Goal: Task Accomplishment & Management: Manage account settings

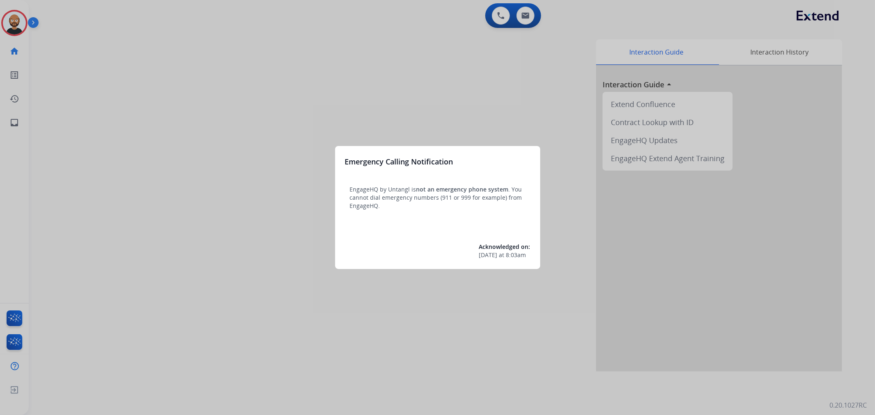
click at [433, 116] on div at bounding box center [437, 207] width 875 height 415
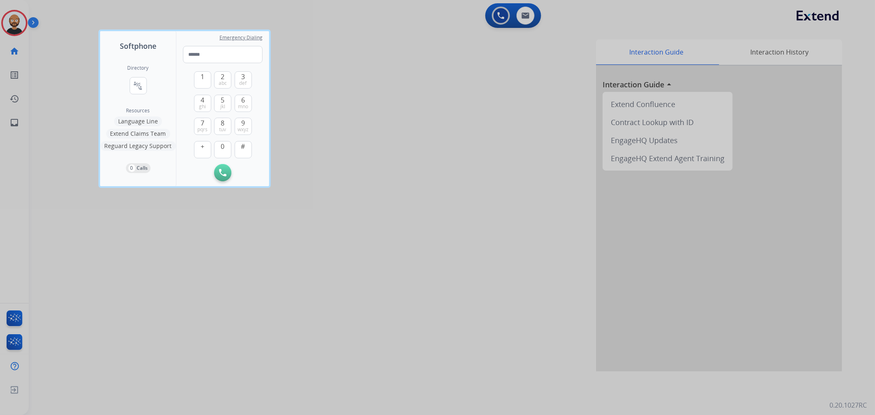
click at [76, 68] on div at bounding box center [437, 207] width 875 height 415
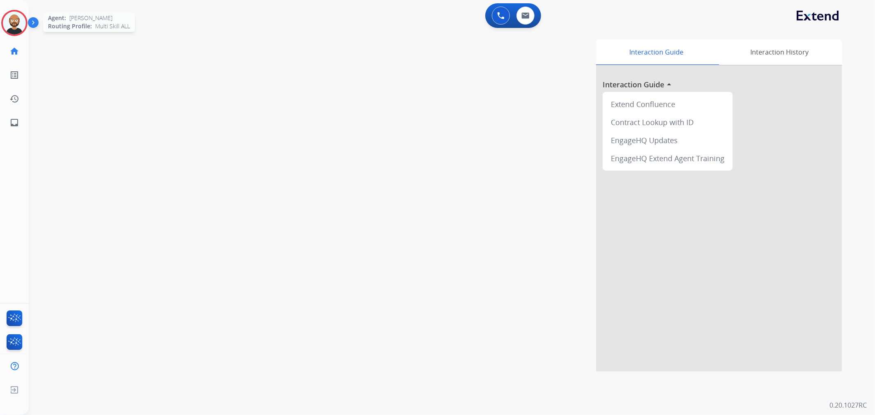
click at [9, 30] on img at bounding box center [14, 22] width 23 height 23
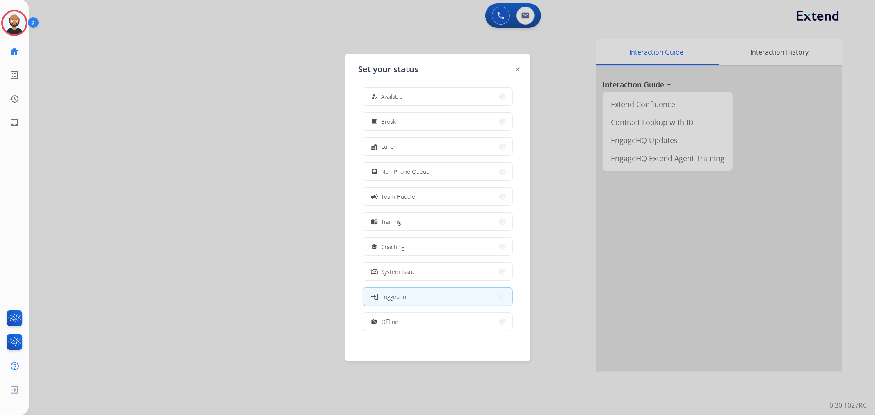
scroll to position [2, 0]
click at [434, 319] on button "work_off Offline" at bounding box center [437, 322] width 149 height 18
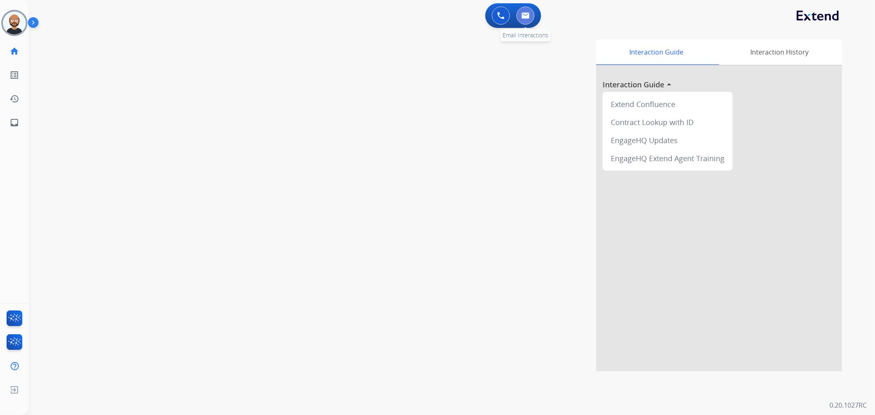
click at [519, 17] on button at bounding box center [526, 16] width 18 height 18
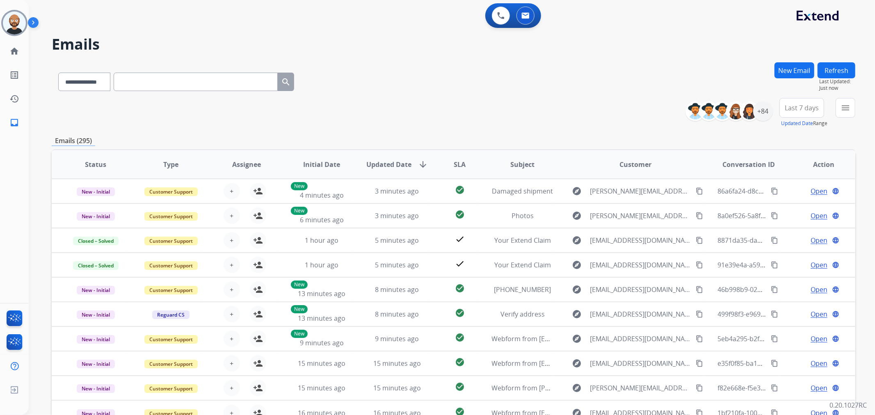
click at [797, 108] on span "Last 7 days" at bounding box center [802, 107] width 34 height 3
click at [786, 206] on div "Last 90 days" at bounding box center [799, 208] width 45 height 12
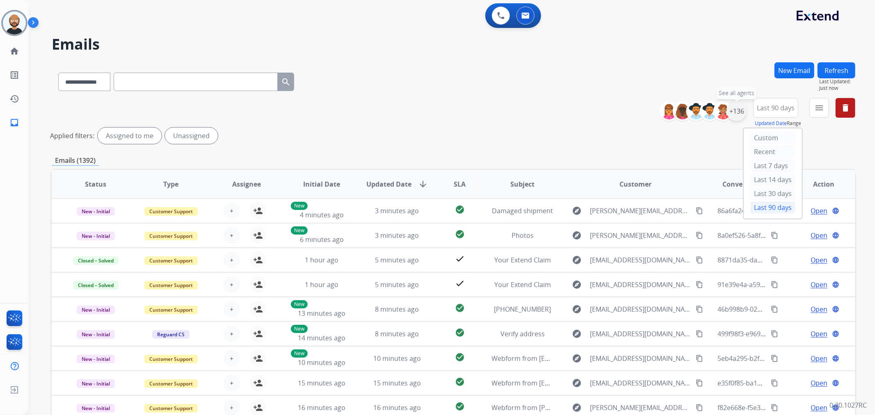
click at [742, 116] on div "+136" at bounding box center [737, 111] width 20 height 20
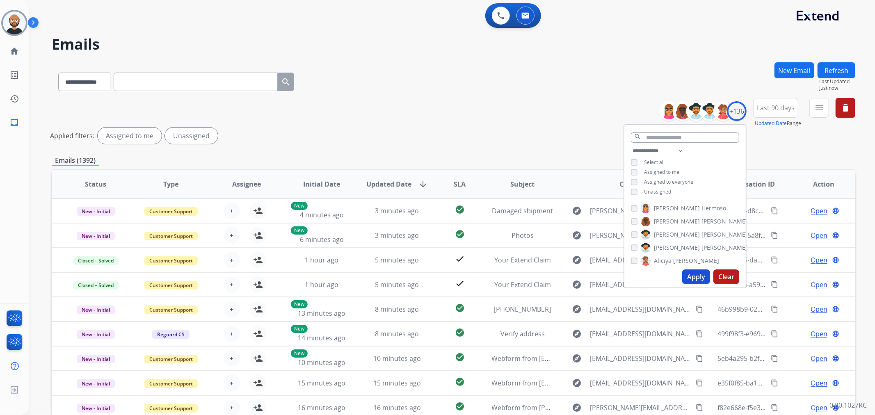
click at [654, 169] on span "Assigned to me" at bounding box center [661, 172] width 35 height 7
click at [698, 276] on button "Apply" at bounding box center [697, 277] width 28 height 15
click at [818, 113] on button "menu" at bounding box center [820, 108] width 20 height 20
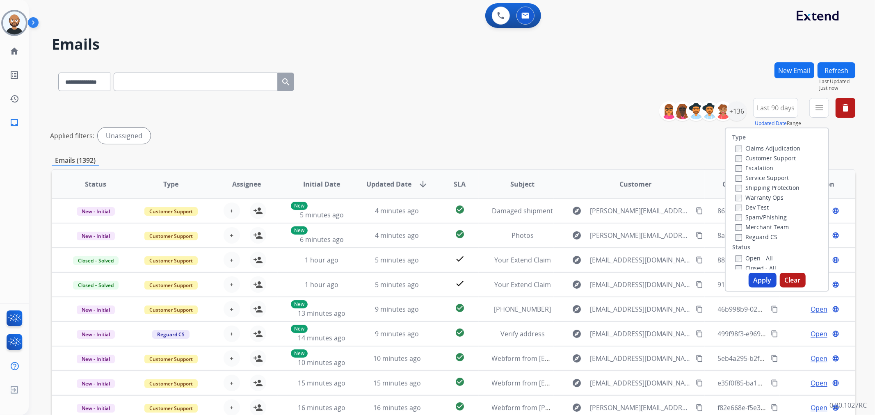
click at [780, 157] on label "Customer Support" at bounding box center [766, 158] width 60 height 8
click at [758, 187] on label "Shipping Protection" at bounding box center [768, 188] width 64 height 8
click at [756, 237] on label "Reguard CS" at bounding box center [757, 237] width 42 height 8
click at [755, 240] on label "New - Reply" at bounding box center [757, 242] width 43 height 8
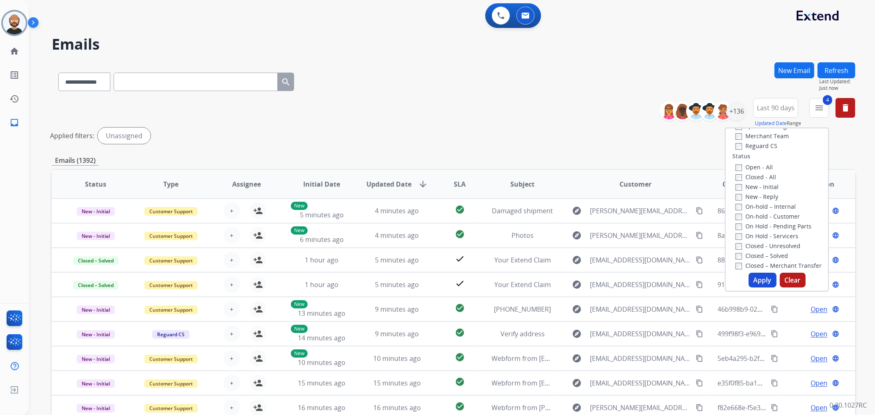
click at [760, 277] on button "Apply" at bounding box center [763, 280] width 28 height 15
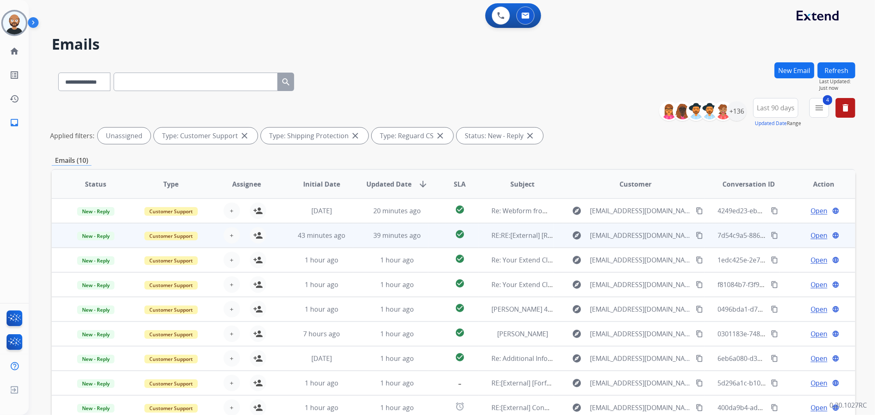
scroll to position [71, 0]
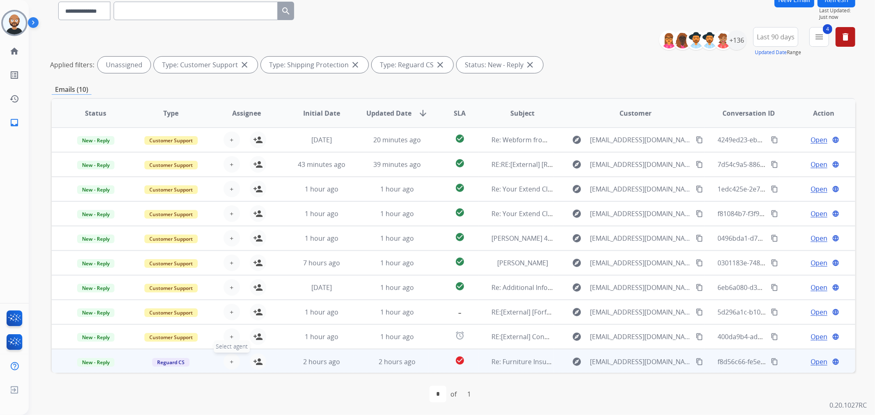
click at [232, 360] on button "+ Select agent" at bounding box center [232, 362] width 16 height 16
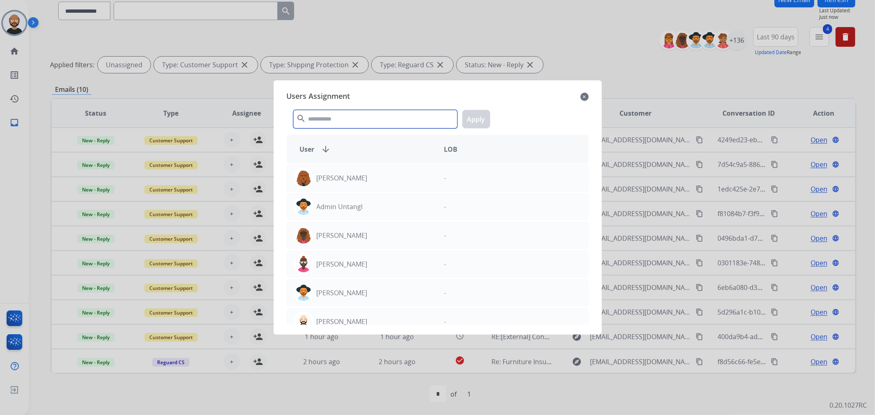
click at [379, 121] on input "text" at bounding box center [375, 119] width 164 height 18
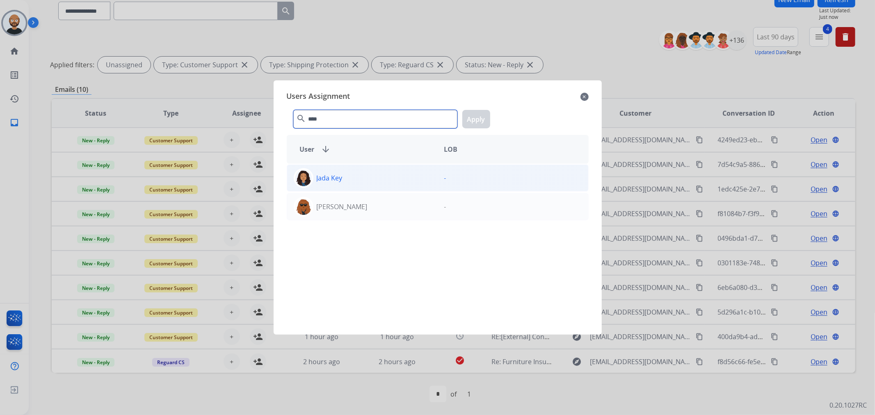
type input "****"
click at [347, 172] on div "Jada Key" at bounding box center [362, 178] width 151 height 20
click at [471, 119] on button "Apply" at bounding box center [477, 119] width 28 height 18
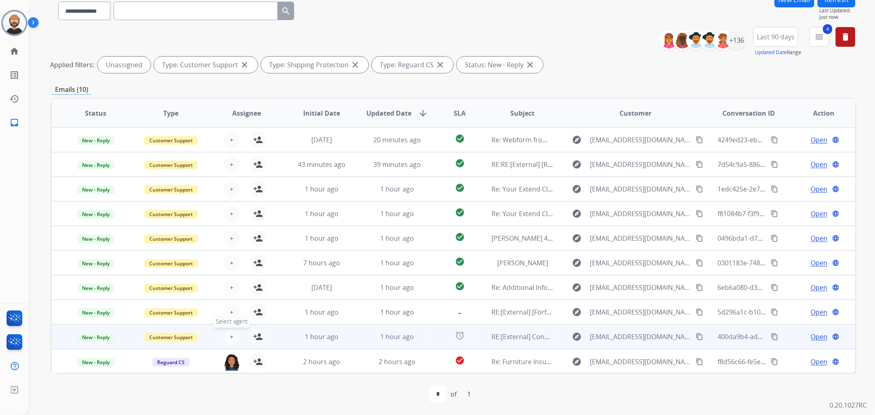
click at [231, 335] on span "+" at bounding box center [232, 337] width 4 height 10
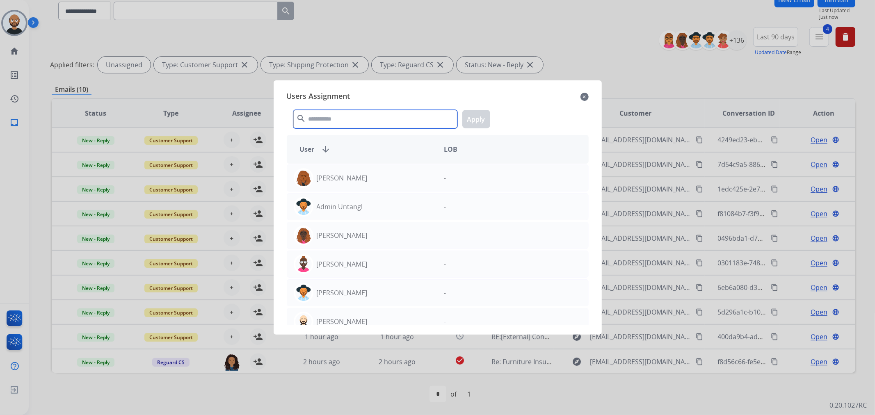
click at [407, 124] on input "text" at bounding box center [375, 119] width 164 height 18
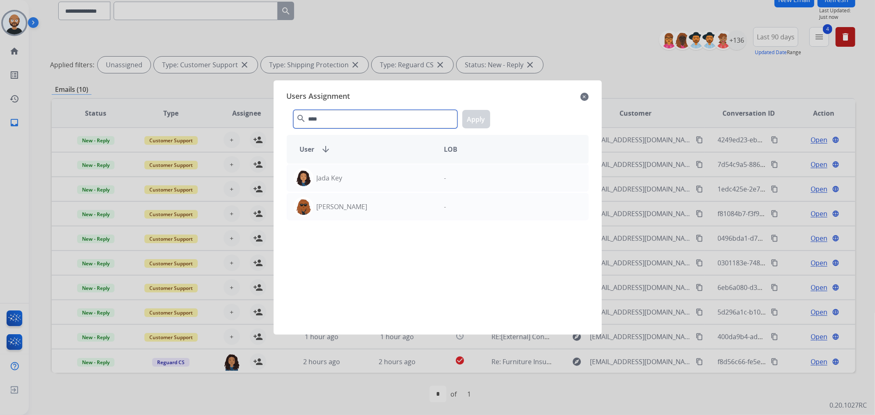
click at [359, 121] on input "****" at bounding box center [375, 119] width 164 height 18
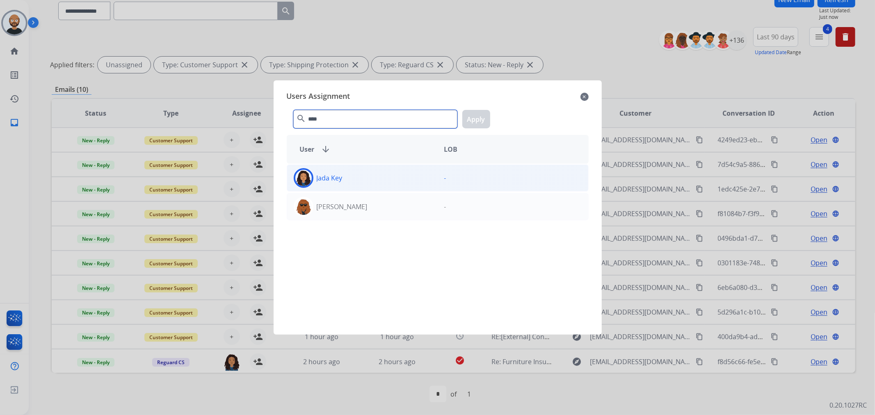
type input "****"
click at [393, 175] on div "Jada Key" at bounding box center [362, 178] width 151 height 20
click at [475, 118] on button "Apply" at bounding box center [477, 119] width 28 height 18
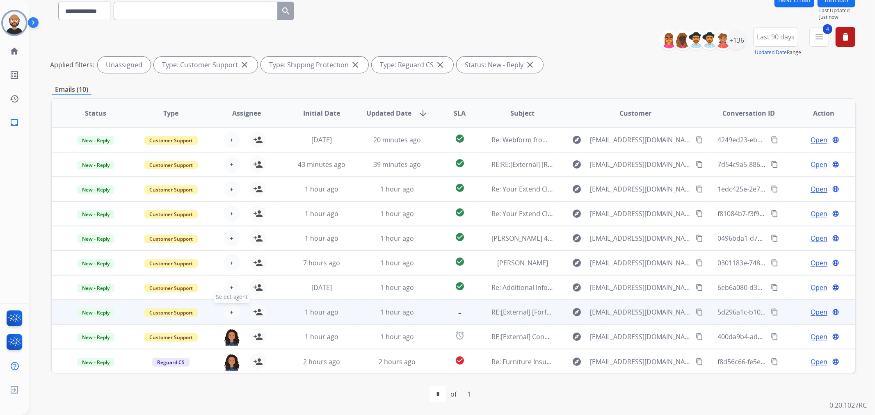
click at [233, 307] on button "+ Select agent" at bounding box center [232, 312] width 16 height 16
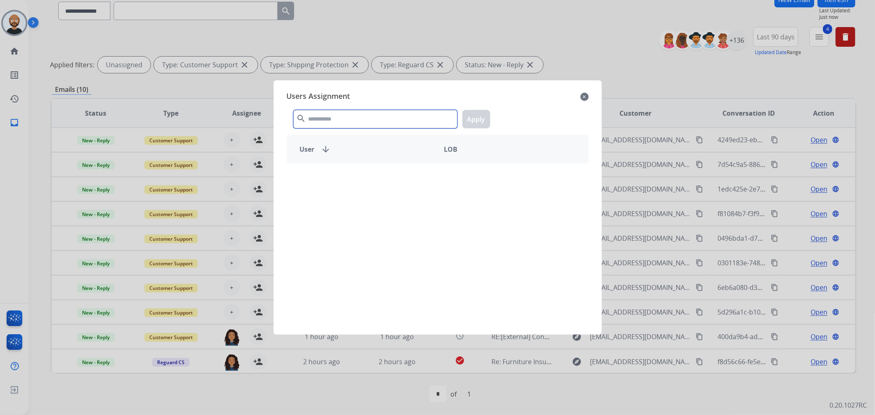
click at [364, 112] on input "text" at bounding box center [375, 119] width 164 height 18
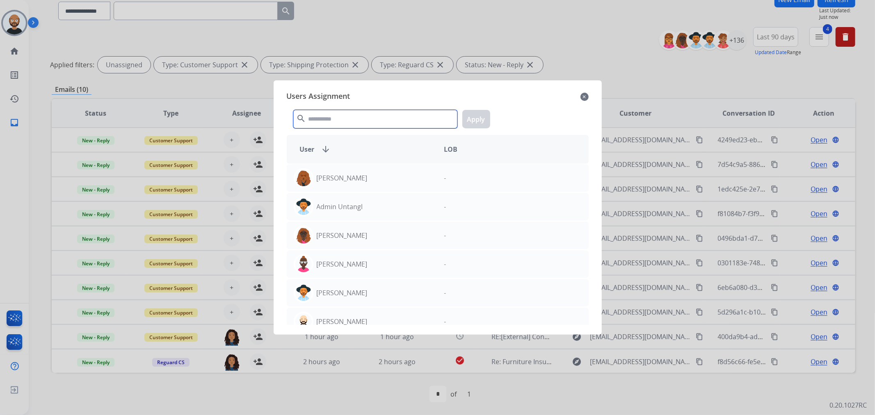
paste input "****"
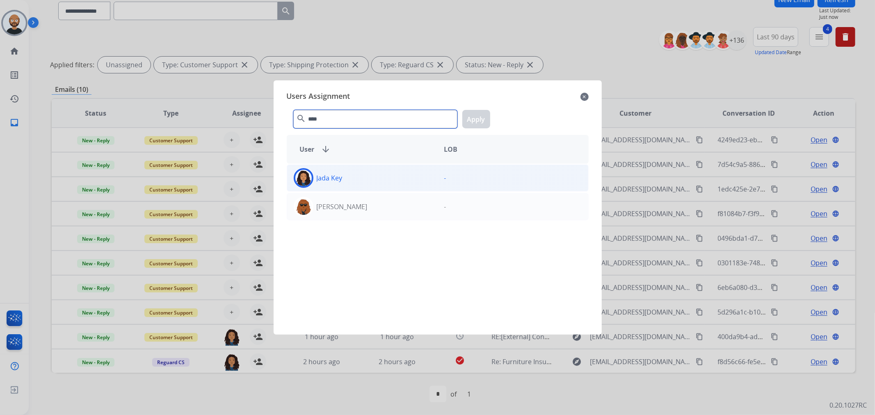
type input "****"
click at [371, 177] on div "Jada Key" at bounding box center [362, 178] width 151 height 20
click at [479, 114] on button "Apply" at bounding box center [477, 119] width 28 height 18
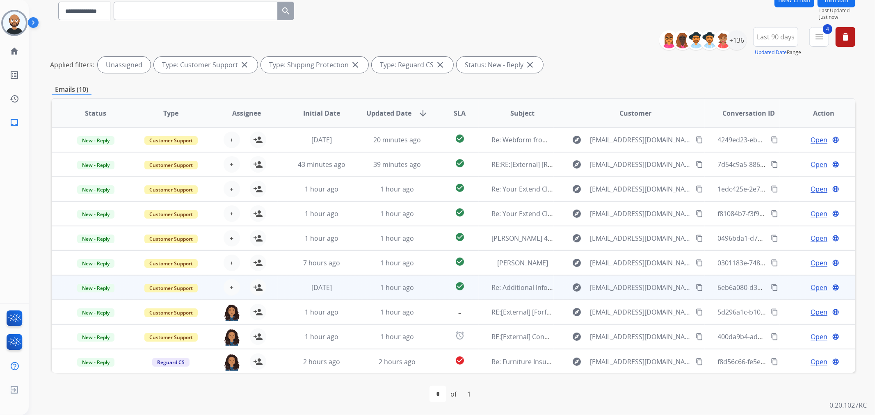
click at [813, 286] on span "Open" at bounding box center [819, 288] width 17 height 10
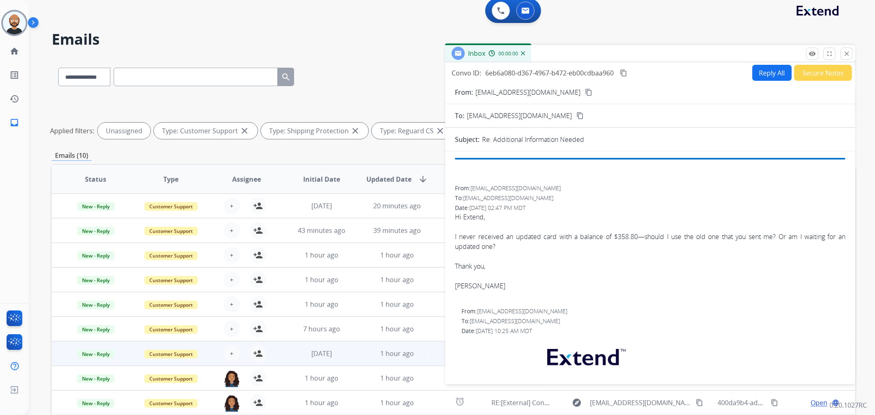
scroll to position [0, 0]
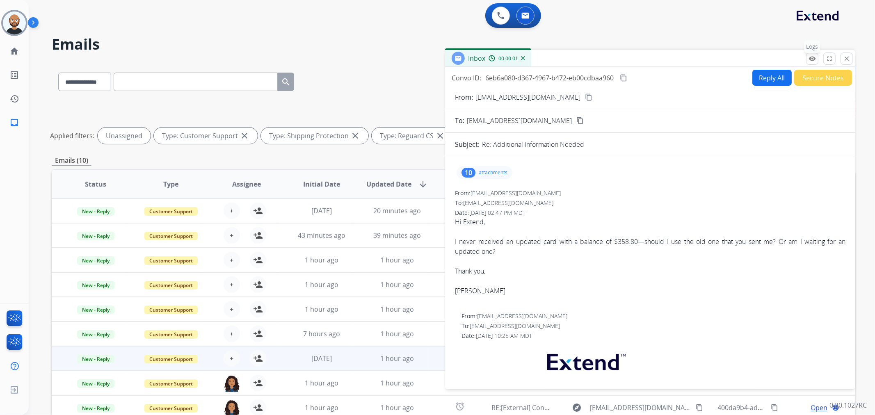
click at [815, 57] on mat-icon "remove_red_eye" at bounding box center [812, 58] width 7 height 7
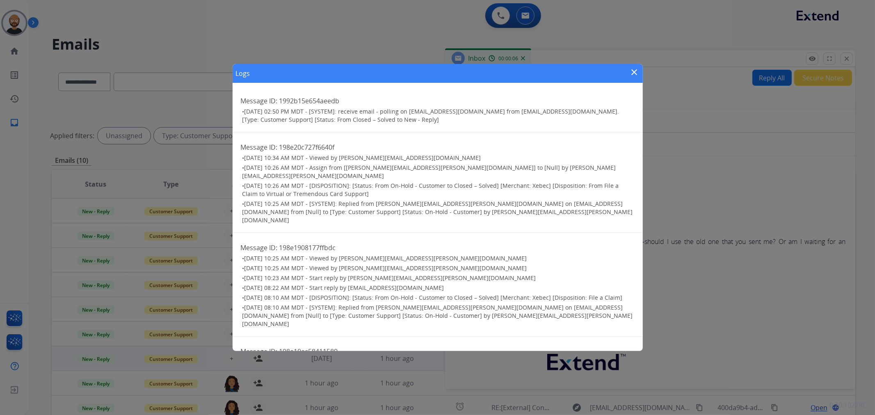
click at [635, 71] on mat-icon "close" at bounding box center [635, 72] width 10 height 10
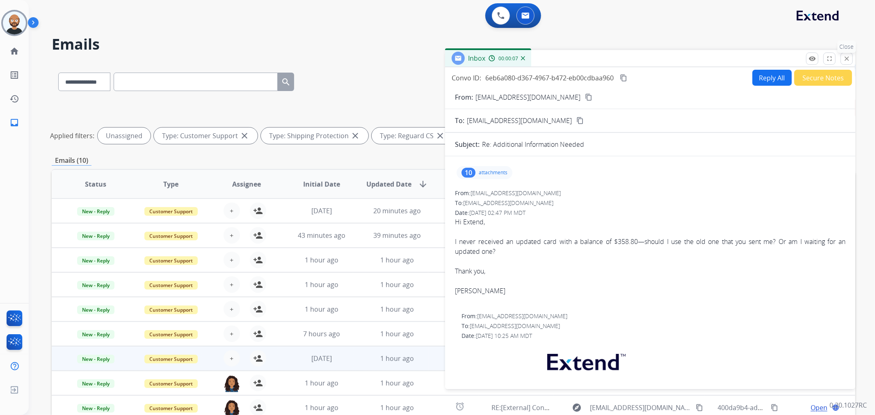
click at [848, 57] on mat-icon "close" at bounding box center [846, 58] width 7 height 7
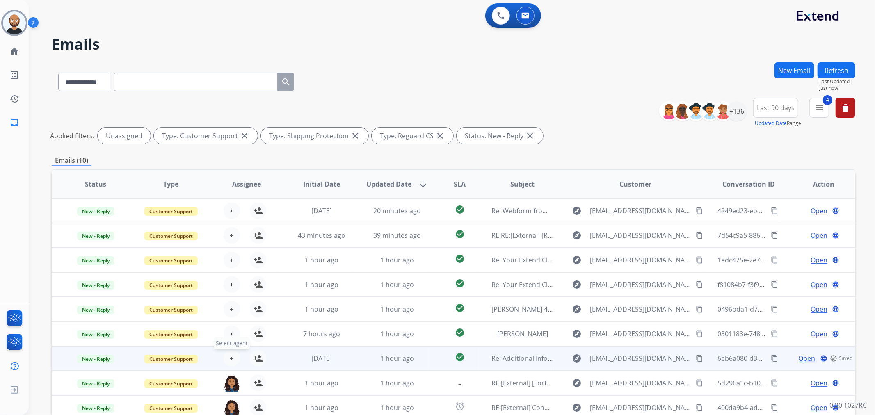
click at [228, 359] on button "+ Select agent" at bounding box center [232, 358] width 16 height 16
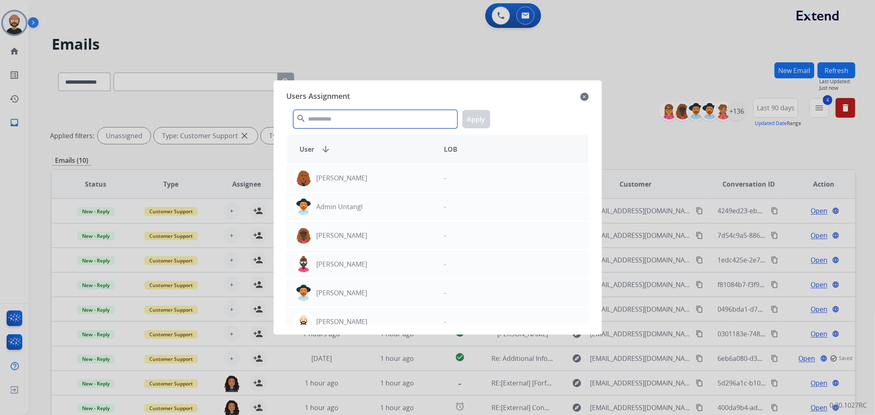
click at [345, 110] on input "text" at bounding box center [375, 119] width 164 height 18
paste input "****"
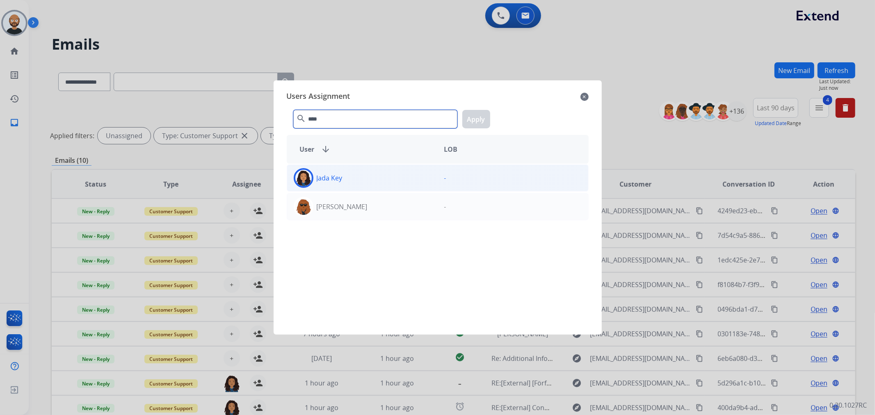
type input "****"
click at [366, 176] on div "Jada Key" at bounding box center [362, 178] width 151 height 20
click at [484, 115] on button "Apply" at bounding box center [477, 119] width 28 height 18
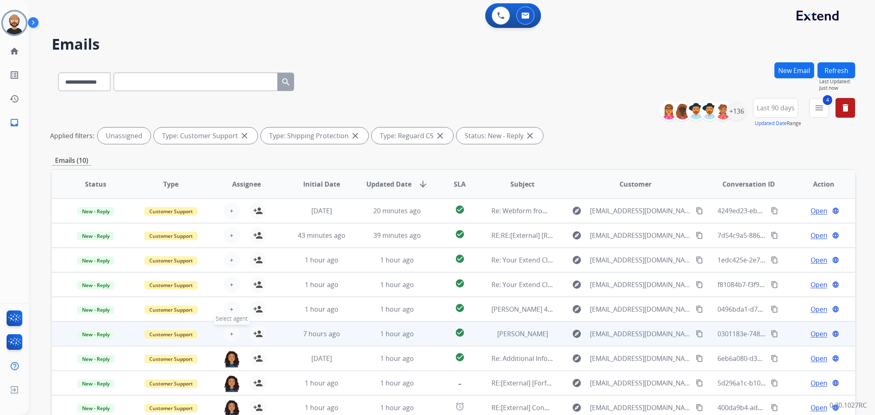
click at [231, 331] on span "+" at bounding box center [232, 334] width 4 height 10
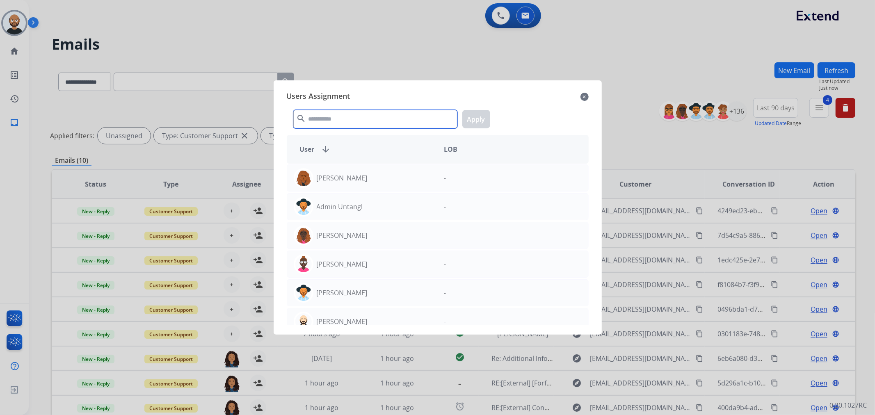
click at [382, 122] on input "text" at bounding box center [375, 119] width 164 height 18
paste input "****"
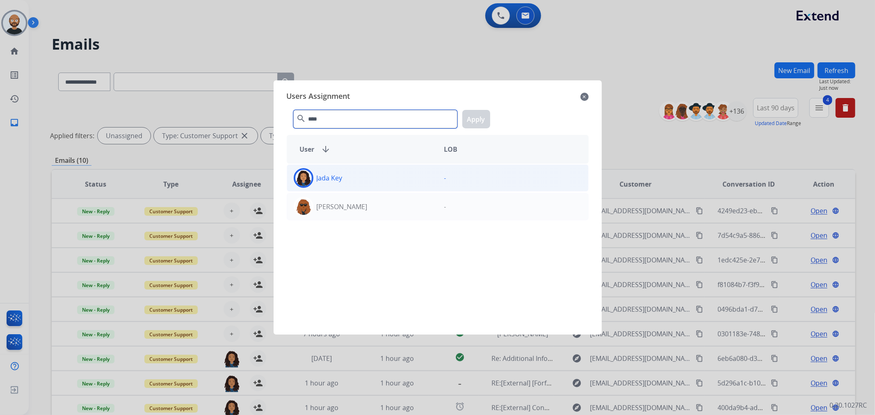
type input "****"
click at [383, 183] on div "Jada Key" at bounding box center [362, 178] width 151 height 20
click at [487, 122] on button "Apply" at bounding box center [477, 119] width 28 height 18
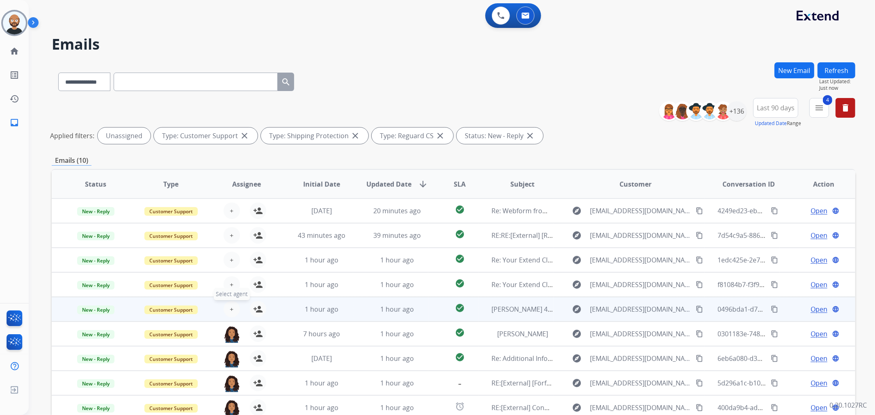
click at [228, 311] on button "+ Select agent" at bounding box center [232, 309] width 16 height 16
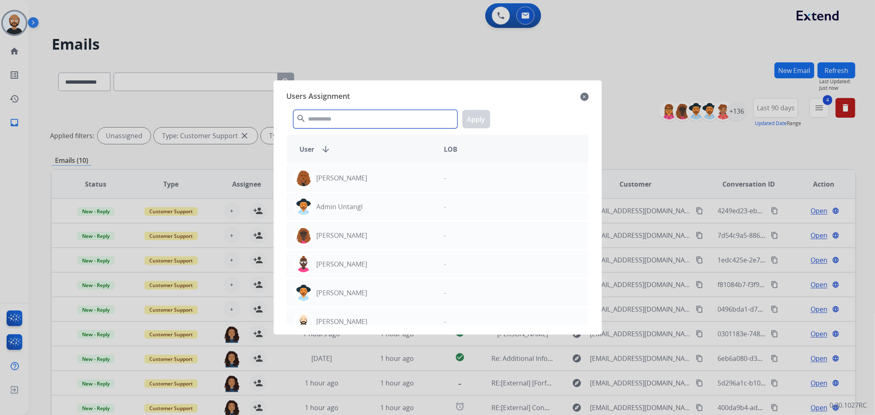
click at [379, 119] on input "text" at bounding box center [375, 119] width 164 height 18
paste input "****"
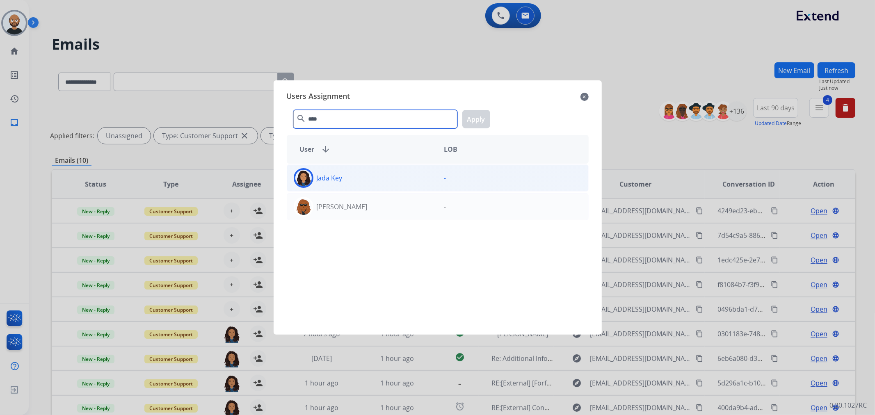
type input "****"
drag, startPoint x: 385, startPoint y: 175, endPoint x: 397, endPoint y: 165, distance: 16.0
click at [386, 175] on div "Jada Key" at bounding box center [362, 178] width 151 height 20
click at [483, 113] on button "Apply" at bounding box center [477, 119] width 28 height 18
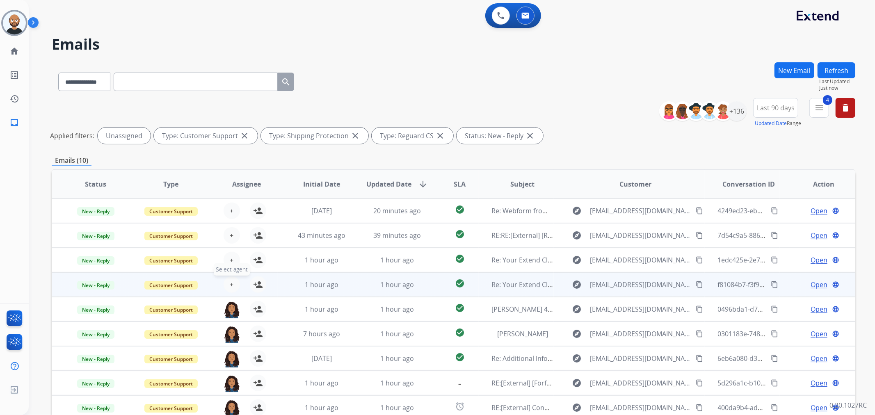
click at [228, 283] on button "+ Select agent" at bounding box center [232, 285] width 16 height 16
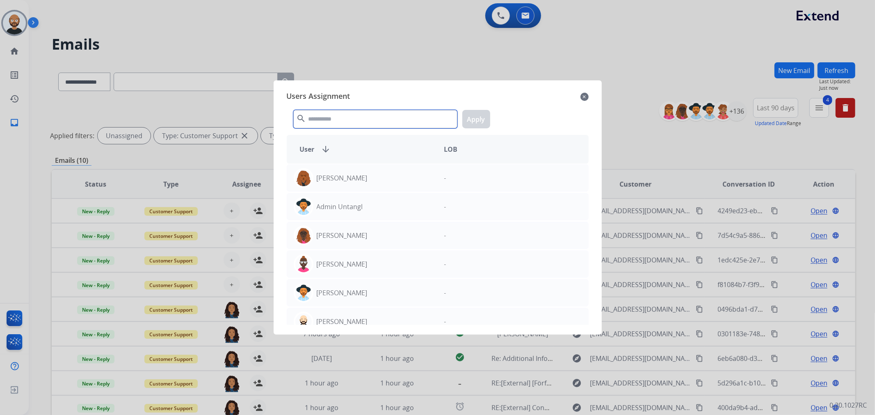
click at [372, 124] on input "text" at bounding box center [375, 119] width 164 height 18
paste input "****"
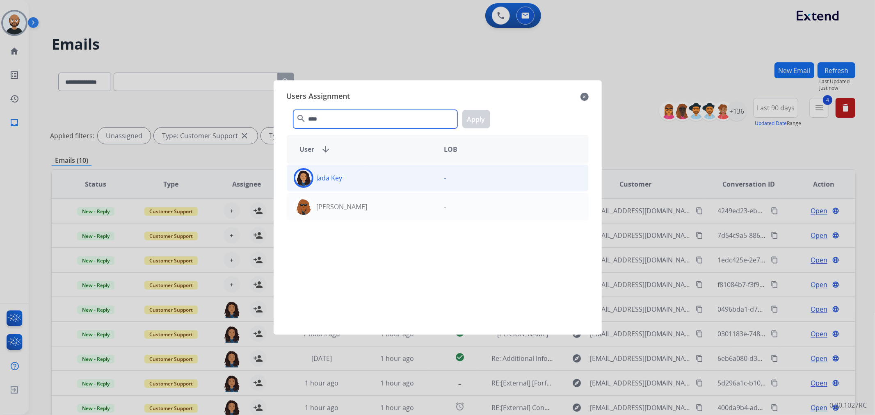
type input "****"
click at [377, 167] on div "[PERSON_NAME] -" at bounding box center [438, 178] width 302 height 27
click at [481, 117] on button "Apply" at bounding box center [477, 119] width 28 height 18
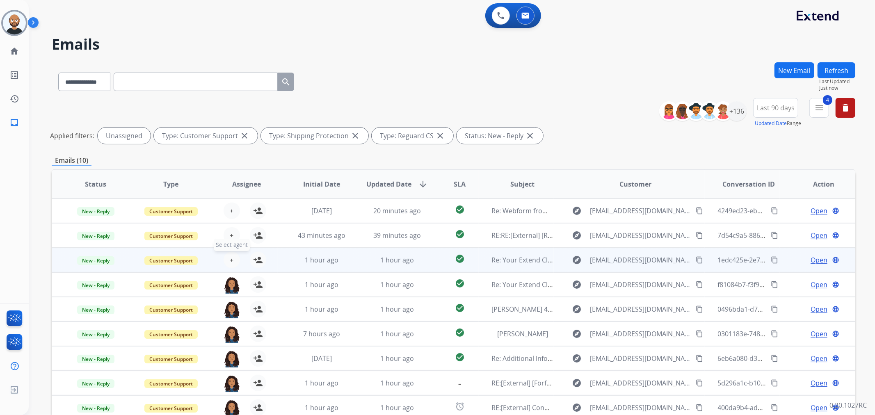
click at [230, 256] on span "+" at bounding box center [232, 260] width 4 height 10
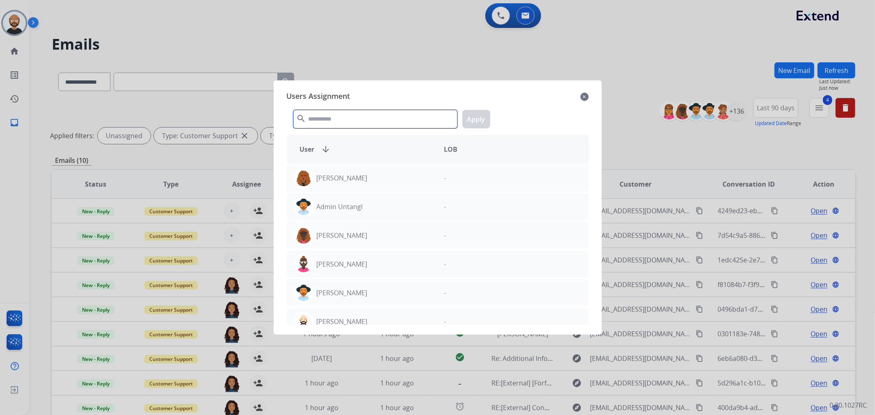
click at [391, 117] on input "text" at bounding box center [375, 119] width 164 height 18
paste input "****"
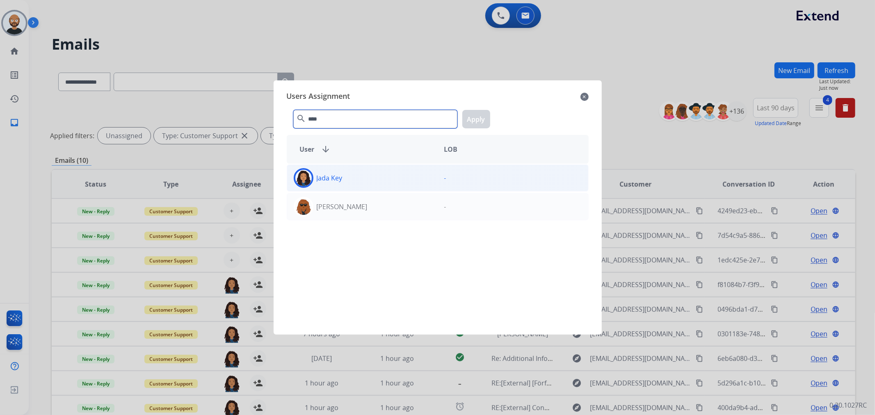
type input "****"
drag, startPoint x: 364, startPoint y: 184, endPoint x: 411, endPoint y: 148, distance: 58.8
click at [365, 183] on div "Jada Key" at bounding box center [362, 178] width 151 height 20
click at [476, 113] on button "Apply" at bounding box center [477, 119] width 28 height 18
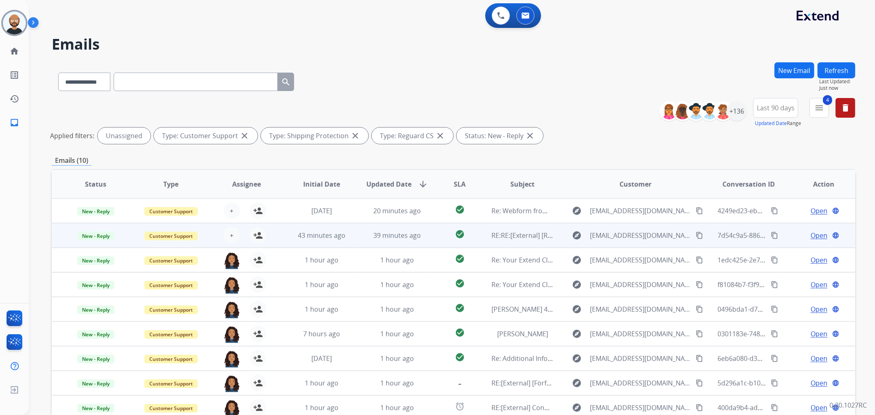
click at [817, 236] on span "Open" at bounding box center [819, 236] width 17 height 10
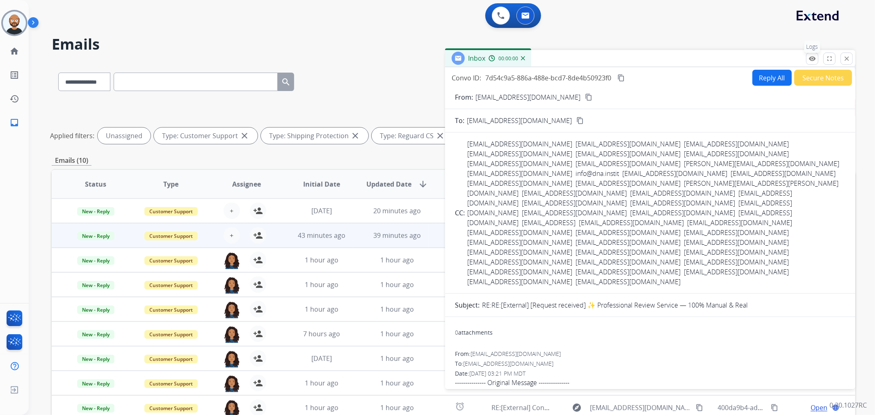
click at [809, 54] on button "remove_red_eye Logs" at bounding box center [812, 59] width 12 height 12
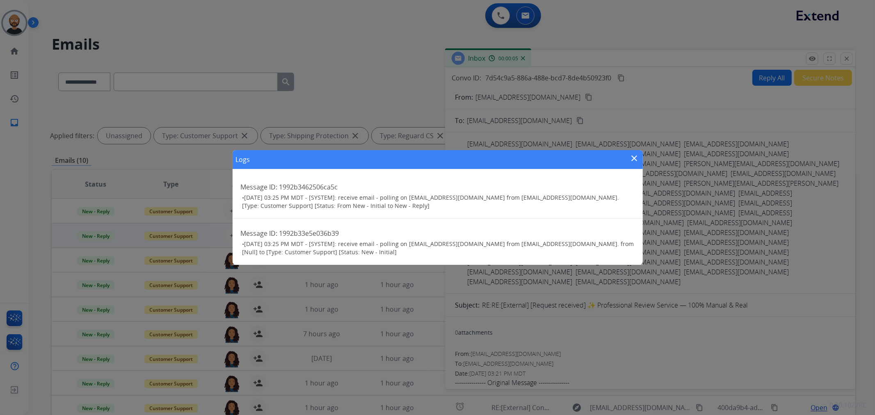
click at [631, 157] on mat-icon "close" at bounding box center [635, 158] width 10 height 10
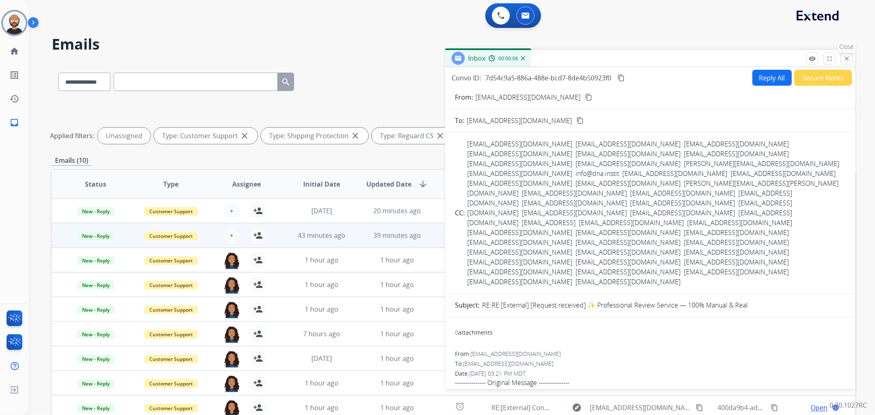
click at [846, 55] on mat-icon "close" at bounding box center [846, 58] width 7 height 7
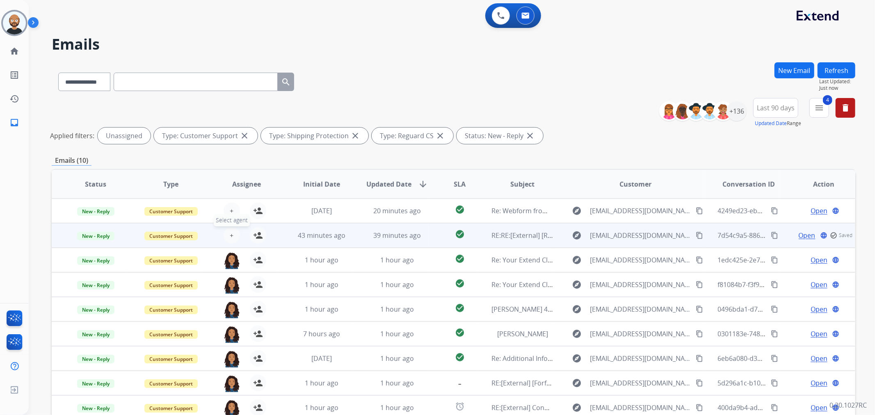
click at [227, 235] on button "+ Select agent" at bounding box center [232, 235] width 16 height 16
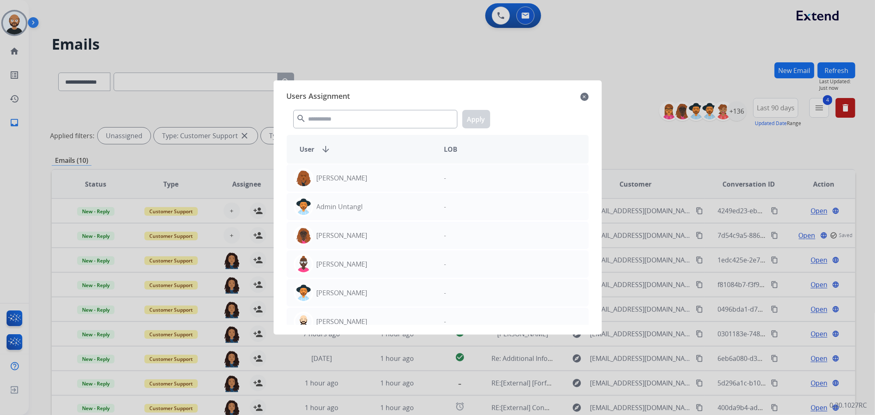
click at [382, 110] on div "search Apply" at bounding box center [438, 117] width 302 height 28
click at [382, 115] on input "text" at bounding box center [375, 119] width 164 height 18
paste input "****"
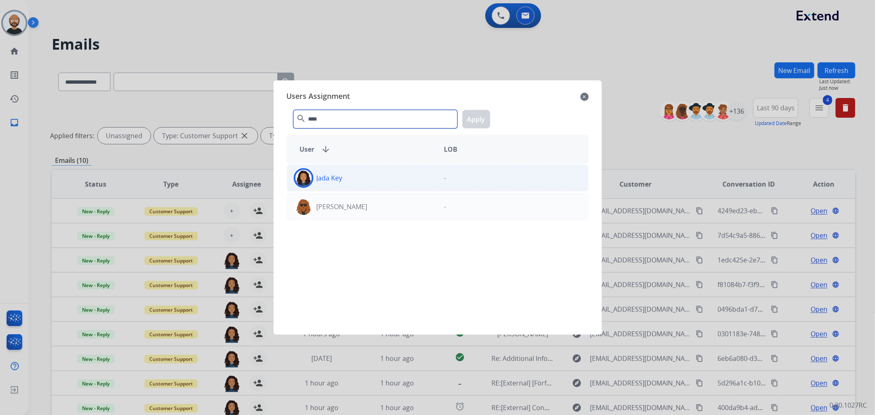
type input "****"
click at [368, 177] on div "Jada Key" at bounding box center [362, 178] width 151 height 20
click at [482, 117] on button "Apply" at bounding box center [477, 119] width 28 height 18
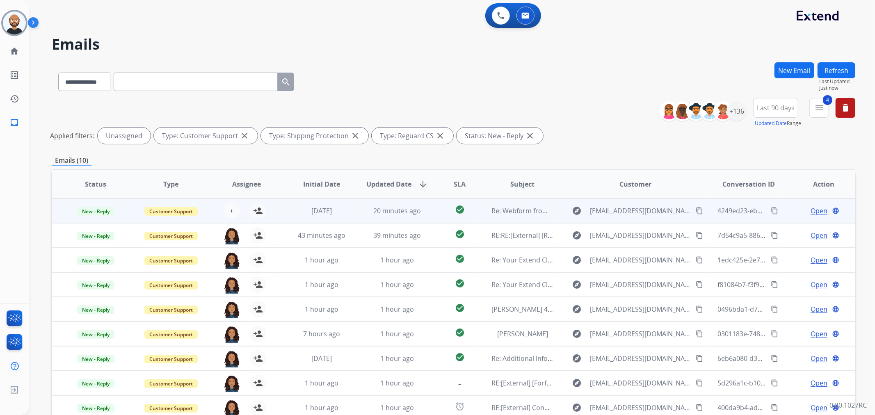
click at [811, 211] on span "Open" at bounding box center [819, 211] width 17 height 10
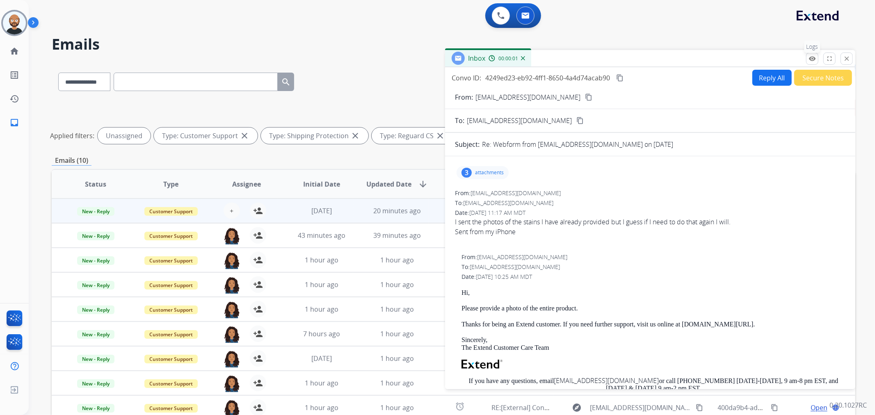
click at [813, 58] on mat-icon "remove_red_eye" at bounding box center [812, 58] width 7 height 7
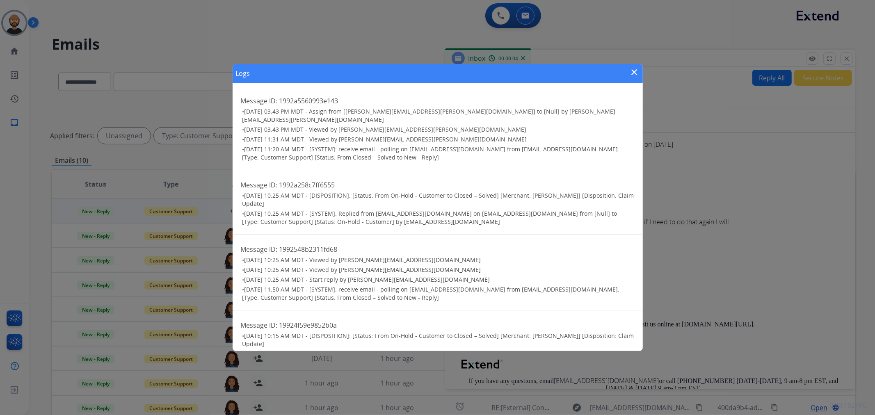
click at [634, 68] on mat-icon "close" at bounding box center [635, 72] width 10 height 10
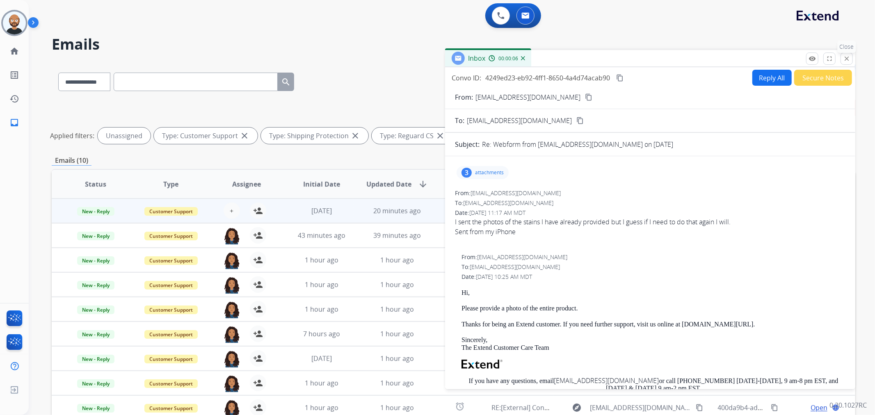
click at [847, 60] on mat-icon "close" at bounding box center [846, 58] width 7 height 7
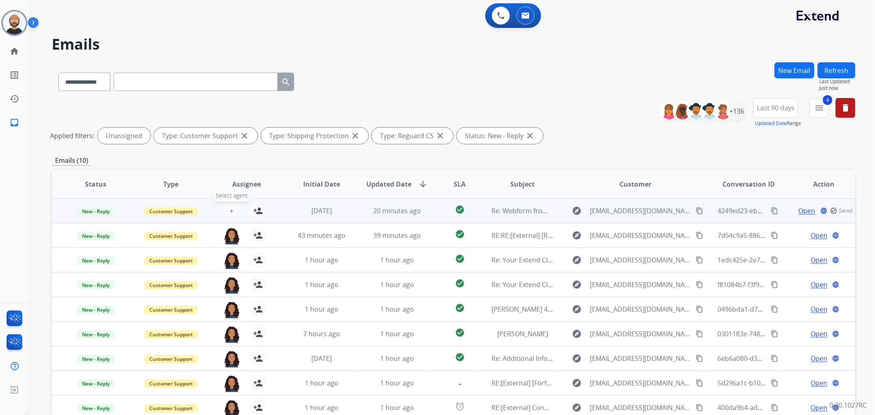
click at [230, 207] on span "+" at bounding box center [232, 211] width 4 height 10
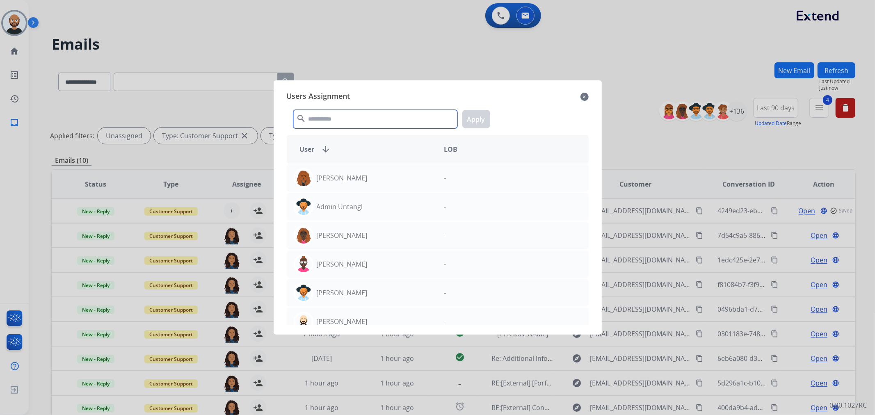
click at [341, 122] on input "text" at bounding box center [375, 119] width 164 height 18
type input "*"
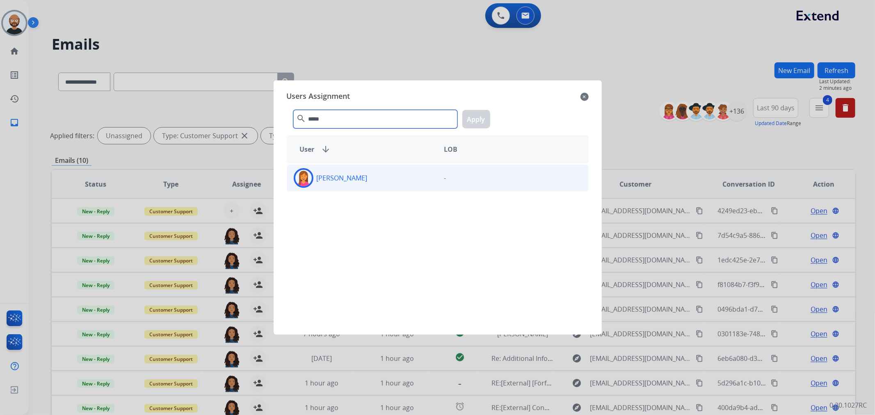
type input "*****"
click at [350, 181] on p "[PERSON_NAME]" at bounding box center [342, 178] width 51 height 10
click at [475, 117] on button "Apply" at bounding box center [477, 119] width 28 height 18
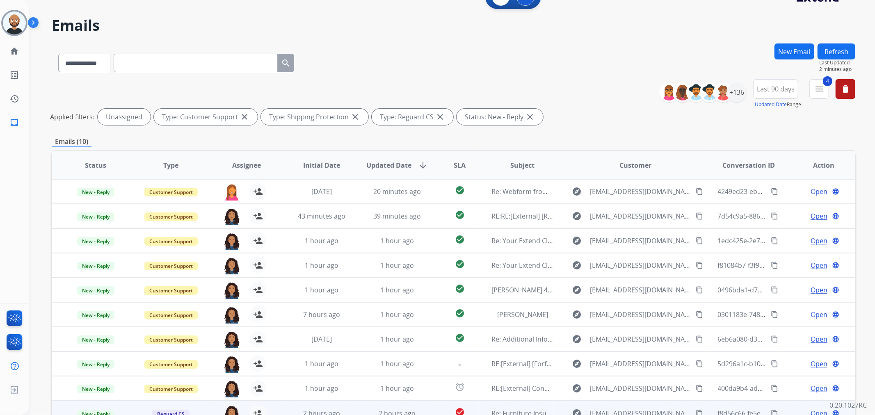
scroll to position [71, 0]
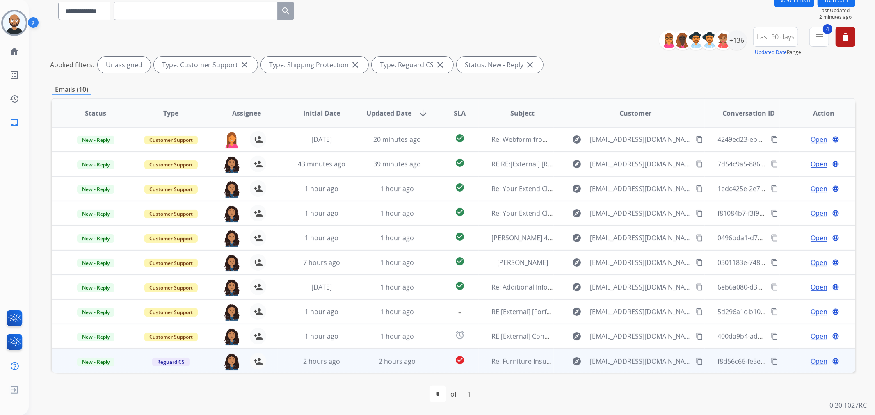
click at [812, 358] on span "Open" at bounding box center [819, 362] width 17 height 10
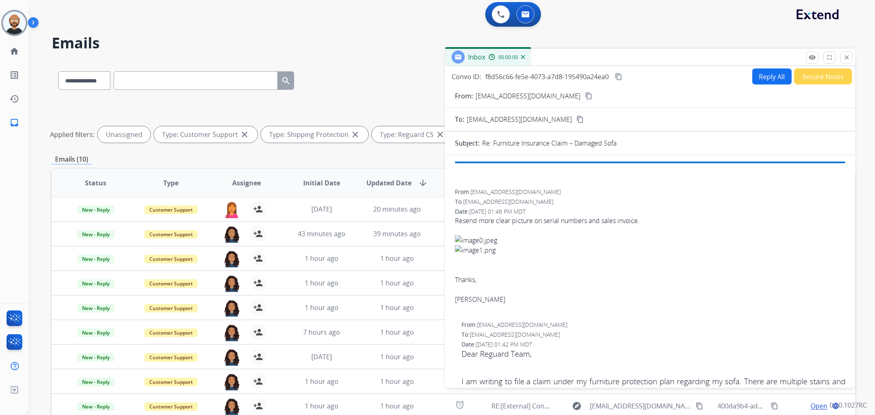
scroll to position [0, 0]
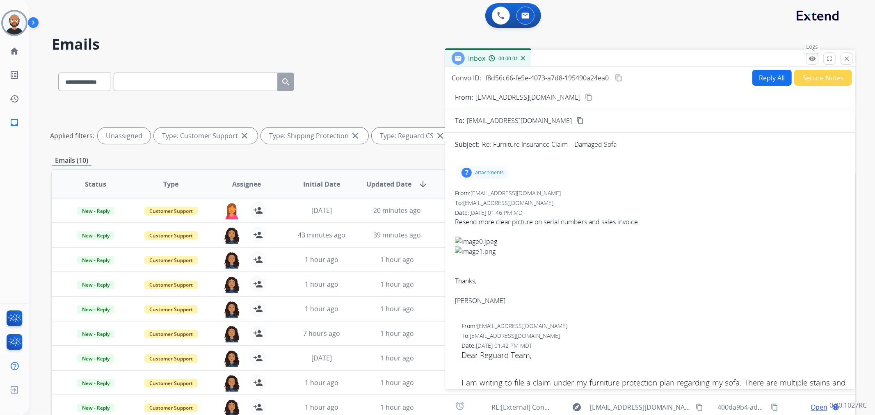
click at [815, 59] on mat-icon "remove_red_eye" at bounding box center [812, 58] width 7 height 7
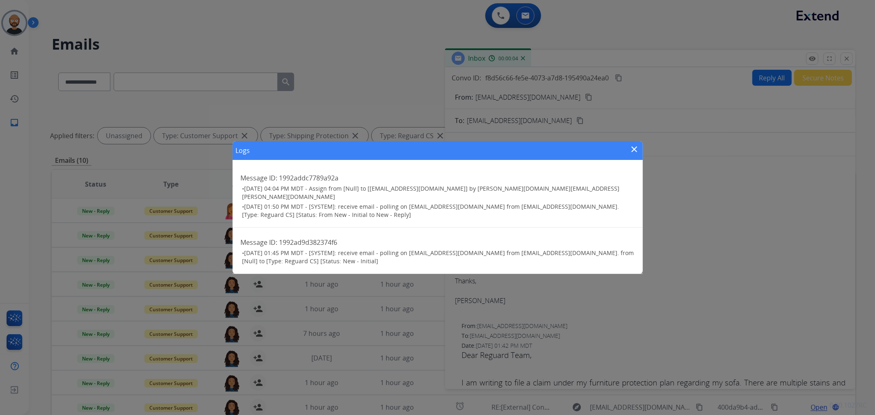
click at [633, 151] on mat-icon "close" at bounding box center [635, 149] width 10 height 10
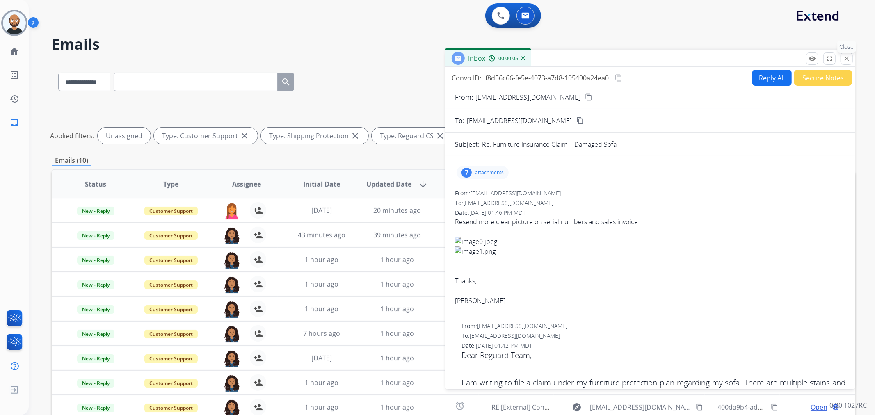
click at [843, 58] on button "close Close" at bounding box center [847, 59] width 12 height 12
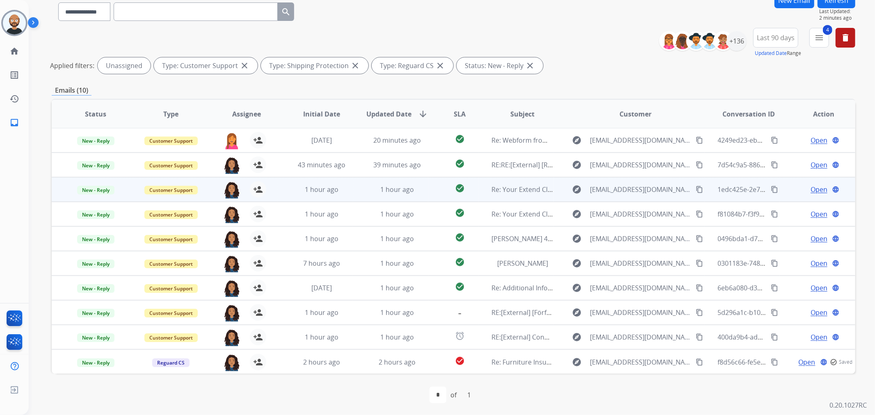
scroll to position [71, 0]
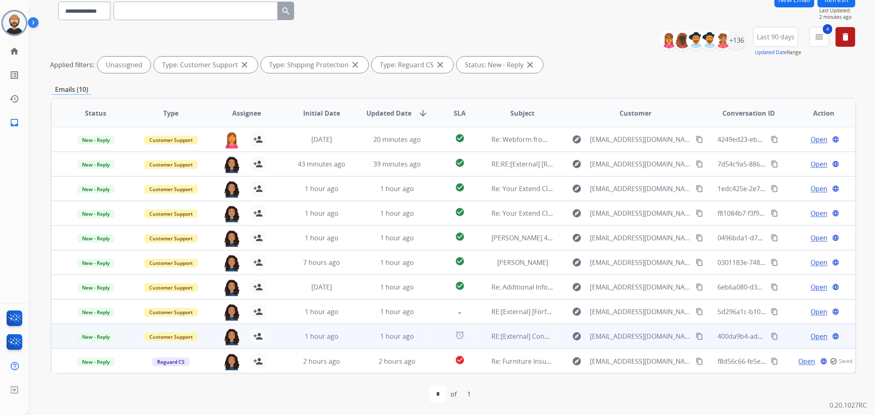
click at [812, 338] on span "Open" at bounding box center [819, 337] width 17 height 10
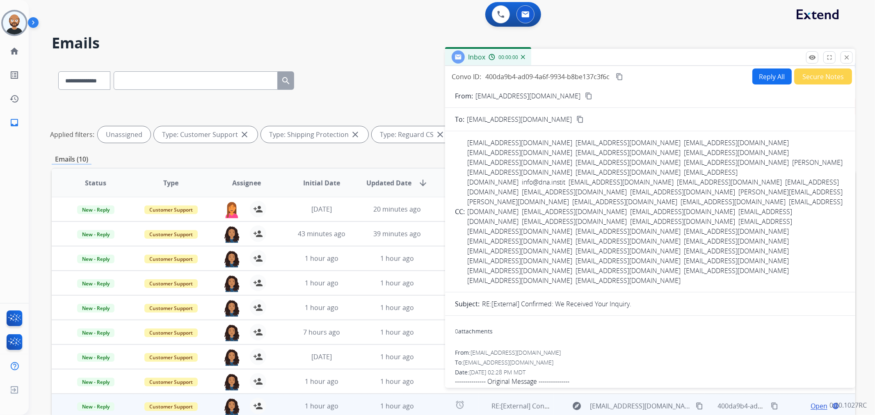
scroll to position [0, 0]
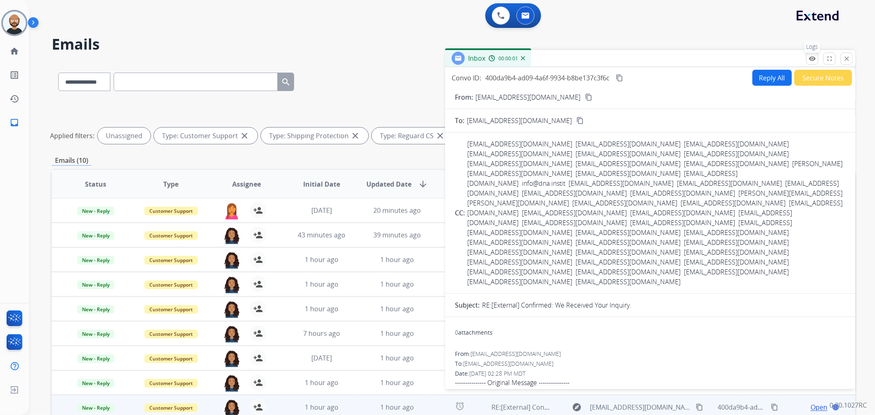
click at [809, 56] on mat-icon "remove_red_eye" at bounding box center [812, 58] width 7 height 7
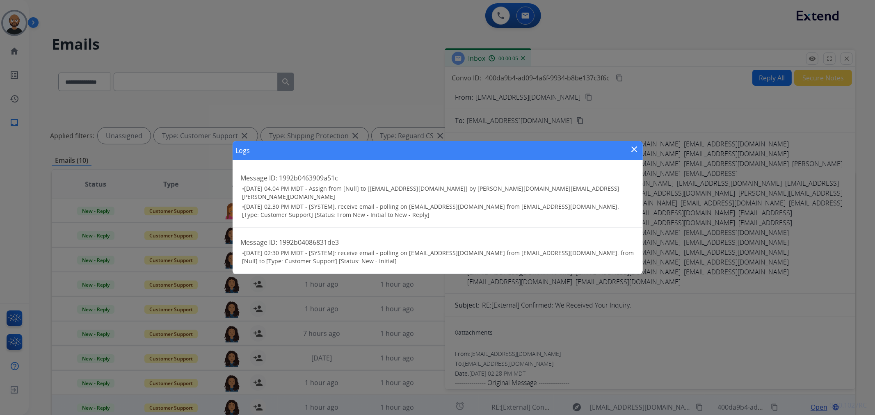
click at [635, 152] on mat-icon "close" at bounding box center [635, 149] width 10 height 10
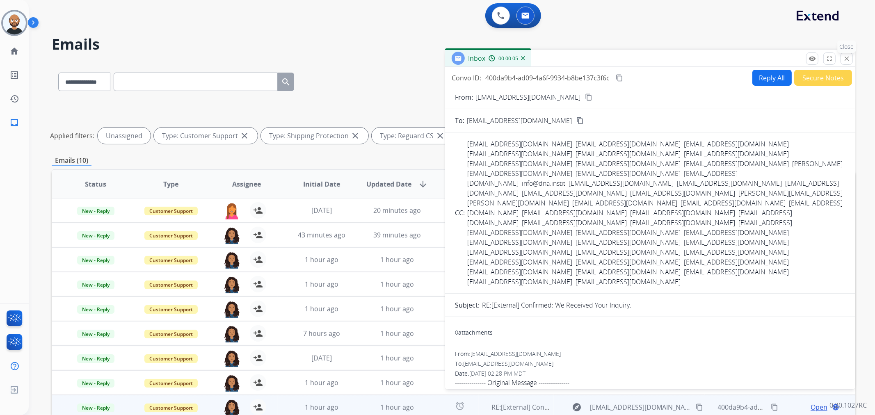
click at [843, 58] on mat-icon "close" at bounding box center [846, 58] width 7 height 7
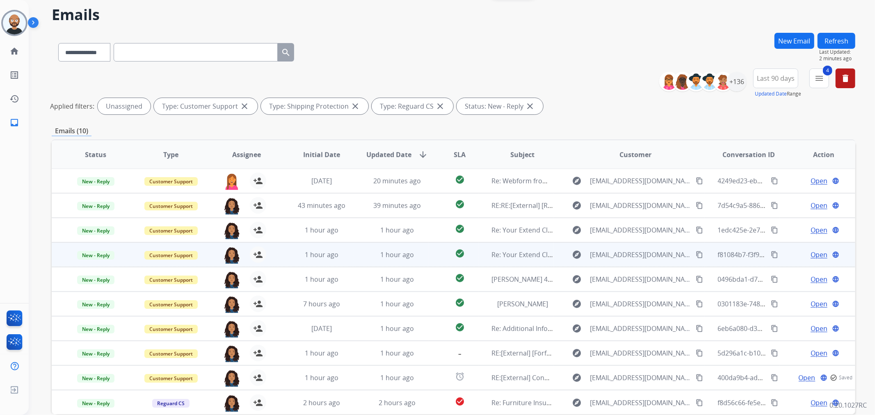
scroll to position [46, 0]
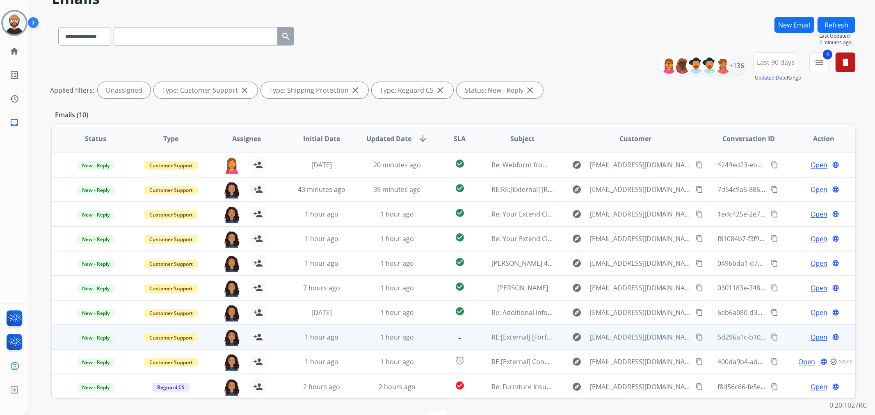
click at [814, 335] on span "Open" at bounding box center [819, 337] width 17 height 10
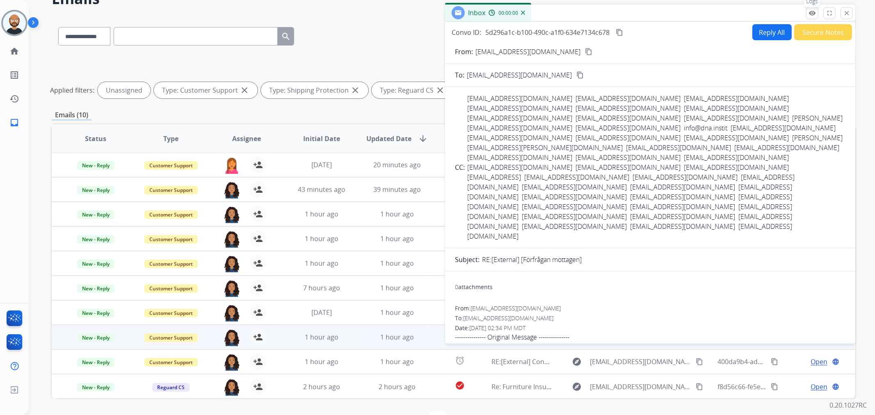
click at [814, 11] on mat-icon "remove_red_eye" at bounding box center [812, 12] width 7 height 7
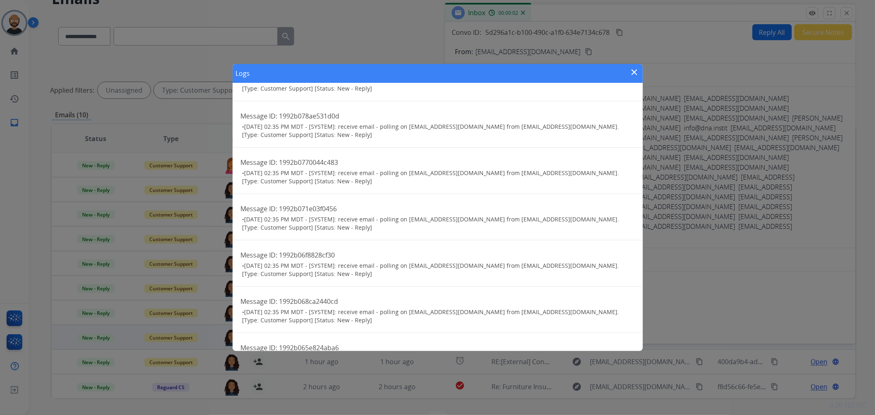
scroll to position [208, 0]
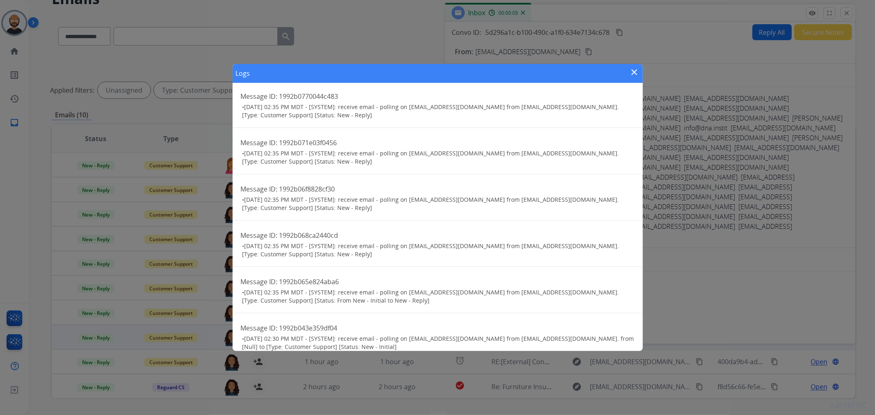
click at [628, 73] on div "Logs close" at bounding box center [438, 73] width 410 height 19
click at [634, 71] on mat-icon "close" at bounding box center [635, 72] width 10 height 10
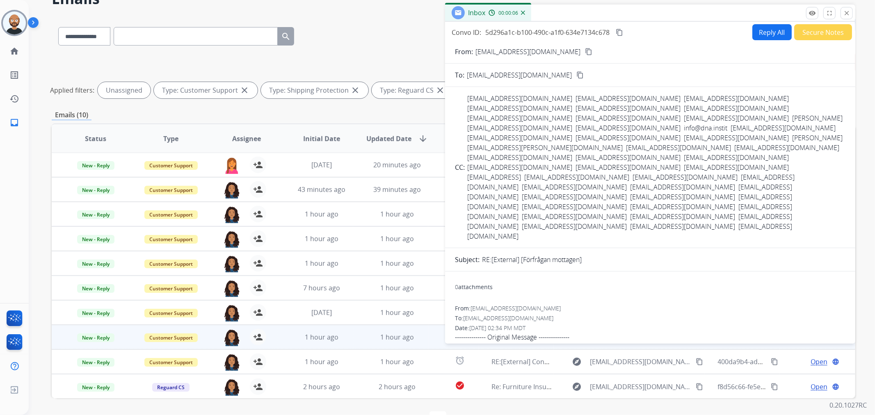
scroll to position [0, 0]
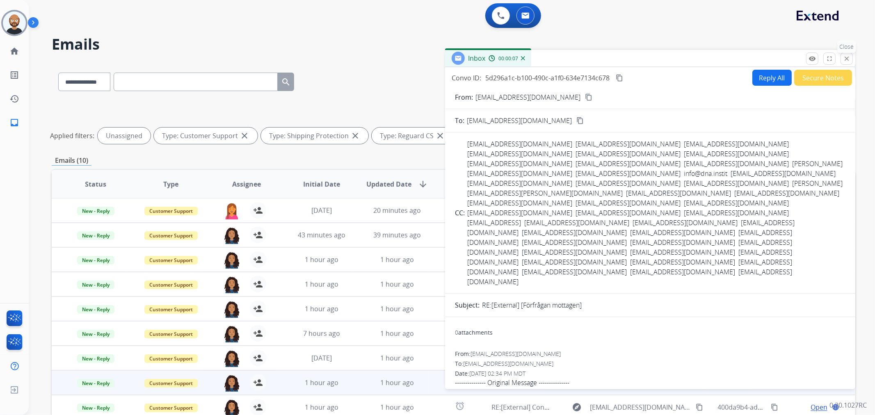
click at [843, 56] on mat-icon "close" at bounding box center [846, 58] width 7 height 7
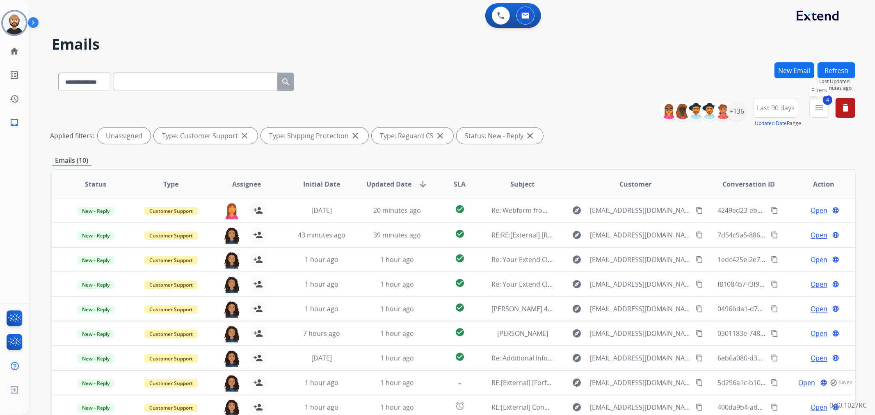
click at [819, 104] on mat-icon "menu" at bounding box center [820, 108] width 10 height 10
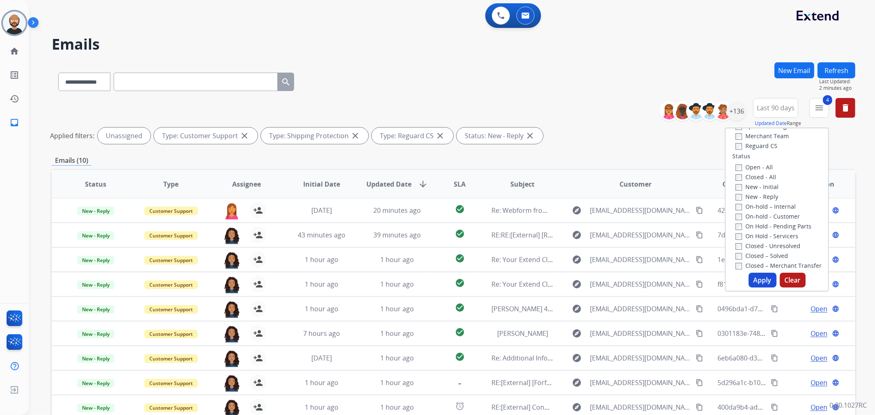
click at [751, 194] on label "New - Reply" at bounding box center [757, 197] width 43 height 8
click at [751, 183] on label "New - Initial" at bounding box center [757, 187] width 43 height 8
click at [773, 283] on button "Apply" at bounding box center [763, 280] width 28 height 15
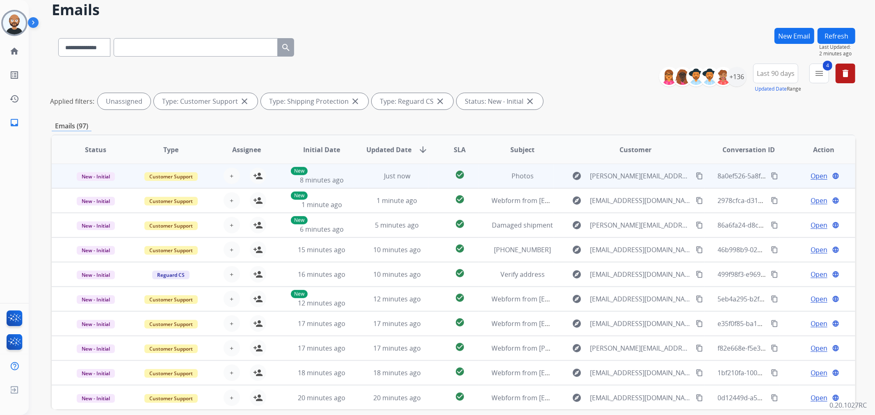
scroll to position [71, 0]
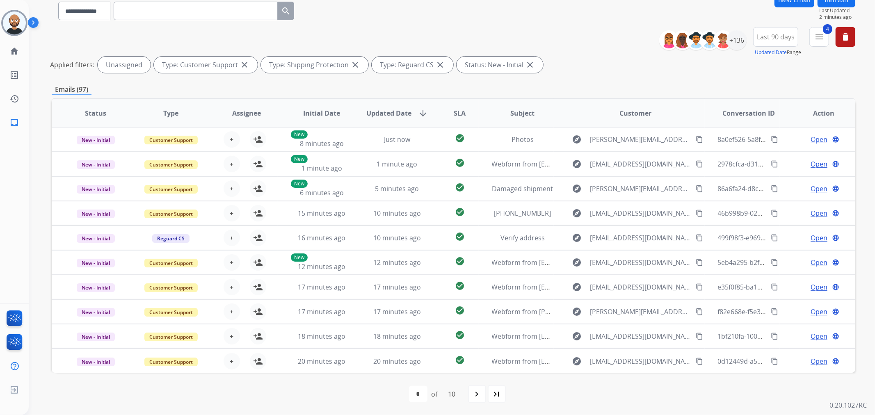
click at [505, 390] on div "last_page" at bounding box center [497, 394] width 18 height 18
select select "**"
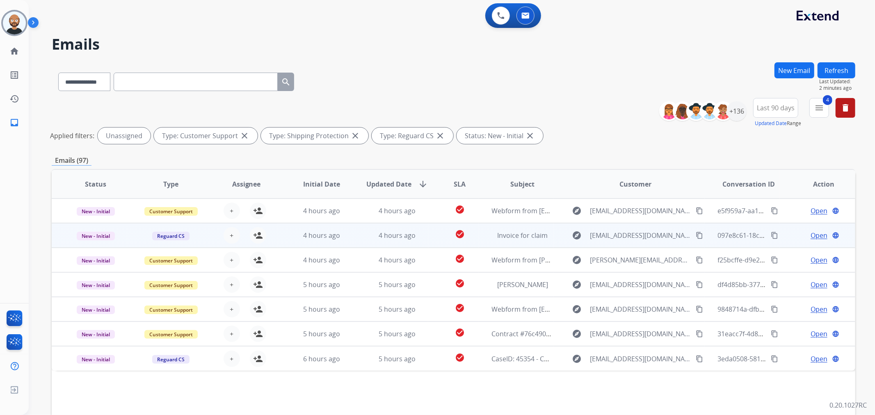
scroll to position [0, 0]
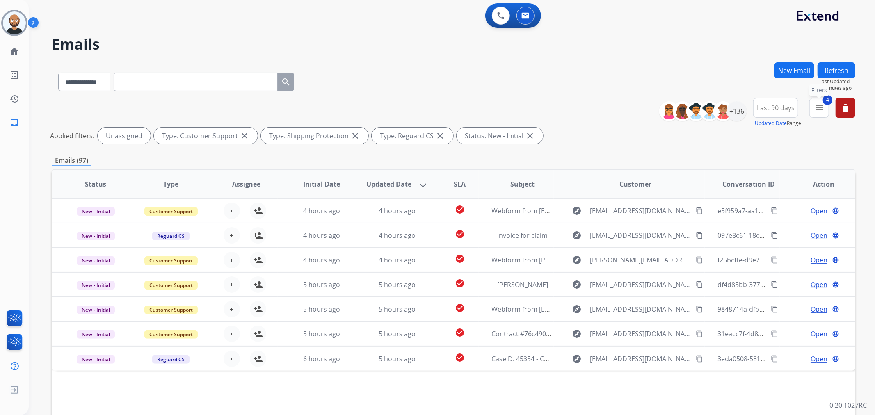
click at [813, 112] on button "4 menu Filters" at bounding box center [820, 108] width 20 height 20
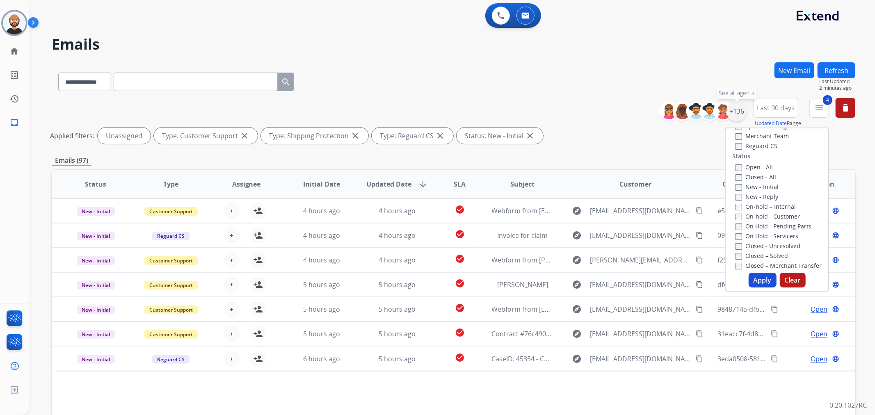
click at [739, 111] on div "+136" at bounding box center [737, 111] width 20 height 20
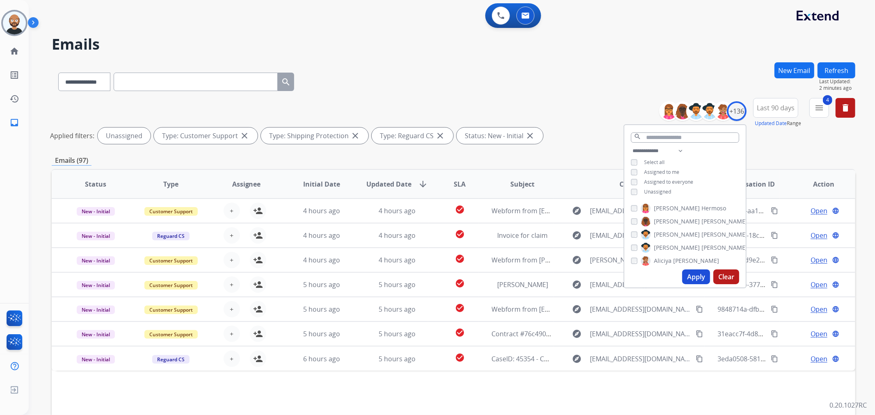
click at [653, 190] on span "Unassigned" at bounding box center [657, 191] width 27 height 7
click at [655, 154] on select "**********" at bounding box center [659, 151] width 57 height 10
select select "**********"
click at [631, 146] on select "**********" at bounding box center [659, 151] width 57 height 10
click at [694, 273] on button "Apply" at bounding box center [697, 277] width 28 height 15
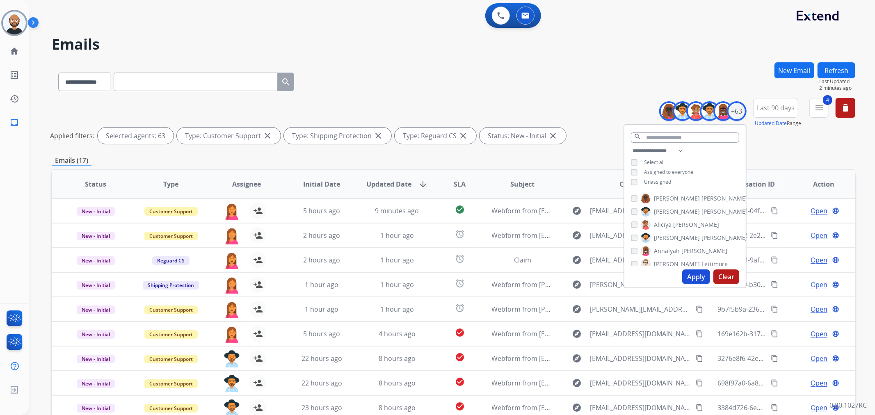
click at [598, 132] on div "Applied filters: Selected agents: 63 Type: Customer Support close Type: Shippin…" at bounding box center [452, 136] width 804 height 16
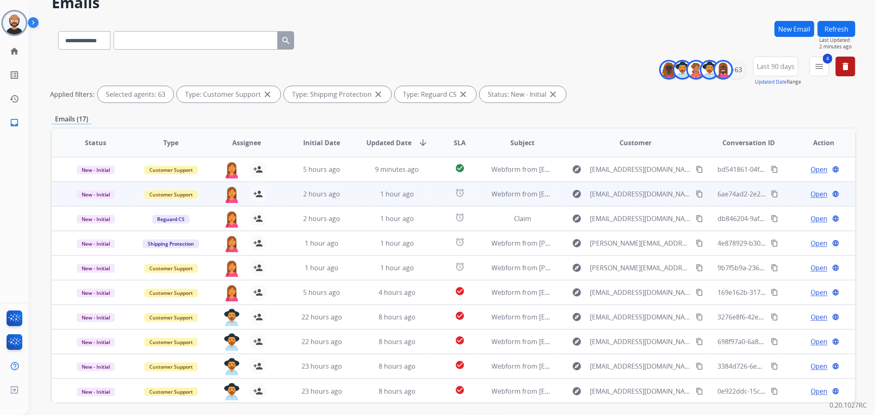
scroll to position [71, 0]
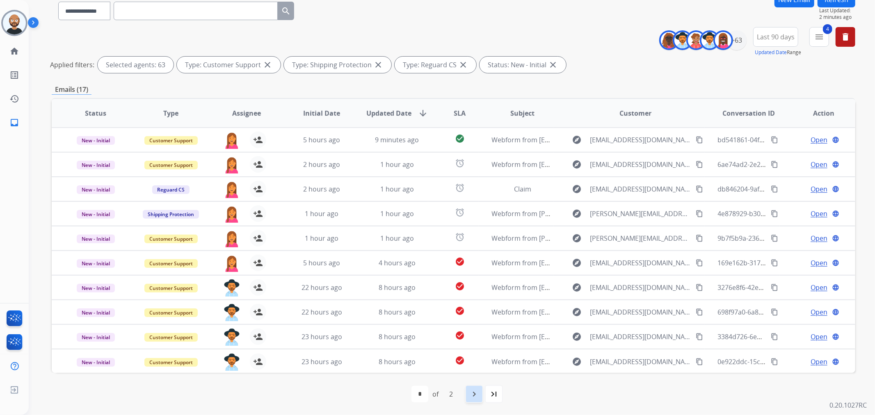
click at [481, 394] on div "navigate_next" at bounding box center [474, 394] width 18 height 18
select select "*"
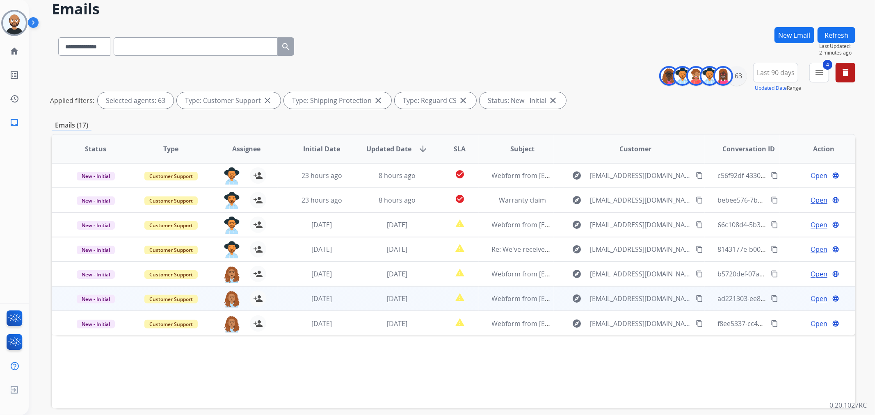
scroll to position [46, 0]
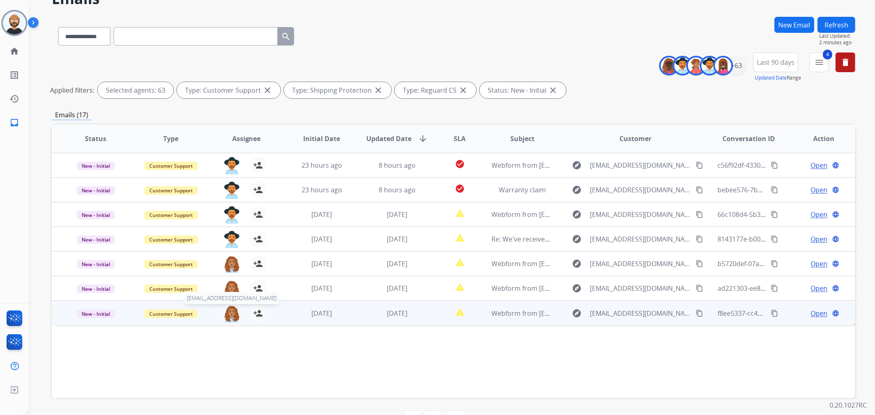
click at [231, 308] on img at bounding box center [232, 313] width 16 height 17
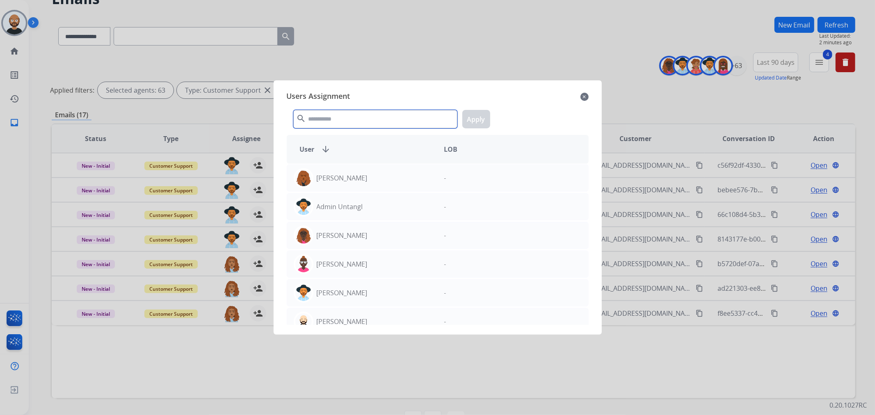
click at [378, 127] on input "text" at bounding box center [375, 119] width 164 height 18
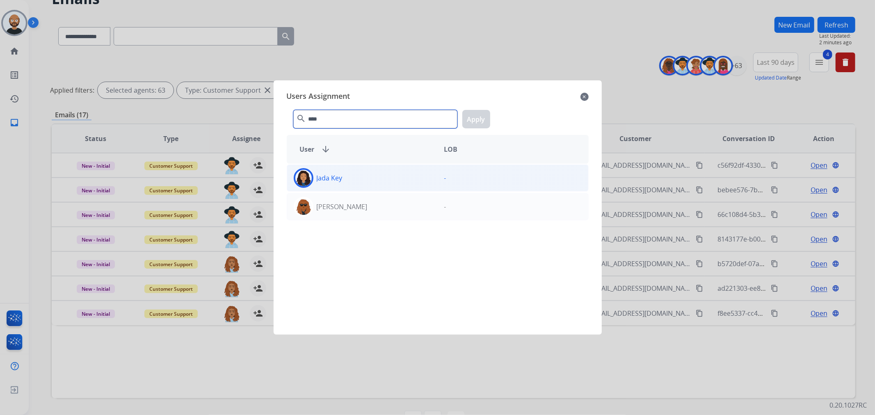
type input "****"
click at [378, 184] on div "Jada Key" at bounding box center [362, 178] width 151 height 20
click at [479, 111] on button "Apply" at bounding box center [477, 119] width 28 height 18
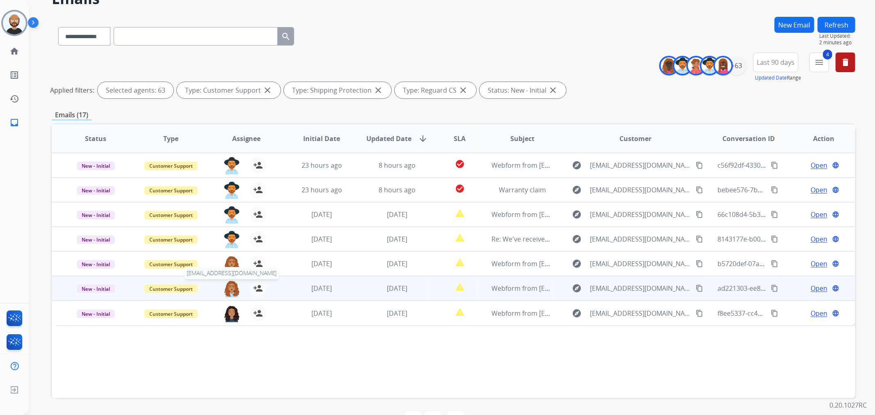
click at [228, 285] on img at bounding box center [232, 288] width 16 height 17
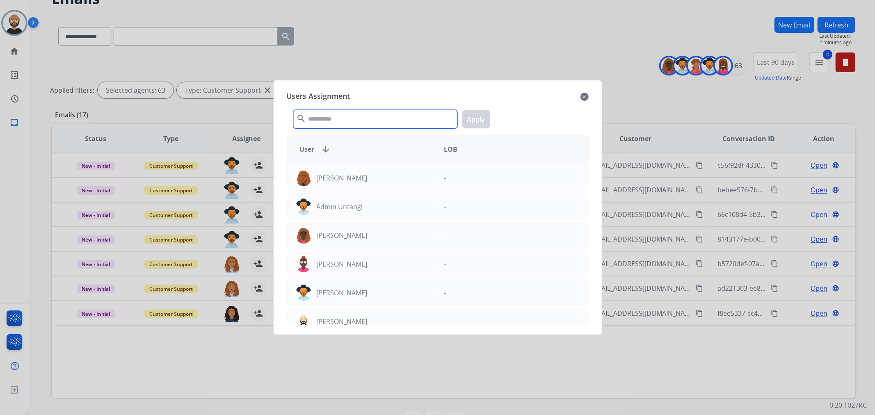
click at [359, 117] on input "text" at bounding box center [375, 119] width 164 height 18
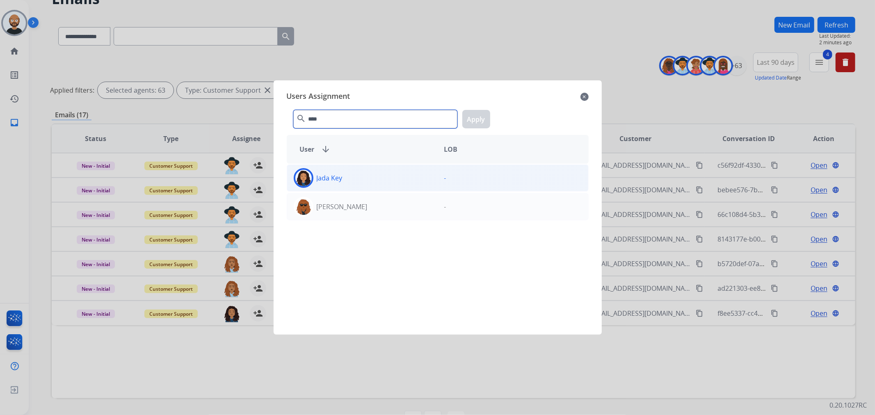
type input "****"
click at [378, 185] on div "Jada Key" at bounding box center [362, 178] width 151 height 20
click at [477, 115] on button "Apply" at bounding box center [477, 119] width 28 height 18
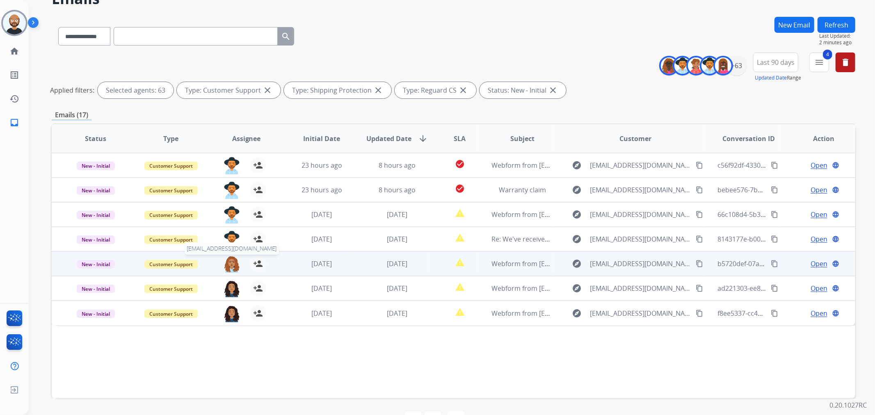
click at [230, 262] on img at bounding box center [232, 264] width 16 height 17
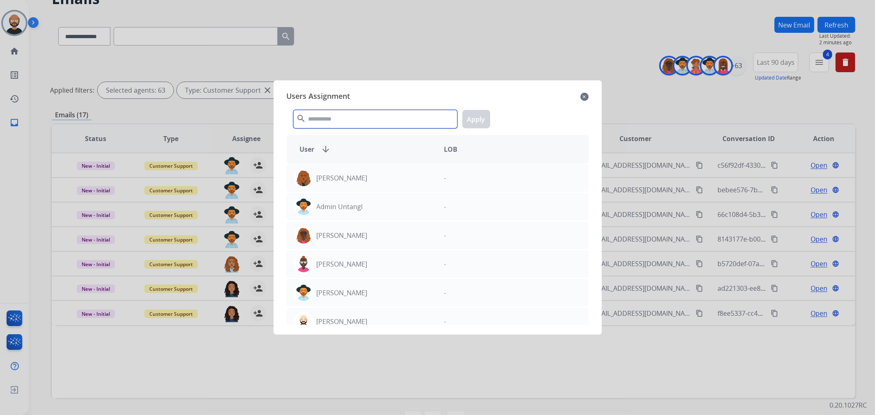
click at [409, 114] on input "text" at bounding box center [375, 119] width 164 height 18
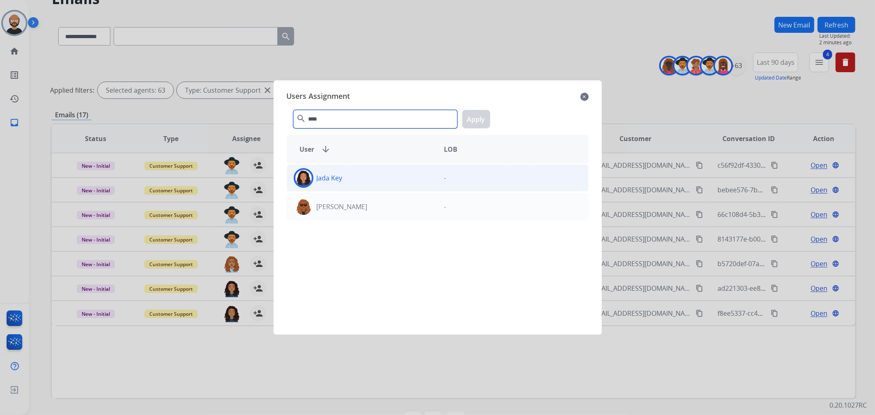
type input "****"
click at [380, 182] on div "Jada Key" at bounding box center [362, 178] width 151 height 20
click at [476, 120] on button "Apply" at bounding box center [477, 119] width 28 height 18
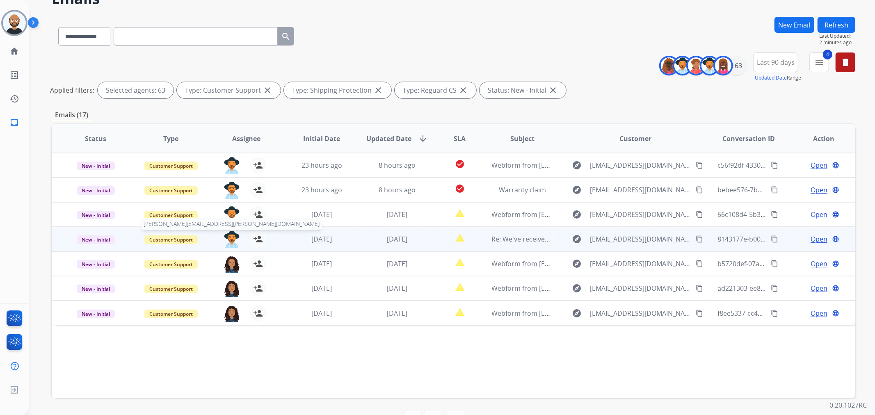
click at [229, 237] on img at bounding box center [232, 239] width 16 height 17
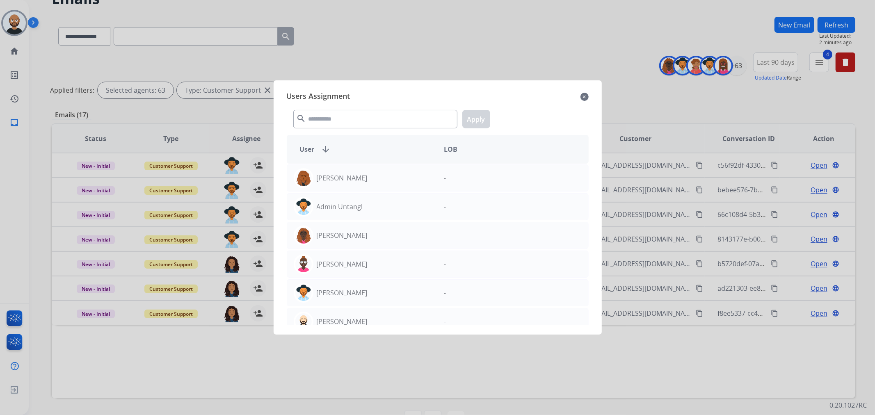
click at [397, 109] on div "search Apply" at bounding box center [438, 117] width 302 height 28
click at [393, 118] on input "text" at bounding box center [375, 119] width 164 height 18
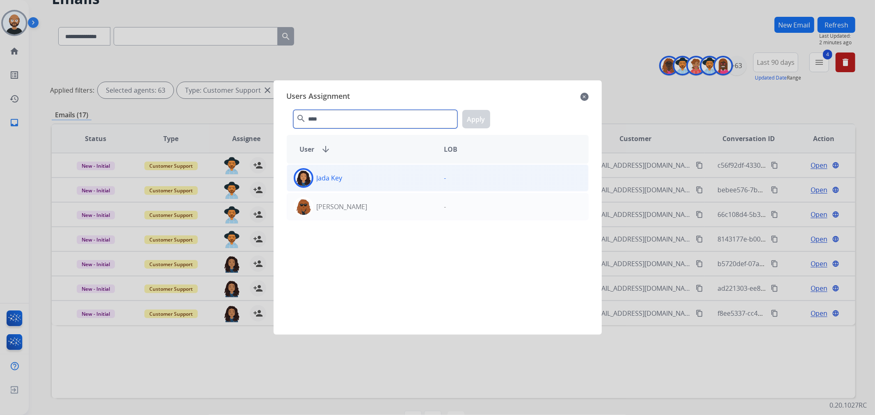
type input "****"
click at [375, 171] on div "Jada Key" at bounding box center [362, 178] width 151 height 20
drag, startPoint x: 469, startPoint y: 119, endPoint x: 463, endPoint y: 125, distance: 8.4
click at [470, 119] on button "Apply" at bounding box center [477, 119] width 28 height 18
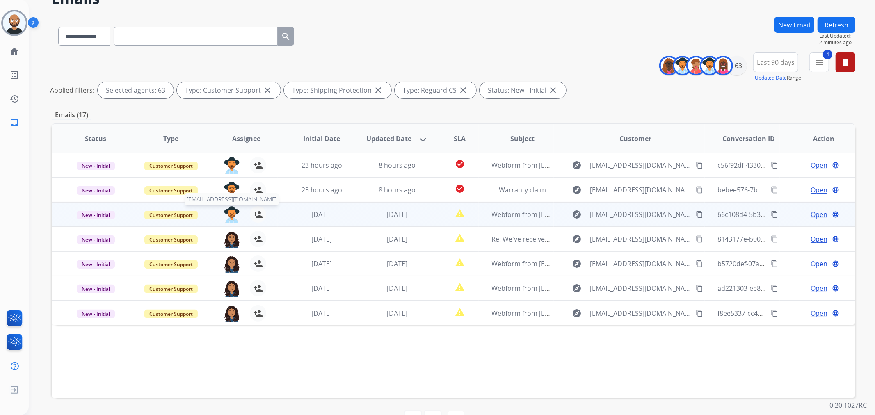
click at [230, 214] on img at bounding box center [232, 214] width 16 height 17
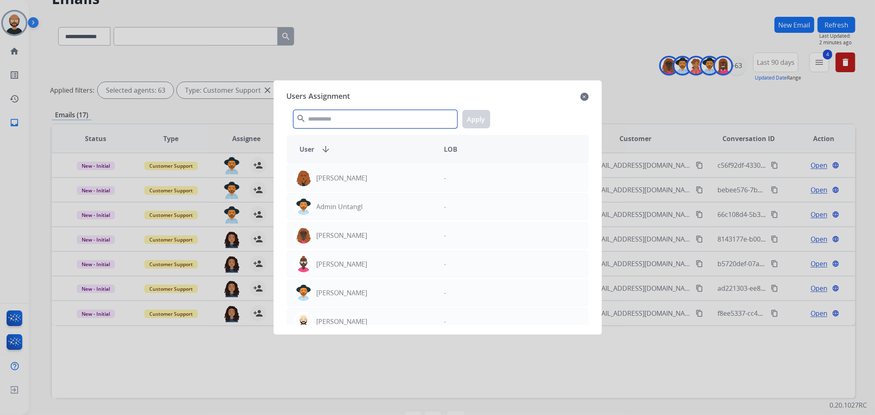
click at [440, 117] on input "text" at bounding box center [375, 119] width 164 height 18
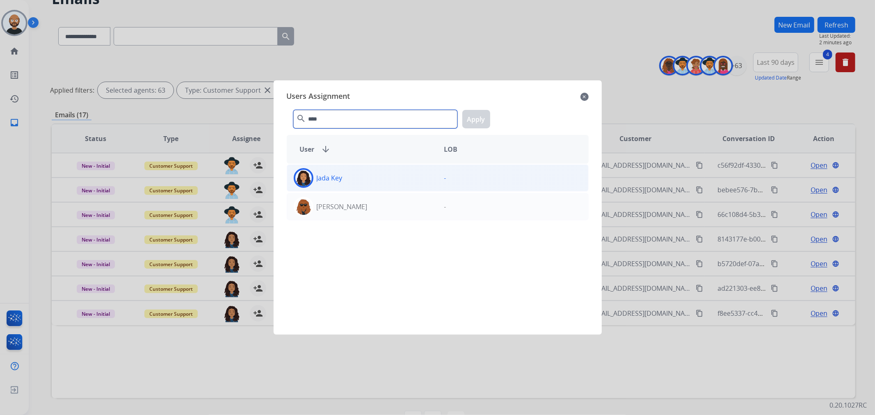
type input "****"
click at [379, 182] on div "Jada Key" at bounding box center [362, 178] width 151 height 20
click at [481, 122] on button "Apply" at bounding box center [477, 119] width 28 height 18
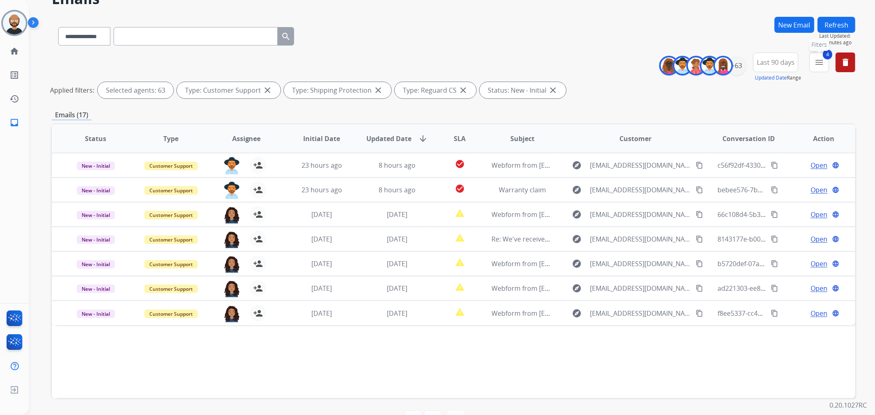
click at [819, 58] on mat-icon "menu" at bounding box center [820, 62] width 10 height 10
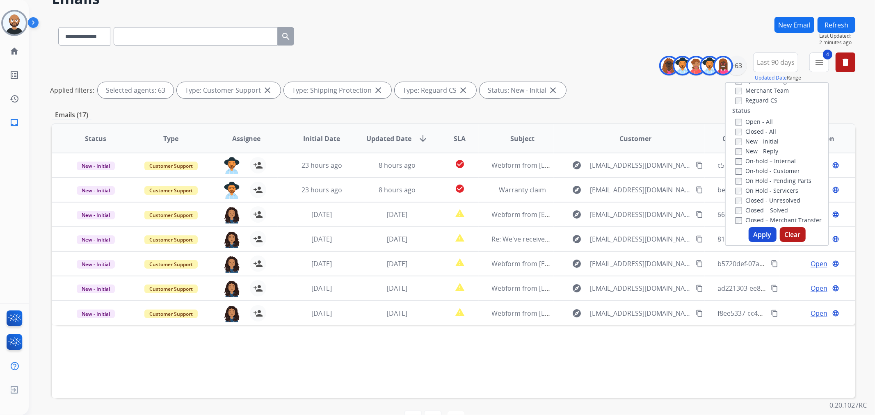
click at [753, 142] on label "New - Initial" at bounding box center [757, 141] width 43 height 8
click at [755, 151] on label "New - Reply" at bounding box center [757, 151] width 43 height 8
click at [762, 232] on button "Apply" at bounding box center [763, 234] width 28 height 15
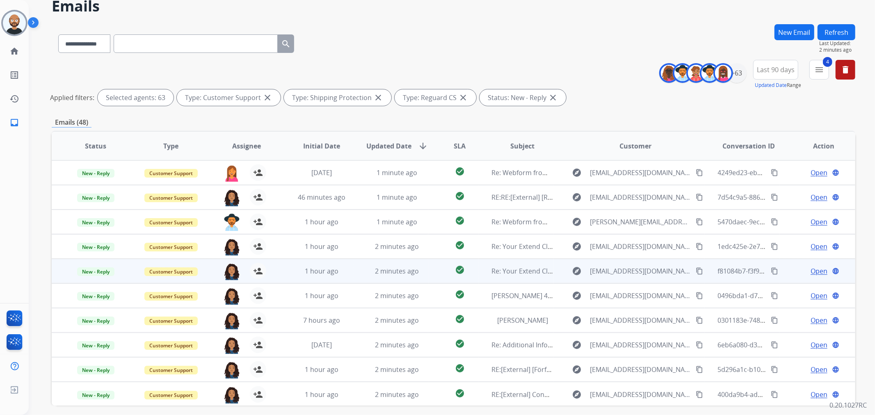
scroll to position [71, 0]
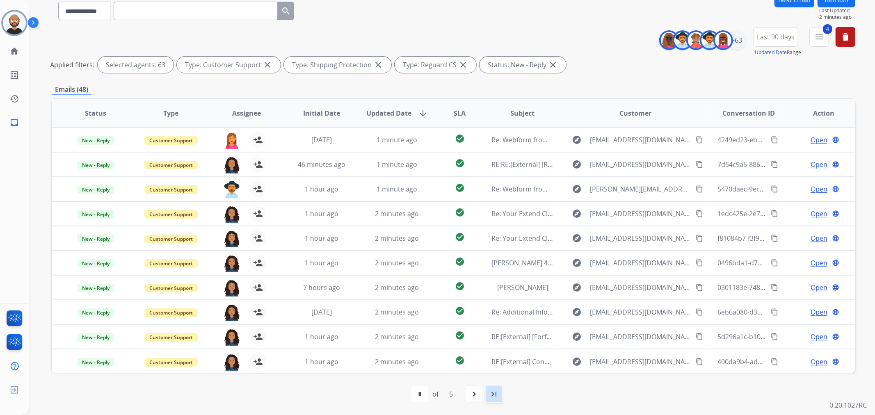
click at [494, 389] on mat-icon "last_page" at bounding box center [494, 394] width 10 height 10
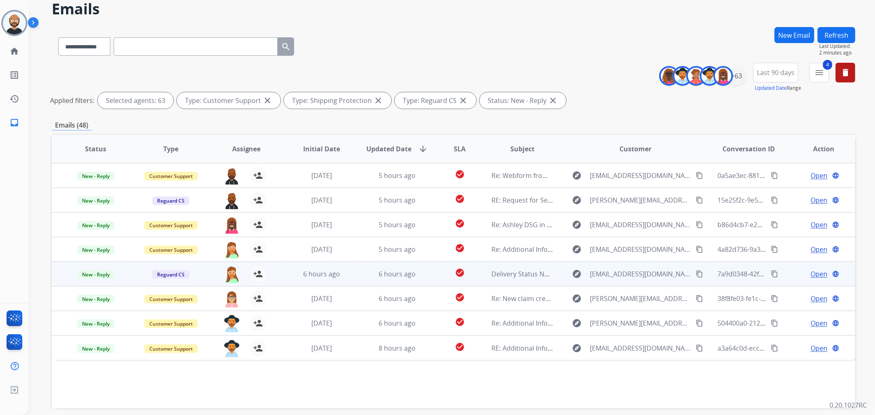
scroll to position [25, 0]
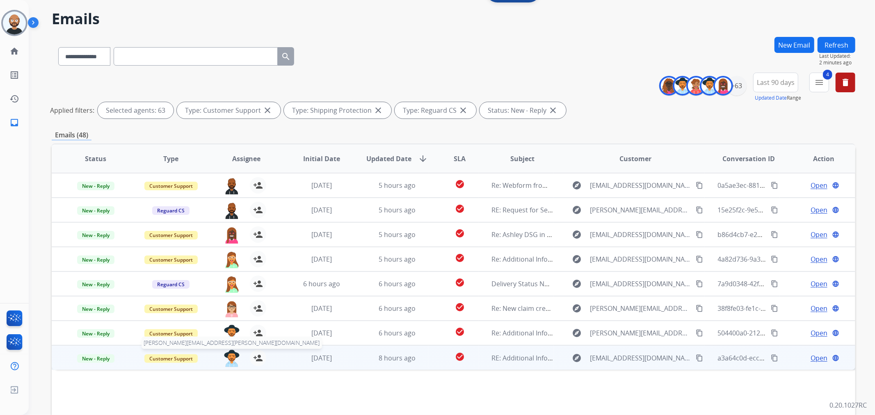
click at [228, 360] on img at bounding box center [232, 358] width 16 height 17
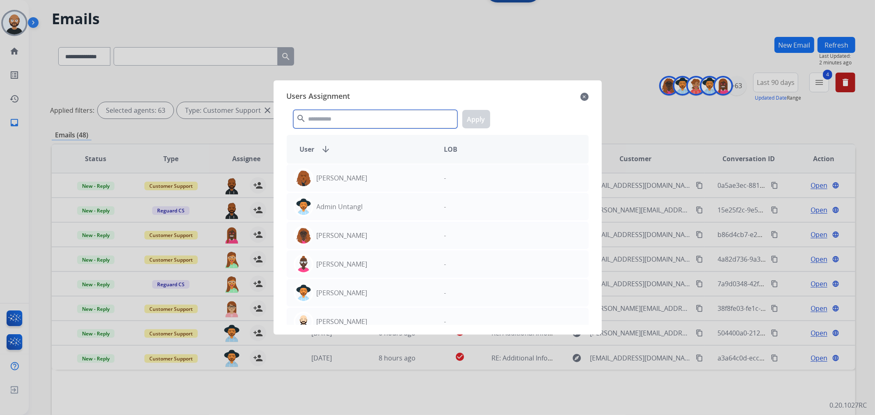
click at [374, 120] on input "text" at bounding box center [375, 119] width 164 height 18
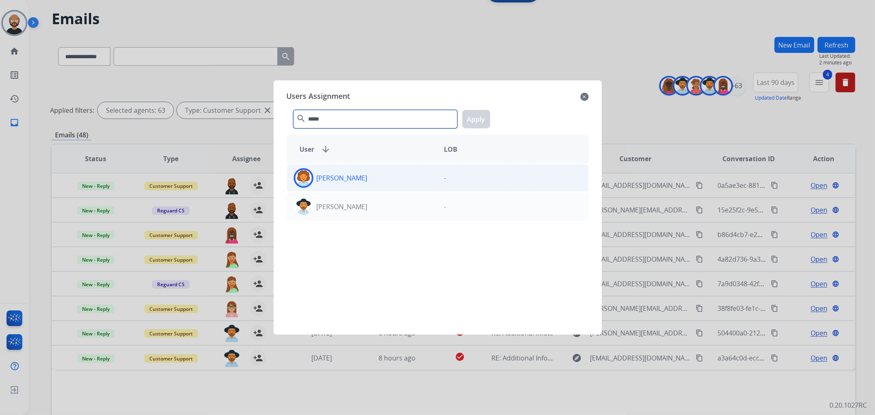
type input "*****"
click at [376, 185] on div "[PERSON_NAME]" at bounding box center [362, 178] width 151 height 20
click at [481, 118] on button "Apply" at bounding box center [477, 119] width 28 height 18
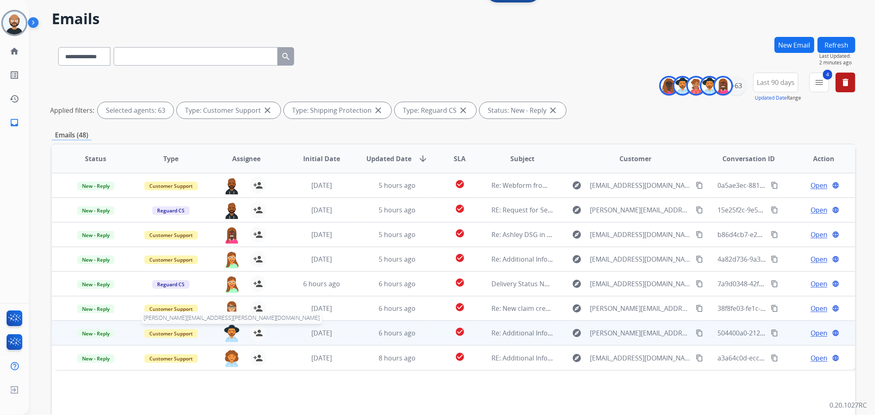
click at [227, 332] on img at bounding box center [232, 333] width 16 height 17
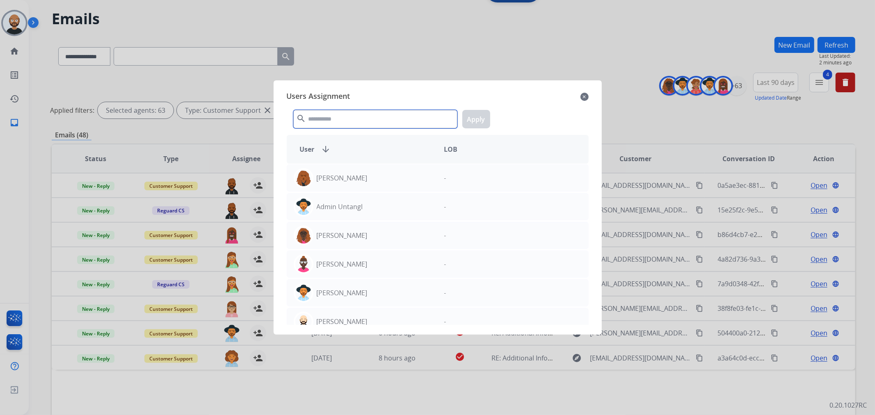
click at [412, 119] on input "text" at bounding box center [375, 119] width 164 height 18
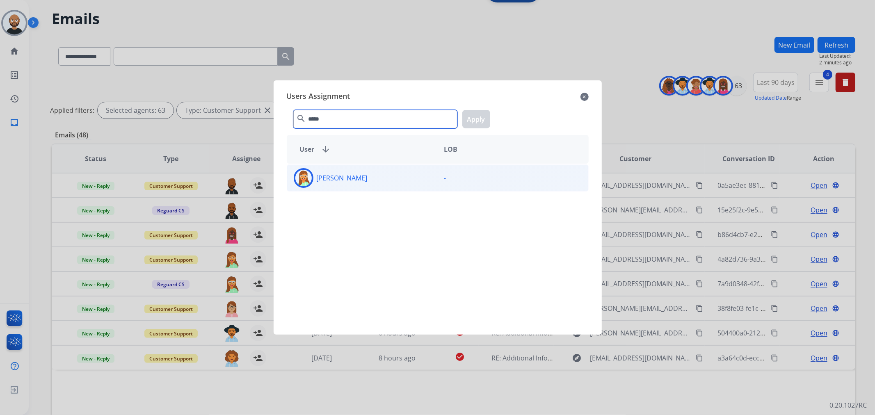
type input "*****"
click at [399, 178] on div "[PERSON_NAME]" at bounding box center [362, 178] width 151 height 20
click at [482, 115] on button "Apply" at bounding box center [477, 119] width 28 height 18
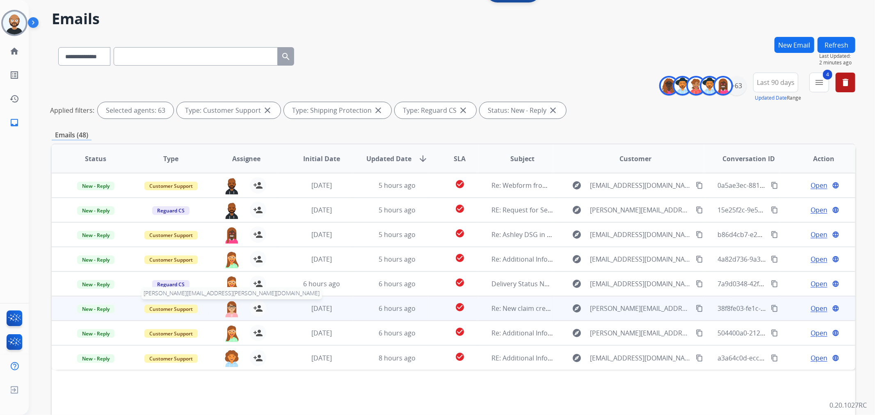
click at [231, 308] on img at bounding box center [232, 308] width 16 height 17
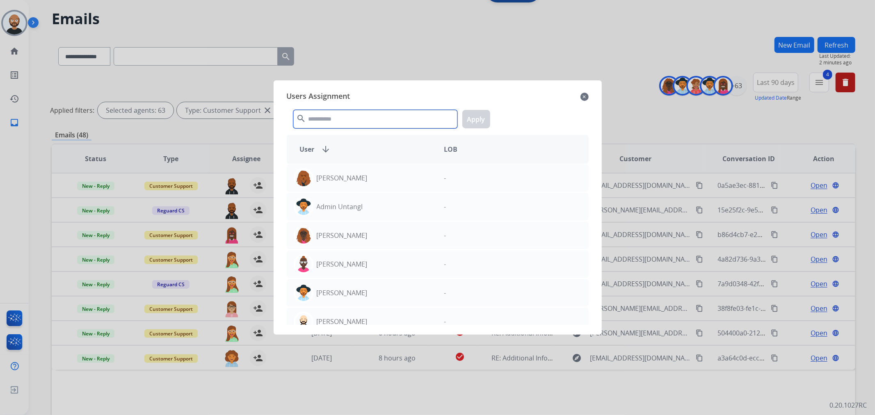
click at [376, 120] on input "text" at bounding box center [375, 119] width 164 height 18
click at [394, 116] on input "text" at bounding box center [375, 119] width 164 height 18
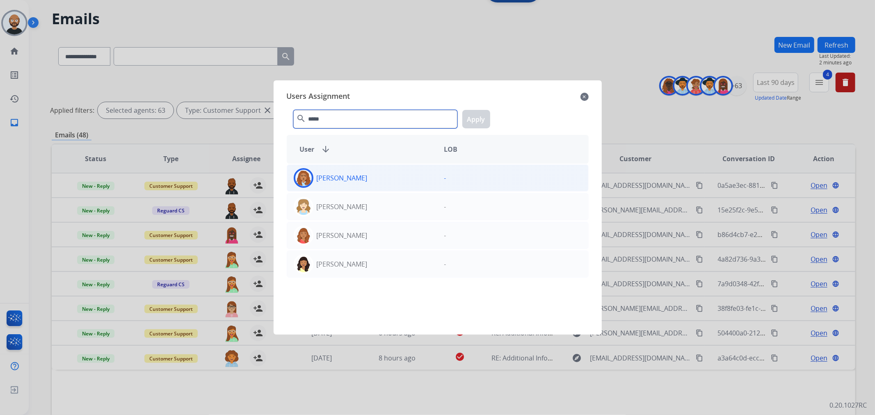
type input "*****"
click at [386, 177] on div "[PERSON_NAME]" at bounding box center [362, 178] width 151 height 20
click at [471, 122] on button "Apply" at bounding box center [477, 119] width 28 height 18
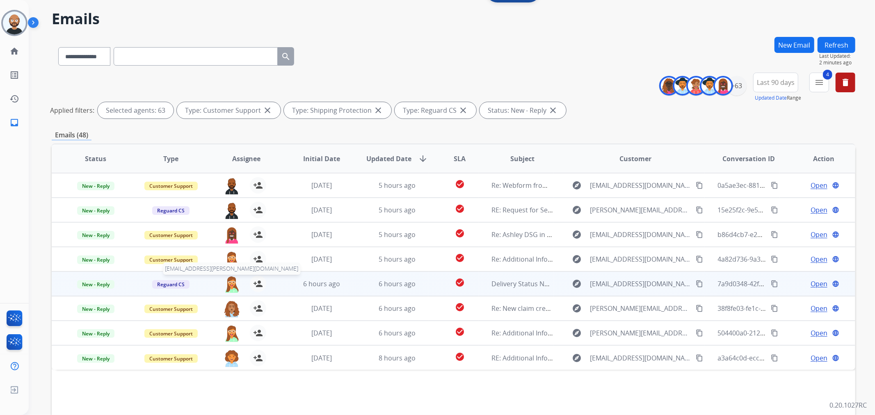
click at [232, 282] on img at bounding box center [232, 284] width 16 height 17
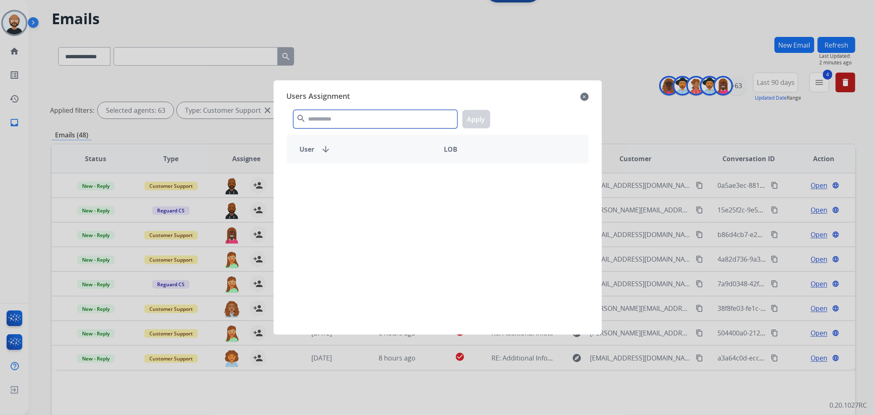
click at [389, 118] on input "text" at bounding box center [375, 119] width 164 height 18
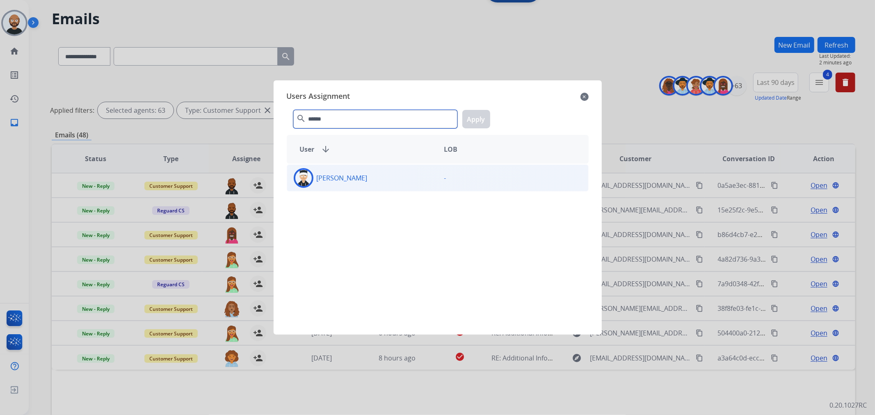
type input "******"
click at [391, 185] on div "[PERSON_NAME]" at bounding box center [362, 178] width 151 height 20
click at [473, 119] on button "Apply" at bounding box center [477, 119] width 28 height 18
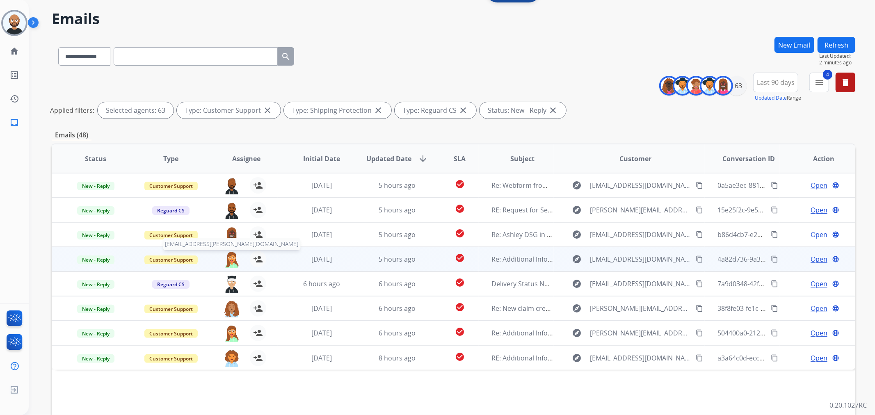
click at [228, 258] on img at bounding box center [232, 259] width 16 height 17
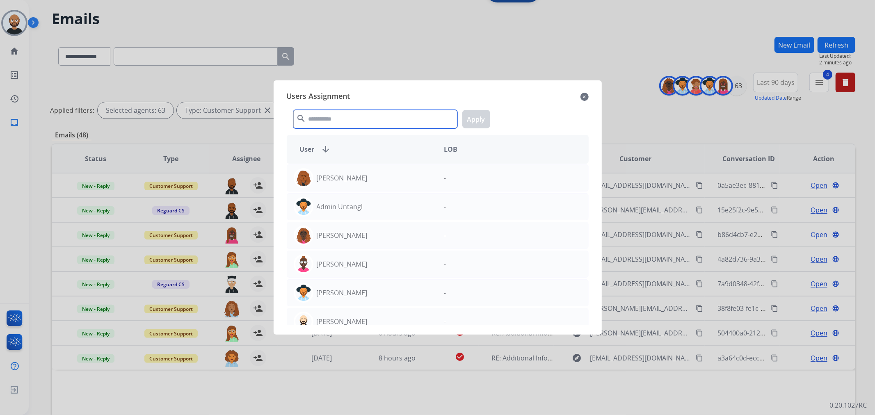
click at [336, 110] on input "text" at bounding box center [375, 119] width 164 height 18
click at [336, 115] on input "text" at bounding box center [375, 119] width 164 height 18
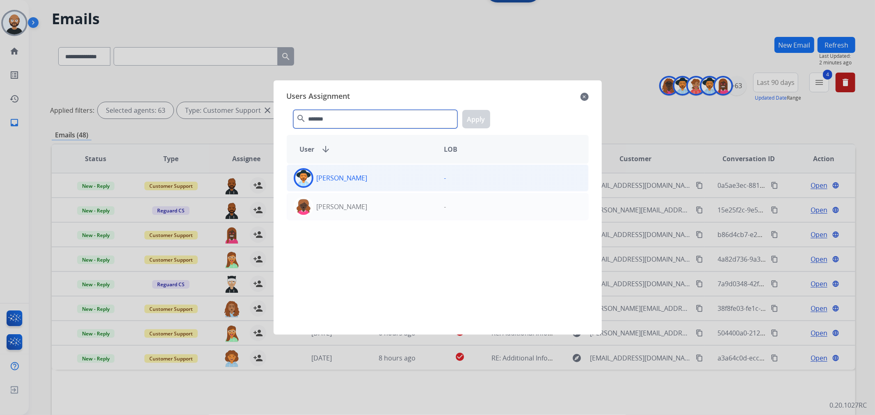
type input "*******"
click at [367, 189] on div "[PERSON_NAME] -" at bounding box center [438, 178] width 302 height 27
click at [477, 119] on button "Apply" at bounding box center [477, 119] width 28 height 18
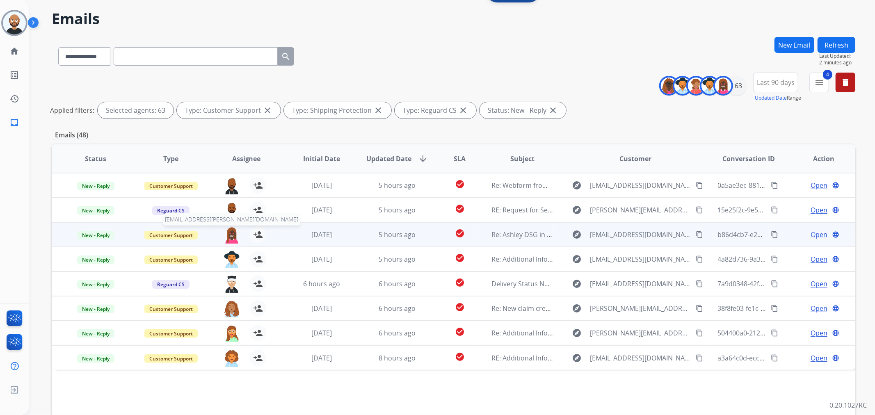
click at [226, 234] on img at bounding box center [232, 235] width 16 height 17
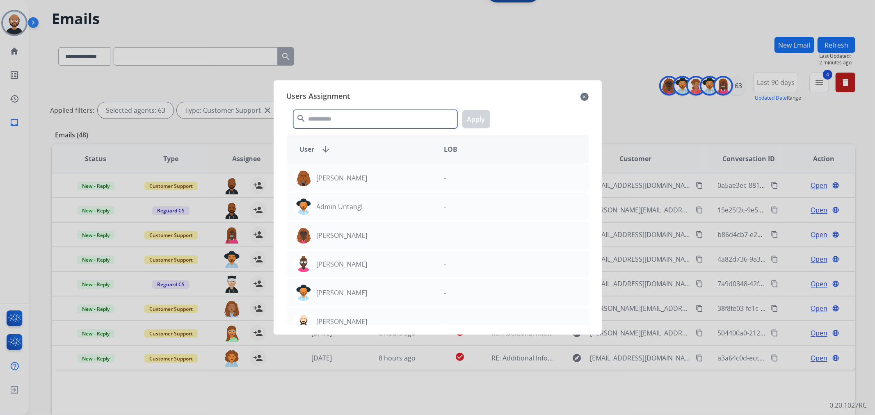
click at [373, 120] on input "text" at bounding box center [375, 119] width 164 height 18
click at [437, 47] on div at bounding box center [437, 207] width 875 height 415
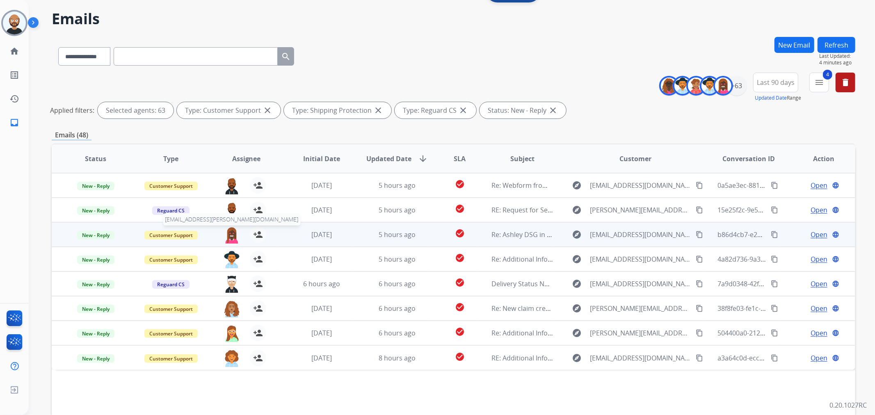
click at [231, 236] on img at bounding box center [232, 235] width 16 height 17
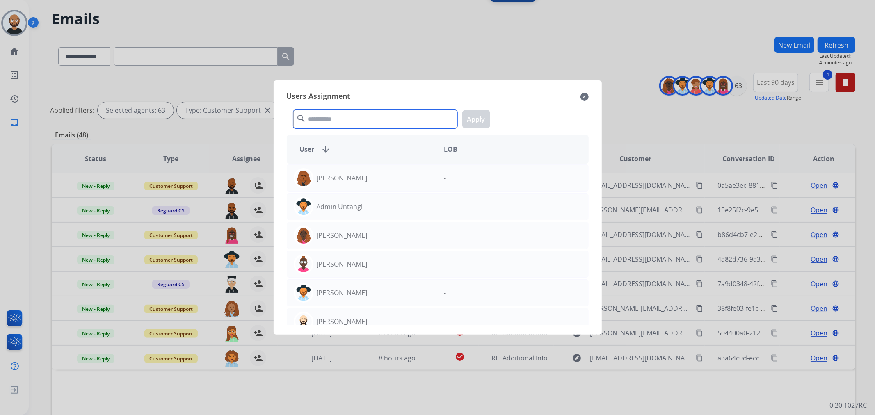
click at [411, 123] on input "text" at bounding box center [375, 119] width 164 height 18
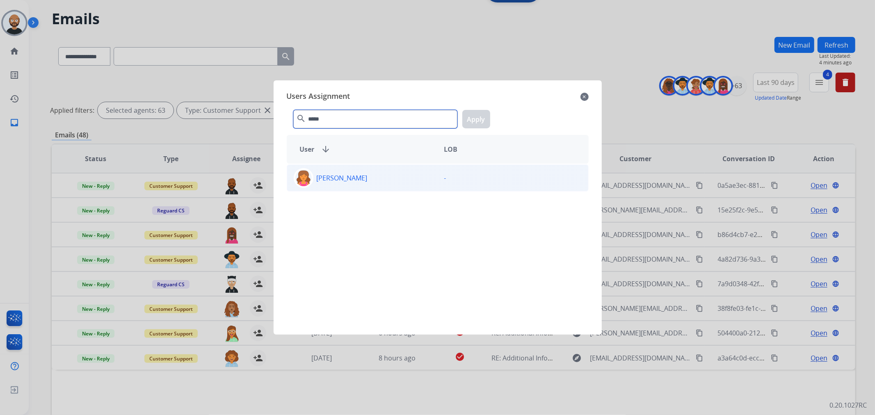
type input "*****"
click at [409, 175] on div "[PERSON_NAME]" at bounding box center [362, 178] width 151 height 20
click at [467, 118] on button "Apply" at bounding box center [477, 119] width 28 height 18
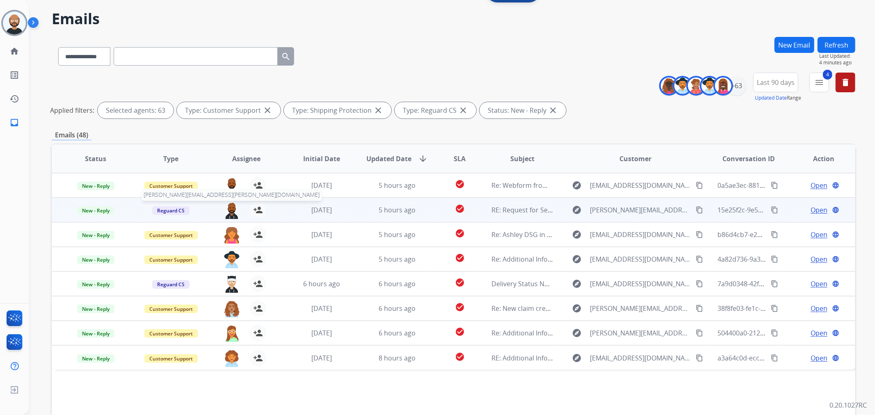
click at [229, 210] on img at bounding box center [232, 210] width 16 height 17
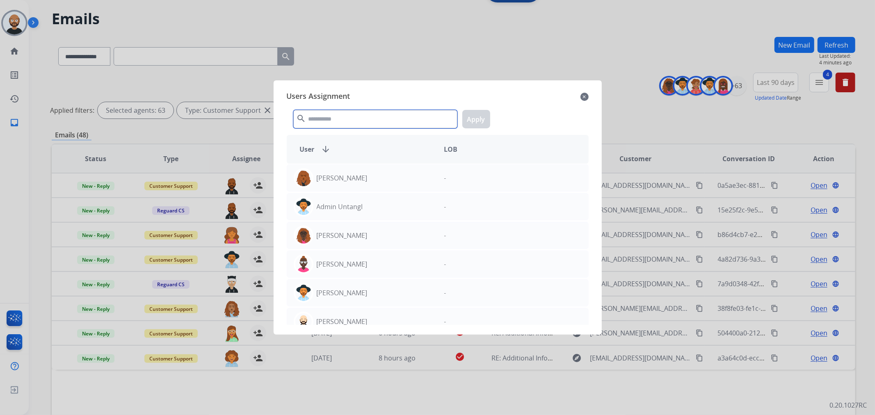
click at [349, 118] on input "text" at bounding box center [375, 119] width 164 height 18
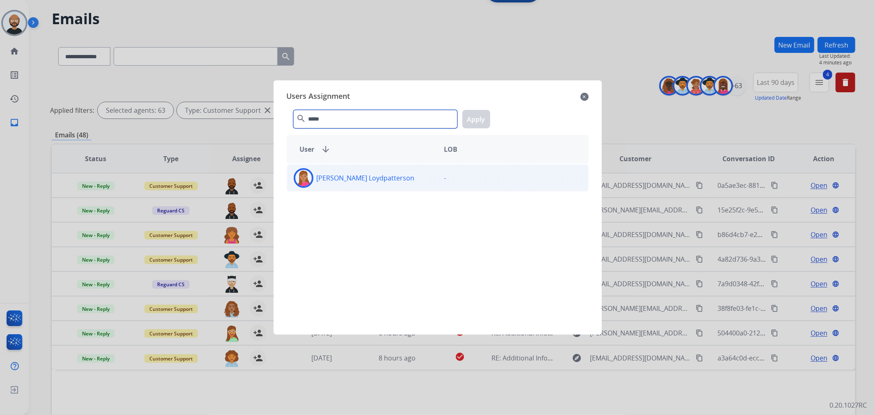
type input "*****"
click at [394, 183] on div "[PERSON_NAME] Loydpatterson" at bounding box center [362, 178] width 151 height 20
click at [478, 121] on button "Apply" at bounding box center [477, 119] width 28 height 18
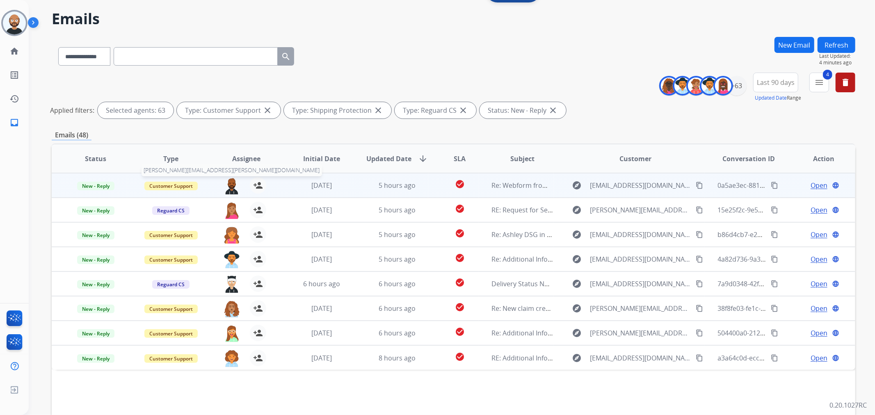
click at [229, 185] on img at bounding box center [232, 185] width 16 height 17
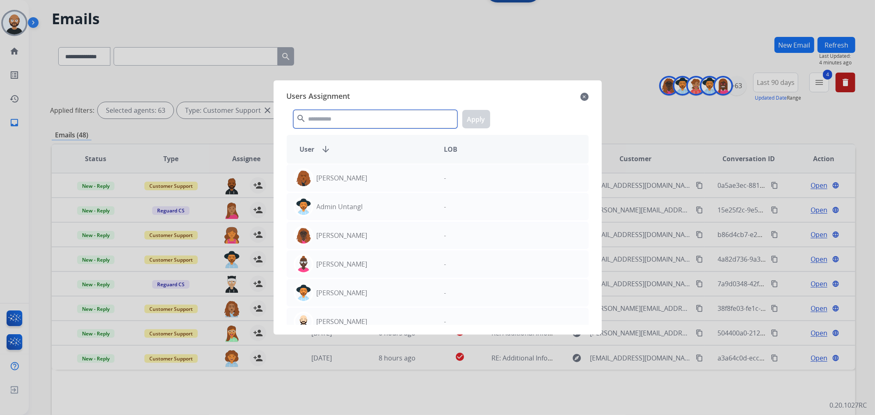
click at [356, 121] on input "text" at bounding box center [375, 119] width 164 height 18
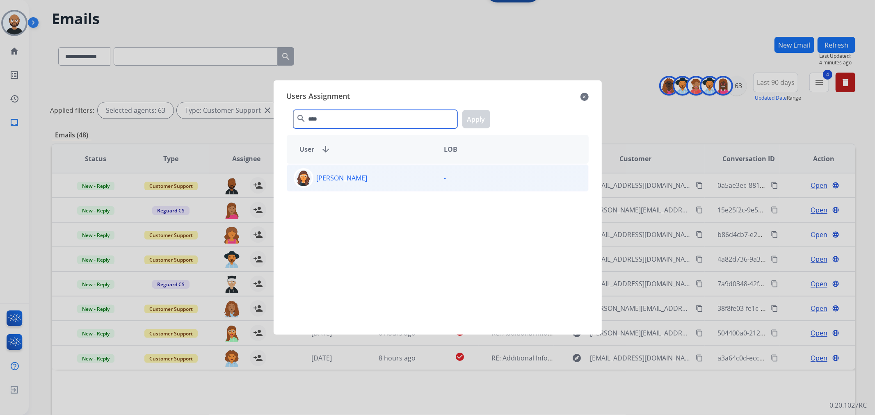
type input "****"
click at [360, 181] on p "[PERSON_NAME]" at bounding box center [342, 178] width 51 height 10
click at [470, 116] on button "Apply" at bounding box center [477, 119] width 28 height 18
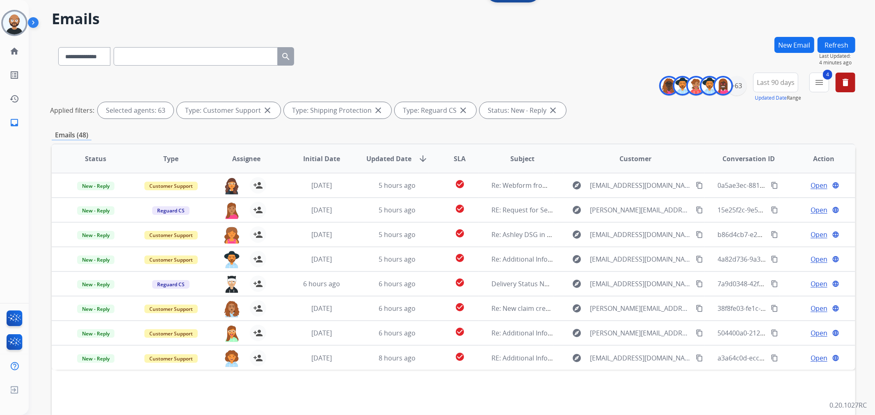
click at [832, 46] on button "Refresh" at bounding box center [837, 45] width 38 height 16
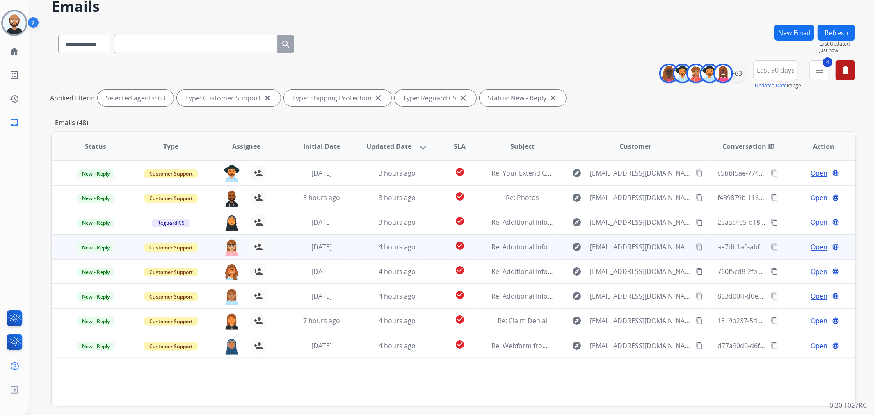
scroll to position [71, 0]
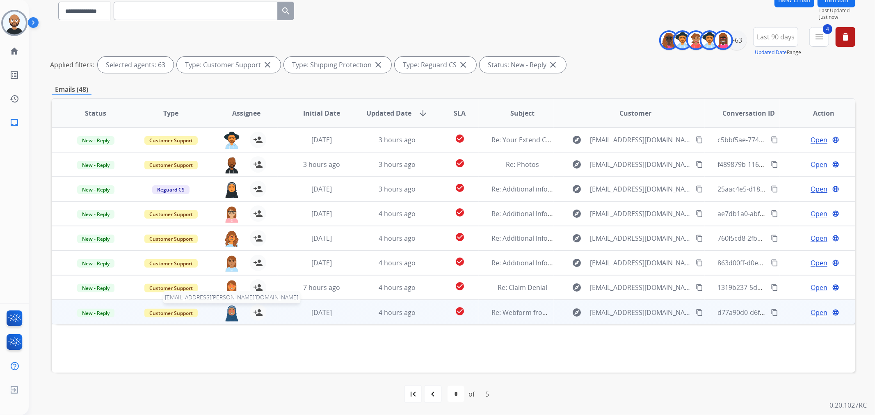
click at [227, 312] on img at bounding box center [232, 313] width 16 height 17
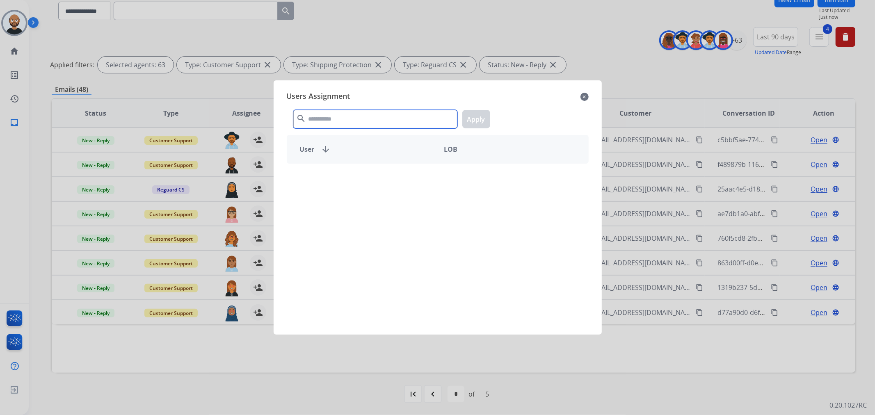
click at [375, 116] on input "text" at bounding box center [375, 119] width 164 height 18
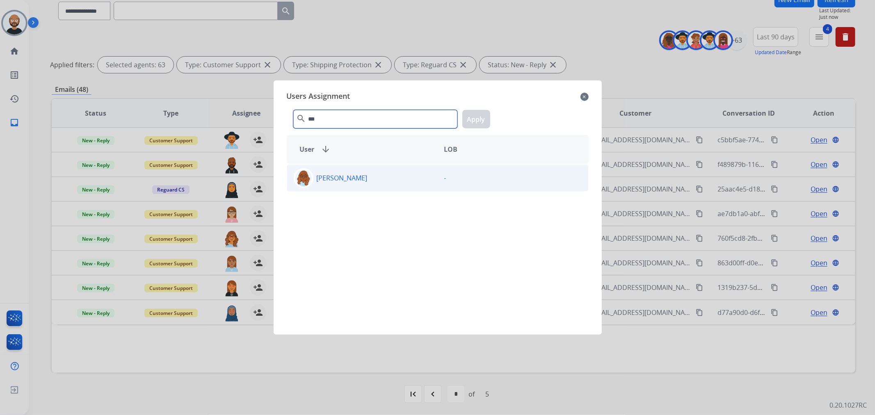
type input "***"
click at [400, 179] on div "[PERSON_NAME]" at bounding box center [362, 178] width 151 height 20
click at [468, 122] on button "Apply" at bounding box center [477, 119] width 28 height 18
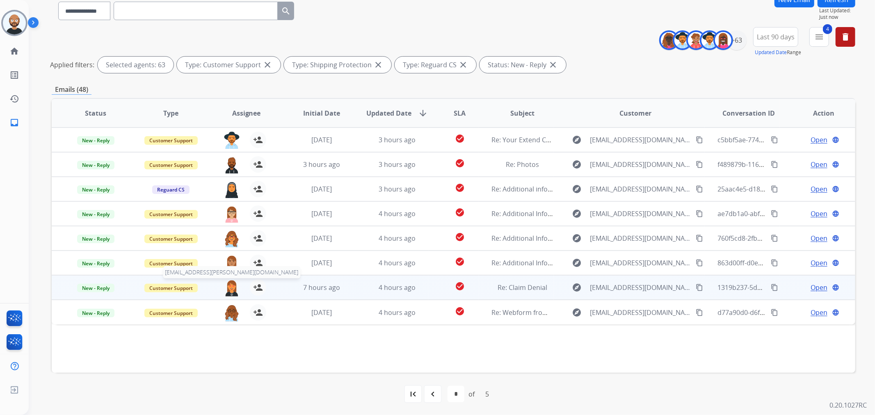
click at [230, 286] on img at bounding box center [232, 287] width 16 height 17
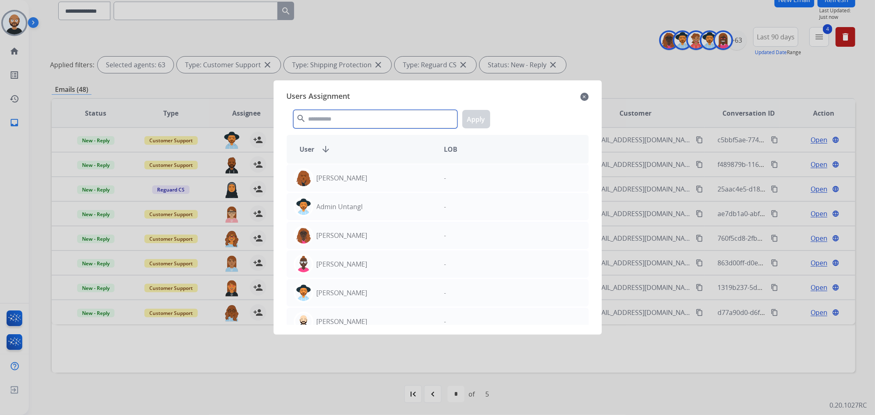
click at [370, 117] on input "text" at bounding box center [375, 119] width 164 height 18
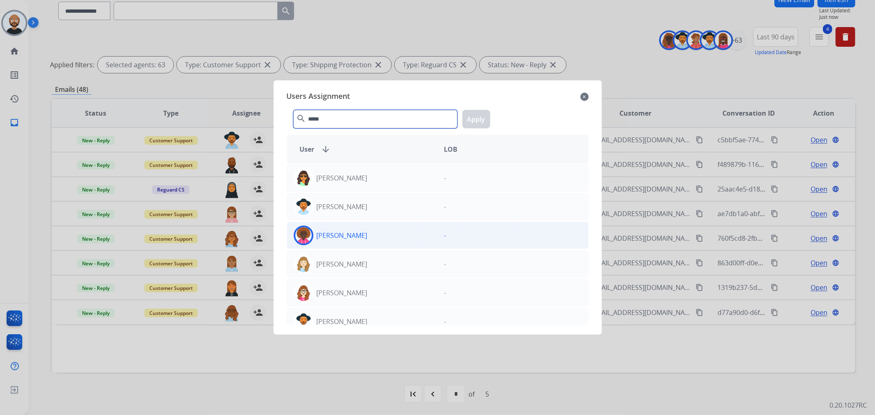
type input "*****"
click at [381, 235] on div "[PERSON_NAME]" at bounding box center [362, 236] width 151 height 20
click at [479, 119] on button "Apply" at bounding box center [477, 119] width 28 height 18
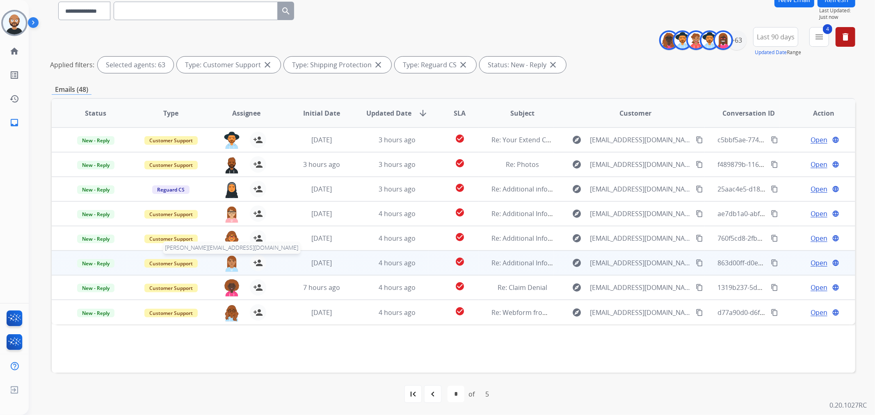
click at [230, 261] on img at bounding box center [232, 263] width 16 height 17
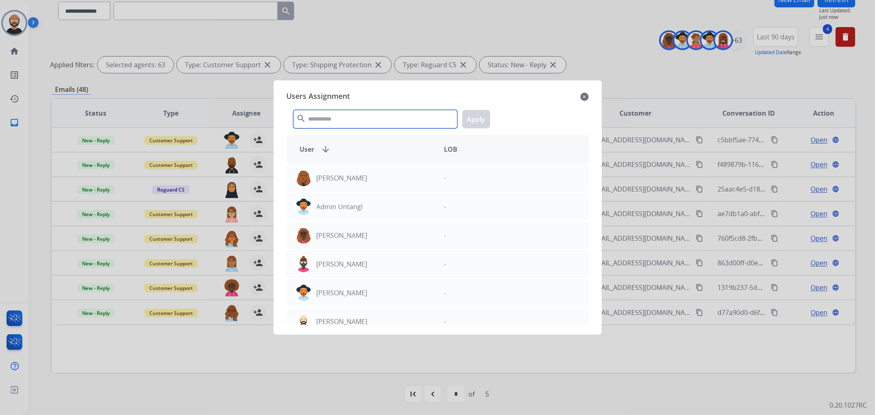
click at [368, 116] on input "text" at bounding box center [375, 119] width 164 height 18
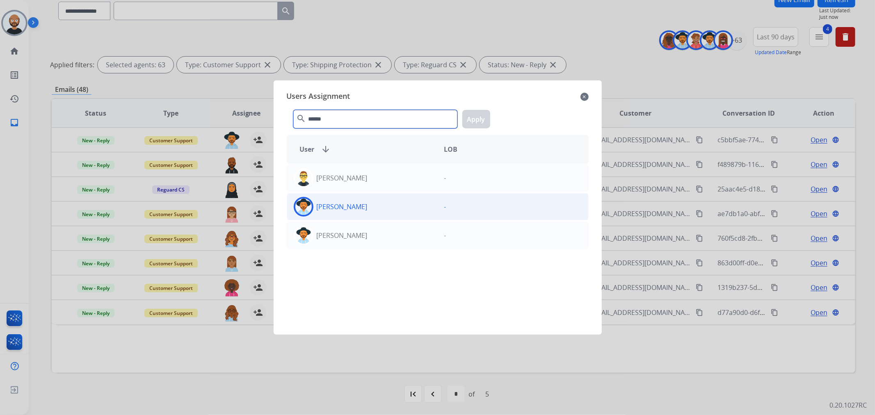
type input "******"
click at [371, 202] on div "[PERSON_NAME]" at bounding box center [362, 207] width 151 height 20
click at [481, 121] on button "Apply" at bounding box center [477, 119] width 28 height 18
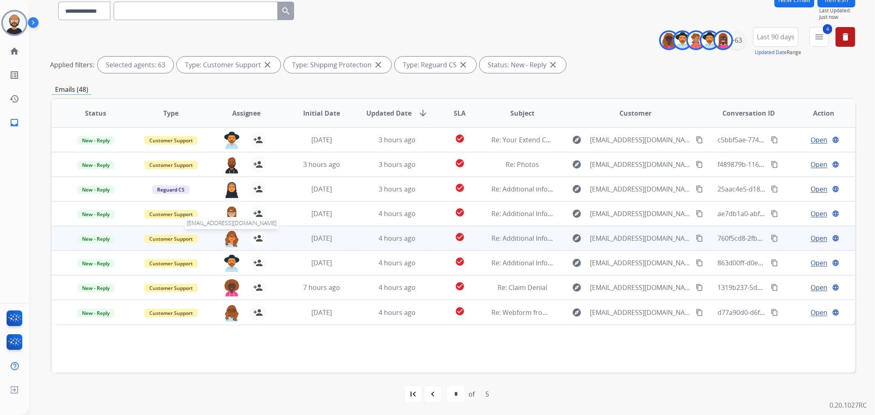
click at [233, 236] on img at bounding box center [232, 238] width 16 height 17
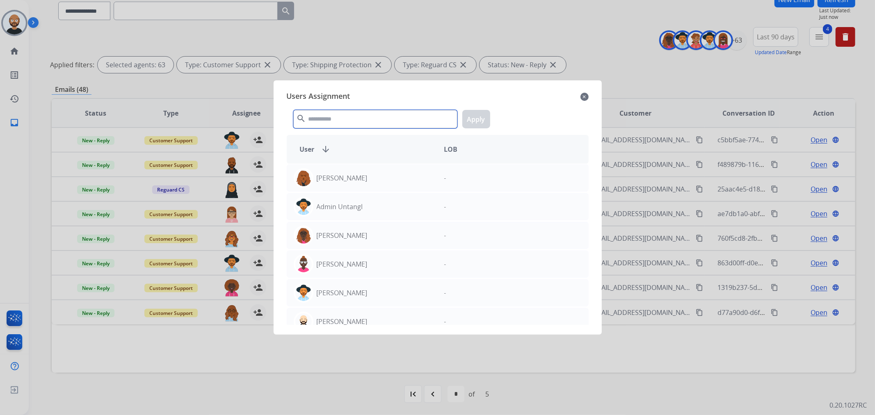
click at [372, 120] on input "text" at bounding box center [375, 119] width 164 height 18
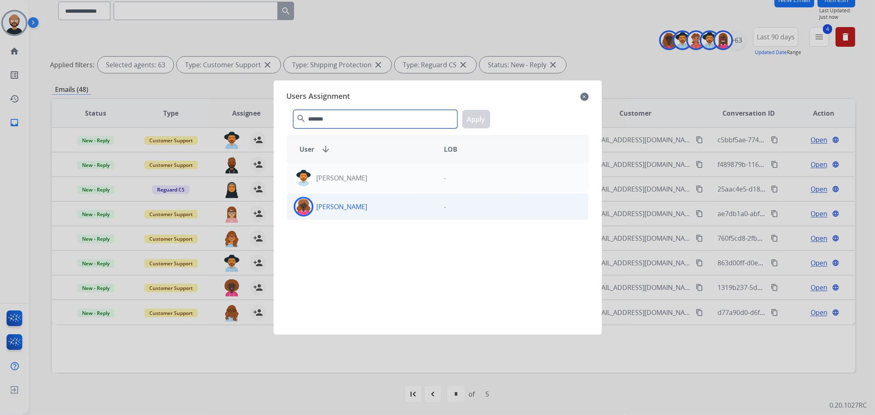
type input "*******"
drag, startPoint x: 379, startPoint y: 208, endPoint x: 447, endPoint y: 150, distance: 89.7
click at [380, 208] on div "[PERSON_NAME]" at bounding box center [362, 207] width 151 height 20
click at [477, 119] on button "Apply" at bounding box center [477, 119] width 28 height 18
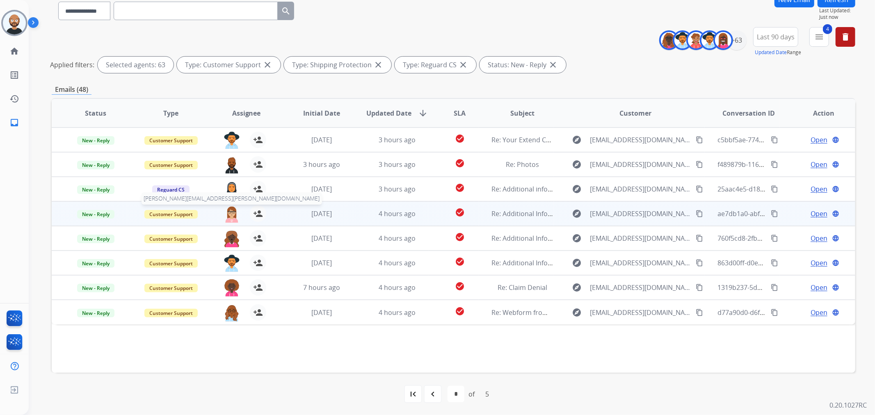
click at [227, 216] on img at bounding box center [232, 214] width 16 height 17
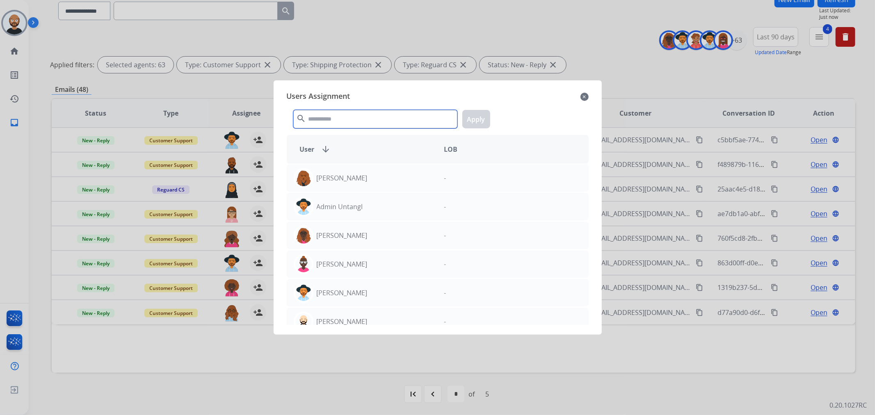
click at [343, 128] on input "text" at bounding box center [375, 119] width 164 height 18
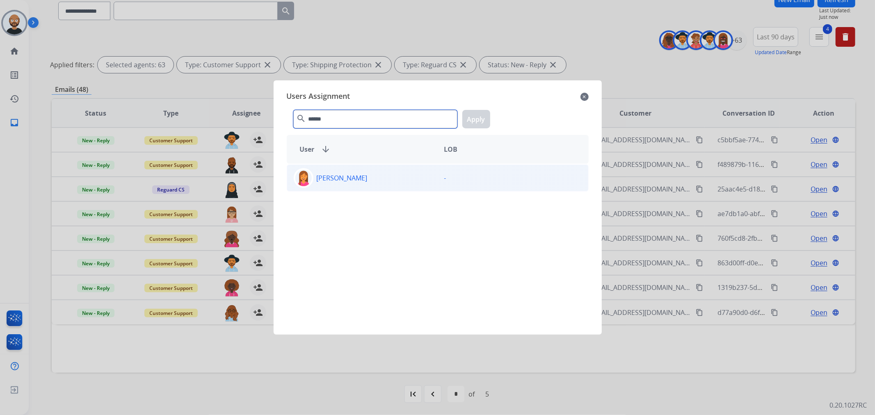
type input "******"
click at [377, 177] on div "[PERSON_NAME]" at bounding box center [362, 178] width 151 height 20
click at [479, 117] on button "Apply" at bounding box center [477, 119] width 28 height 18
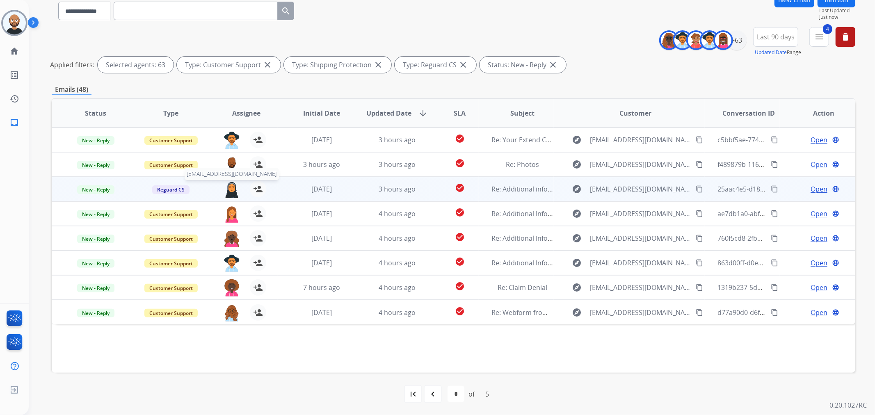
click at [227, 190] on img at bounding box center [232, 189] width 16 height 17
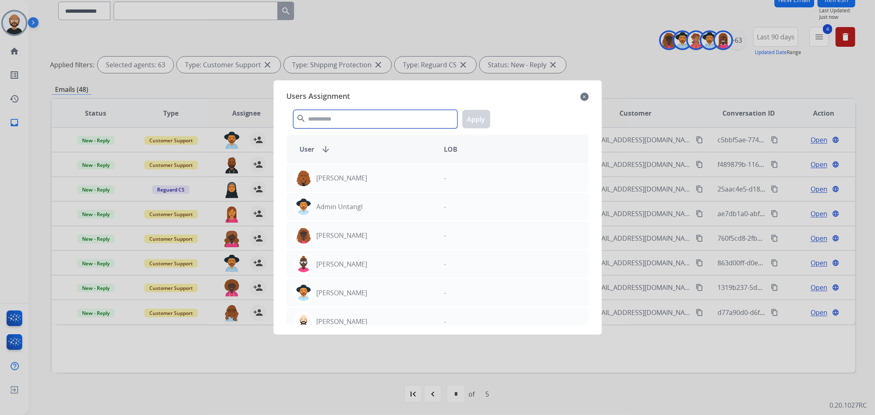
click at [333, 121] on input "text" at bounding box center [375, 119] width 164 height 18
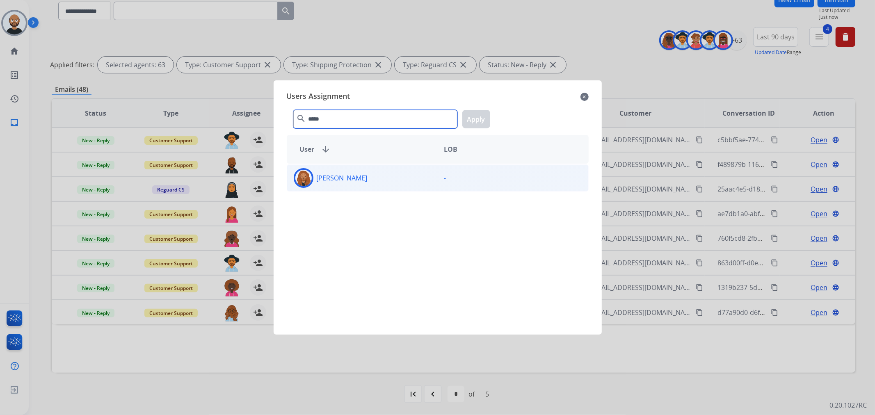
type input "*****"
drag, startPoint x: 461, startPoint y: 180, endPoint x: 483, endPoint y: 136, distance: 49.0
click at [460, 180] on div "-" at bounding box center [513, 178] width 151 height 20
click at [484, 121] on button "Apply" at bounding box center [477, 119] width 28 height 18
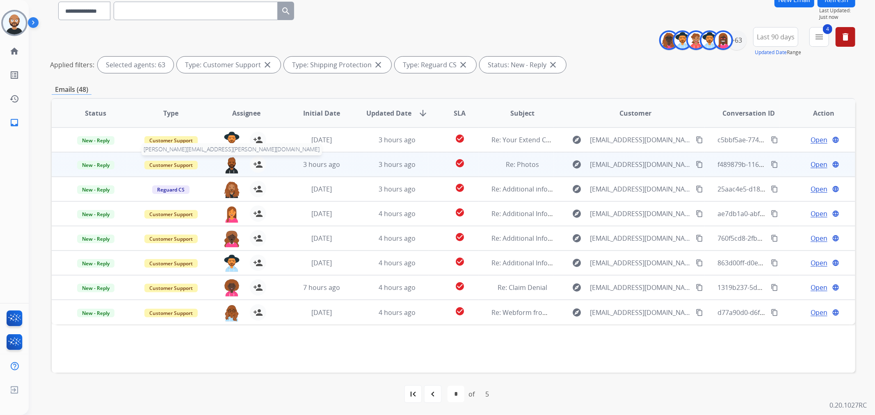
click at [234, 165] on img at bounding box center [232, 164] width 16 height 17
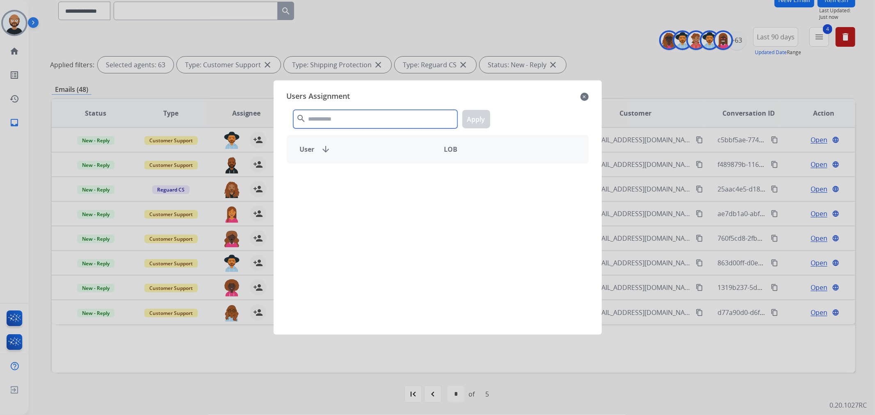
click at [433, 121] on input "text" at bounding box center [375, 119] width 164 height 18
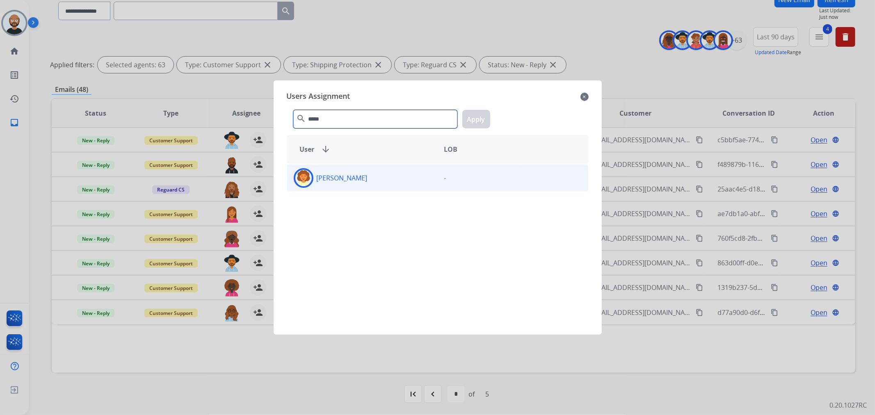
type input "*****"
click at [425, 173] on div "[PERSON_NAME]" at bounding box center [362, 178] width 151 height 20
click at [476, 121] on button "Apply" at bounding box center [477, 119] width 28 height 18
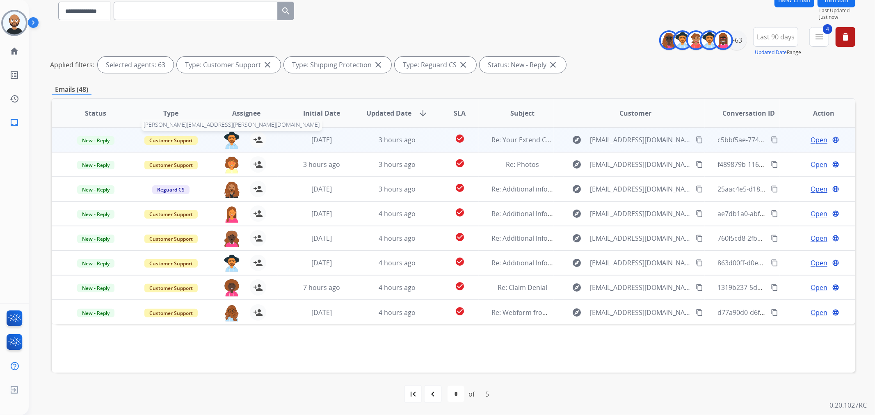
click at [227, 135] on img at bounding box center [232, 140] width 16 height 17
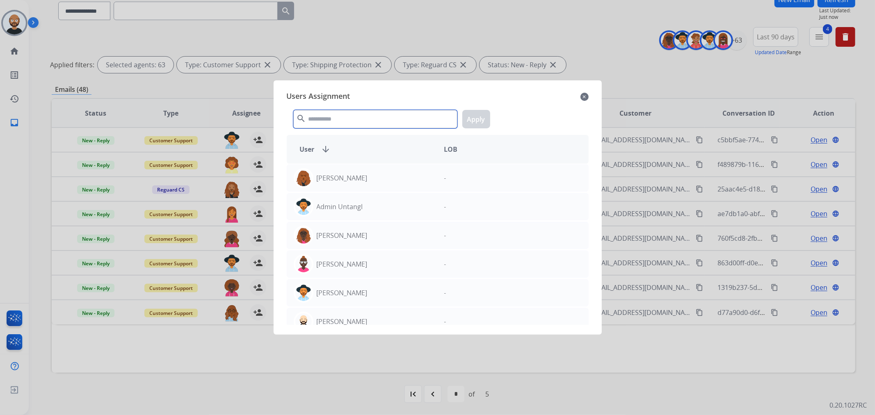
click at [394, 117] on input "text" at bounding box center [375, 119] width 164 height 18
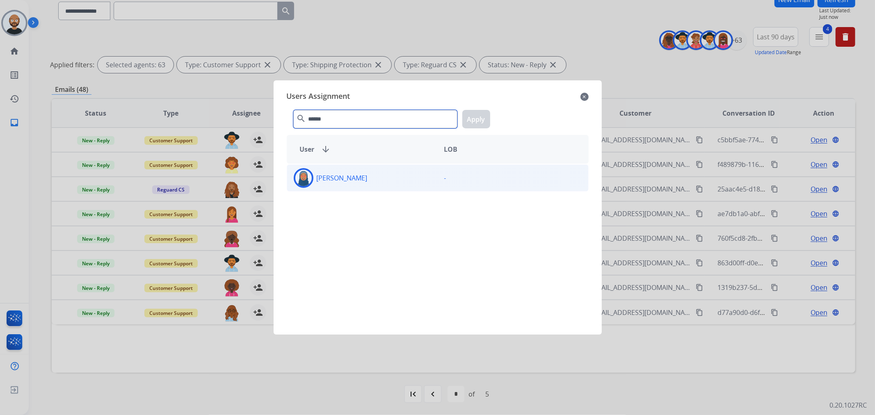
type input "******"
click at [386, 185] on div "[PERSON_NAME]" at bounding box center [362, 178] width 151 height 20
click at [472, 121] on button "Apply" at bounding box center [477, 119] width 28 height 18
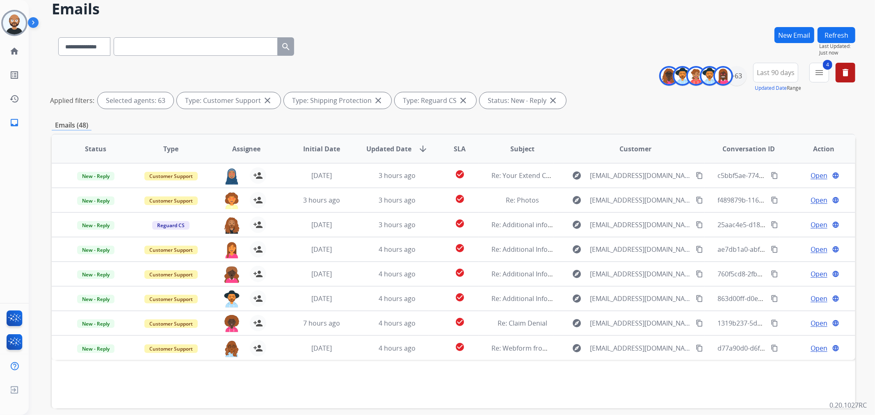
scroll to position [25, 0]
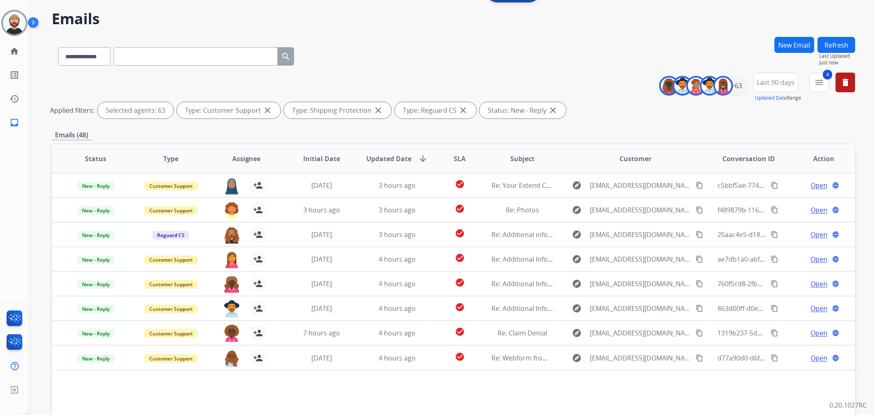
click at [828, 43] on button "Refresh" at bounding box center [837, 45] width 38 height 16
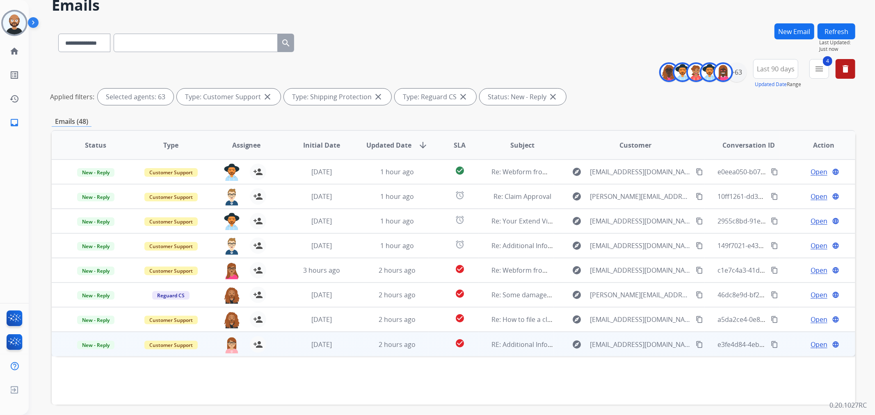
scroll to position [71, 0]
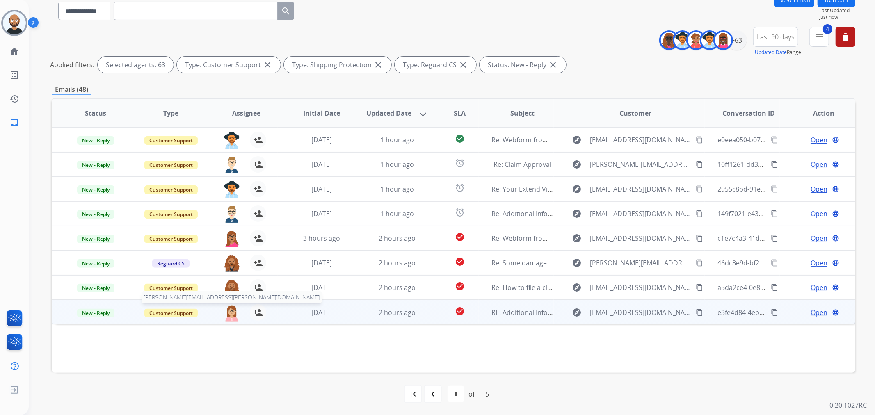
click at [229, 317] on img at bounding box center [232, 313] width 16 height 17
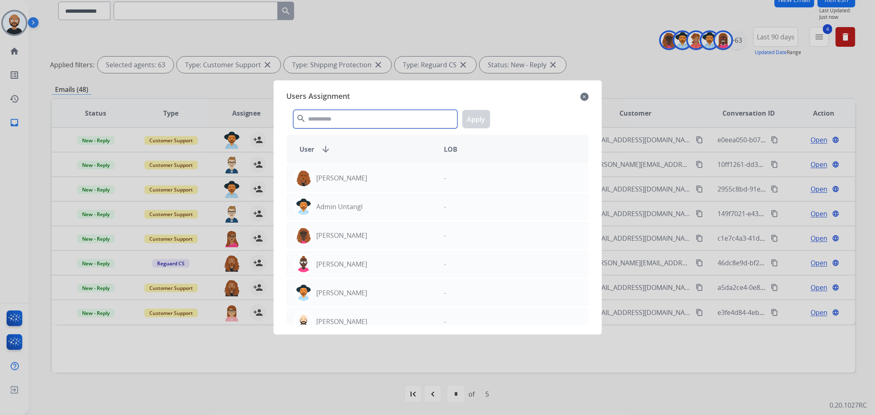
click at [390, 120] on input "text" at bounding box center [375, 119] width 164 height 18
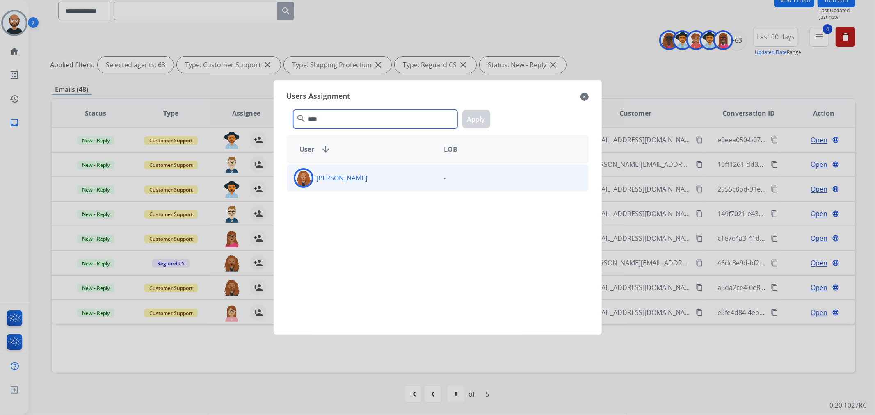
type input "****"
click at [394, 183] on div "[PERSON_NAME]" at bounding box center [362, 178] width 151 height 20
click at [474, 117] on button "Apply" at bounding box center [477, 119] width 28 height 18
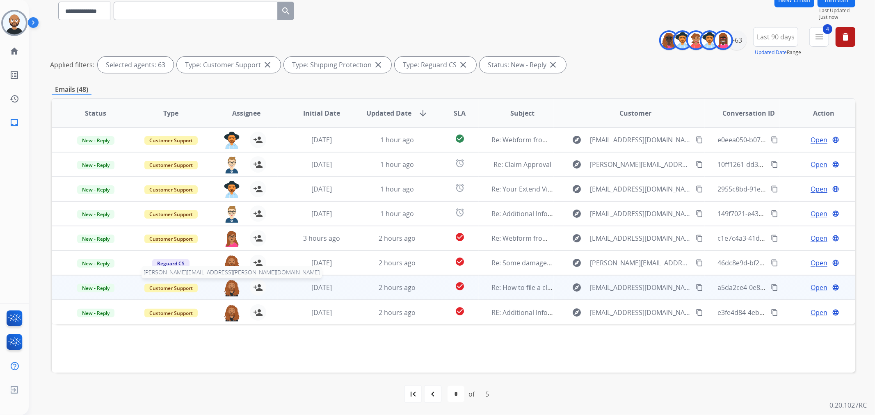
click at [231, 284] on img at bounding box center [232, 287] width 16 height 17
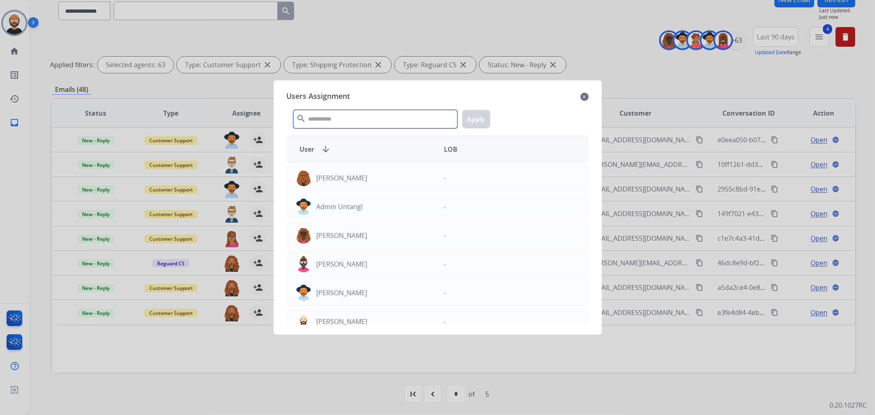
click at [351, 119] on input "text" at bounding box center [375, 119] width 164 height 18
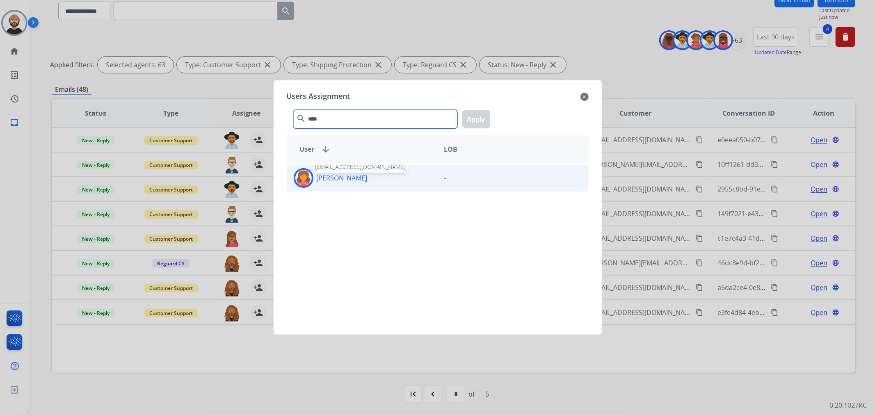
type input "****"
click at [368, 182] on p "[PERSON_NAME]" at bounding box center [342, 178] width 51 height 10
click at [468, 119] on button "Apply" at bounding box center [477, 119] width 28 height 18
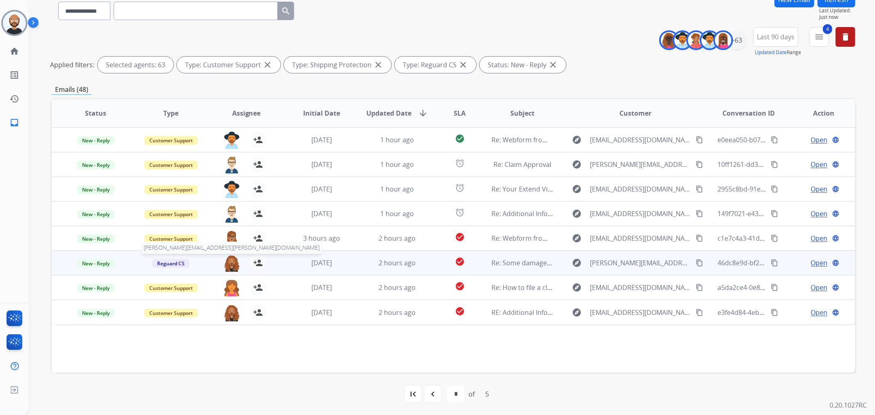
click at [231, 263] on img at bounding box center [232, 263] width 16 height 17
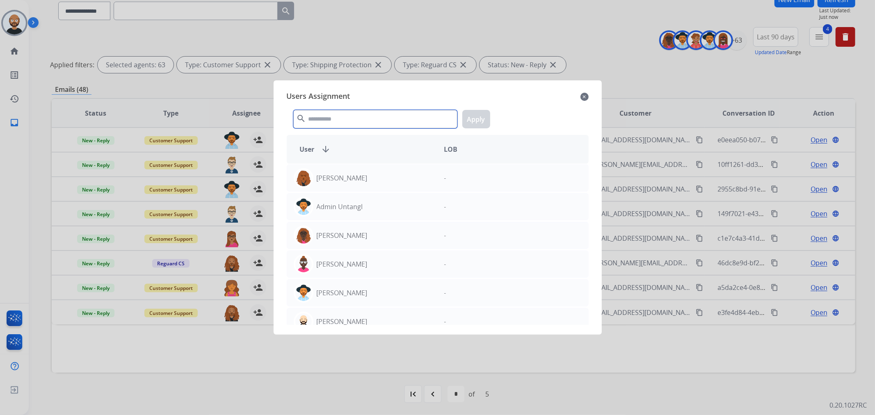
click at [375, 121] on input "text" at bounding box center [375, 119] width 164 height 18
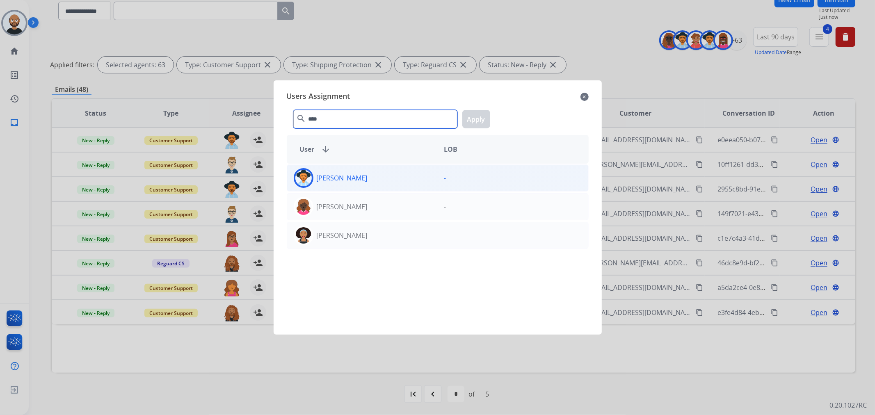
type input "****"
click at [371, 173] on div "[PERSON_NAME]" at bounding box center [362, 178] width 151 height 20
click at [478, 119] on button "Apply" at bounding box center [477, 119] width 28 height 18
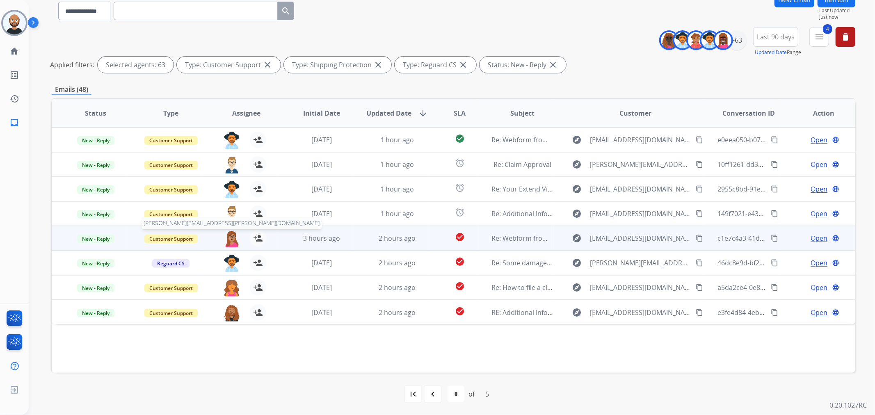
click at [227, 237] on img at bounding box center [232, 238] width 16 height 17
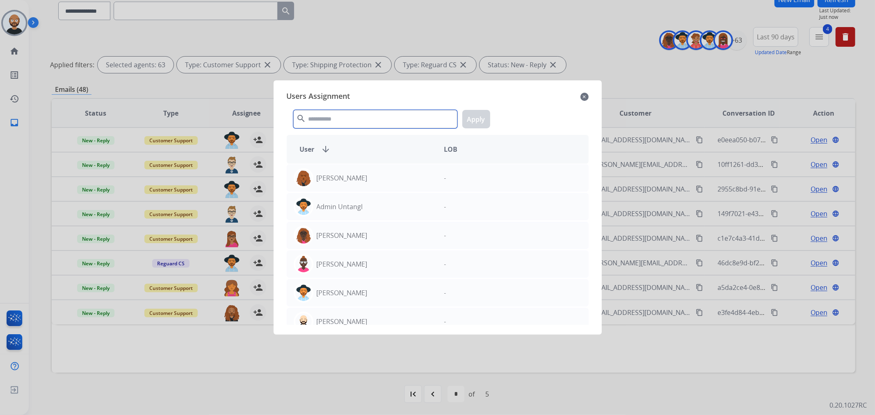
click at [378, 120] on input "text" at bounding box center [375, 119] width 164 height 18
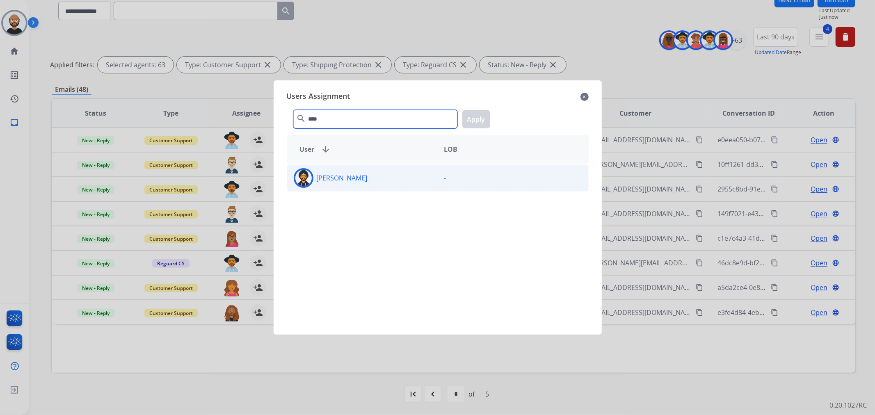
type input "****"
click at [363, 179] on div "[PERSON_NAME]" at bounding box center [362, 178] width 151 height 20
click at [483, 117] on button "Apply" at bounding box center [477, 119] width 28 height 18
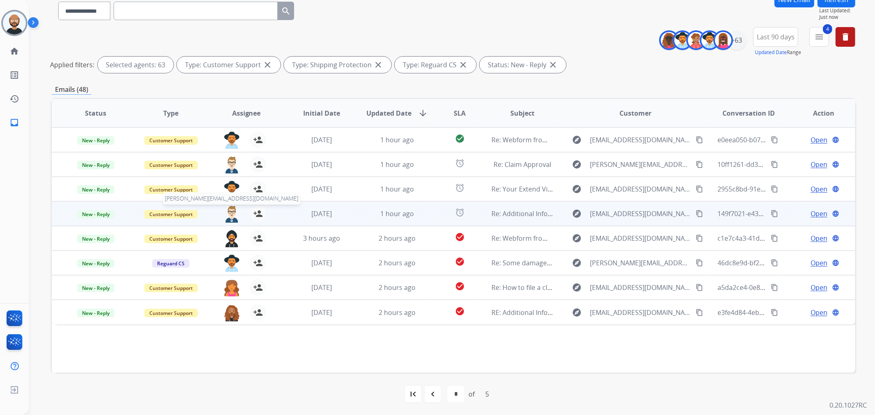
click at [232, 211] on img at bounding box center [232, 214] width 16 height 17
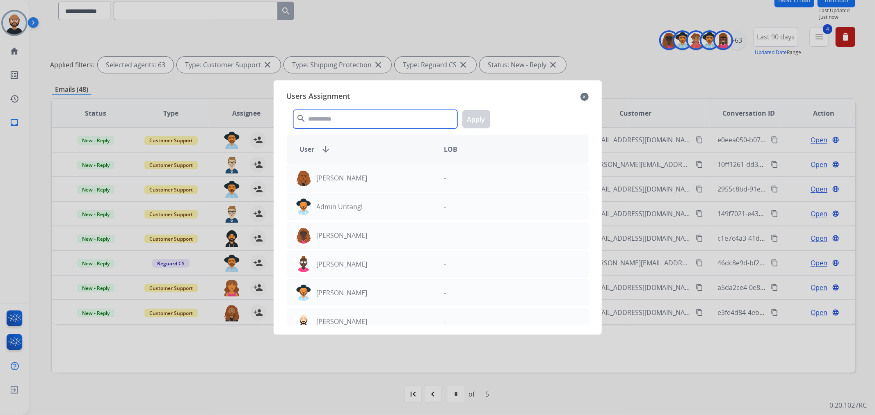
click at [370, 123] on input "text" at bounding box center [375, 119] width 164 height 18
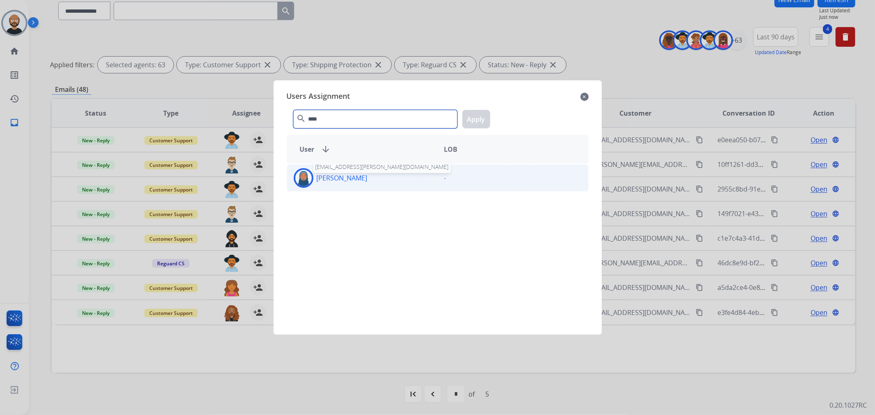
type input "****"
click at [367, 179] on p "[PERSON_NAME]" at bounding box center [342, 178] width 51 height 10
click at [475, 119] on button "Apply" at bounding box center [477, 119] width 28 height 18
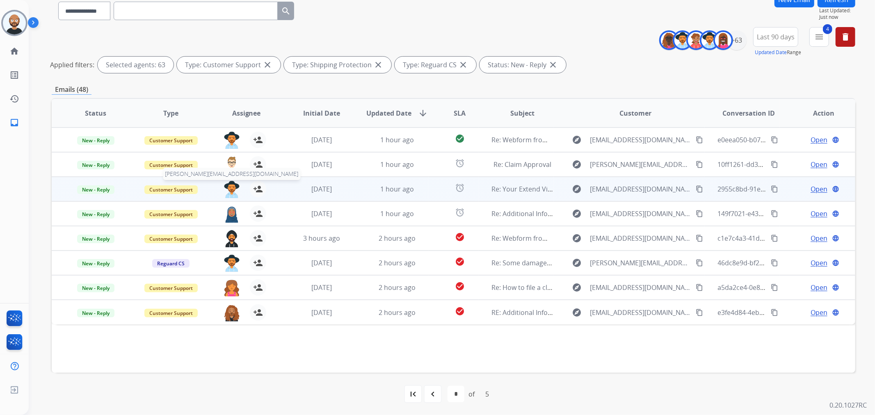
click at [230, 186] on img at bounding box center [232, 189] width 16 height 17
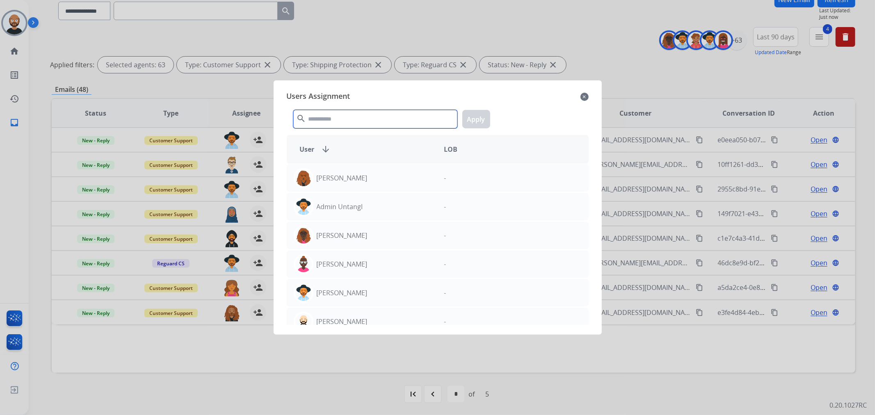
click at [353, 121] on input "text" at bounding box center [375, 119] width 164 height 18
type input "****"
click at [381, 116] on input "****" at bounding box center [375, 119] width 164 height 18
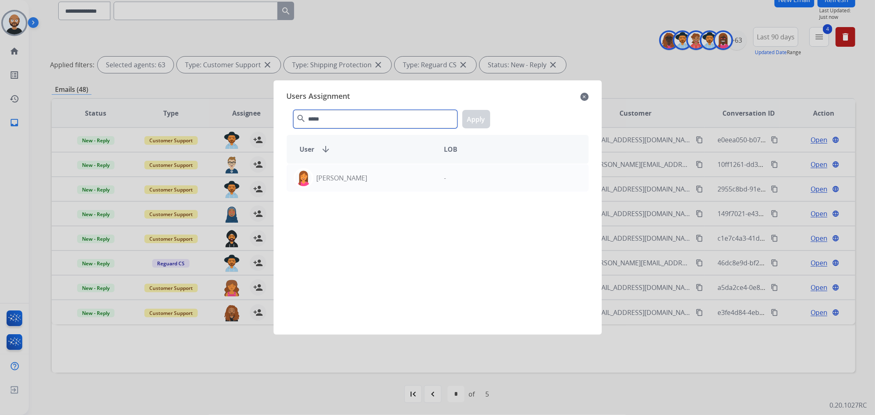
type input "*****"
click at [391, 194] on div "[PERSON_NAME] -" at bounding box center [438, 244] width 302 height 161
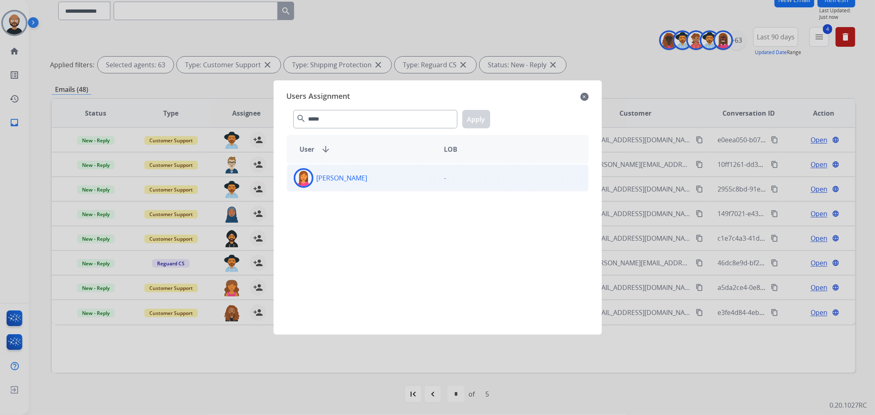
click at [392, 175] on div "[PERSON_NAME]" at bounding box center [362, 178] width 151 height 20
click at [467, 124] on button "Apply" at bounding box center [477, 119] width 28 height 18
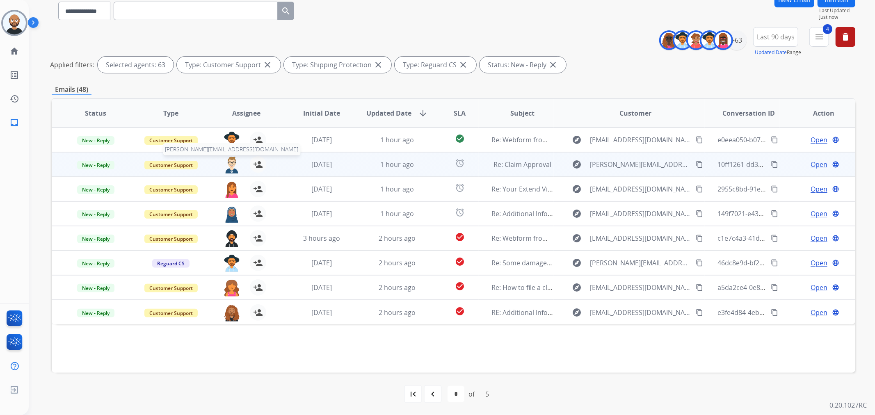
click at [232, 160] on img at bounding box center [232, 164] width 16 height 17
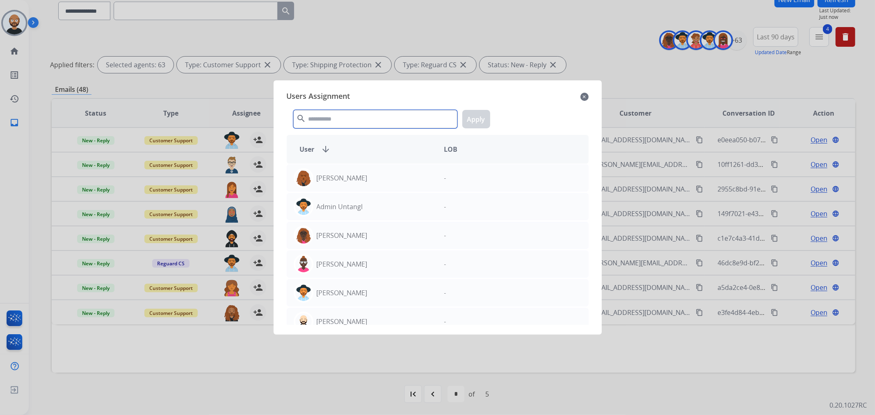
click at [346, 120] on input "text" at bounding box center [375, 119] width 164 height 18
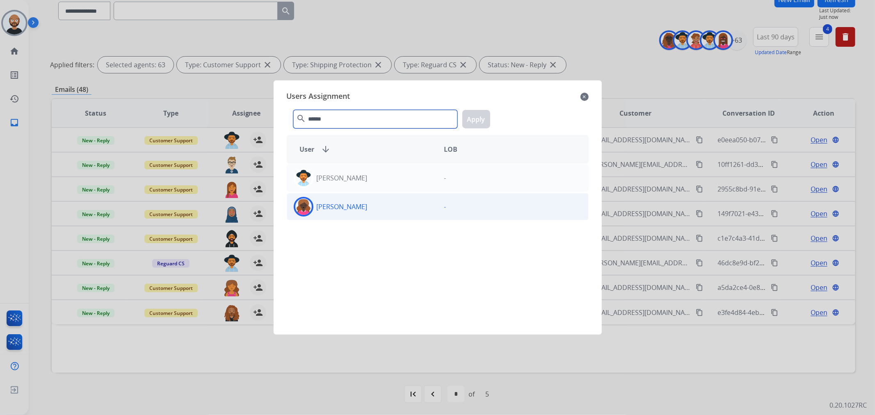
type input "******"
click at [395, 215] on div "[PERSON_NAME]" at bounding box center [362, 207] width 151 height 20
click at [474, 120] on button "Apply" at bounding box center [477, 119] width 28 height 18
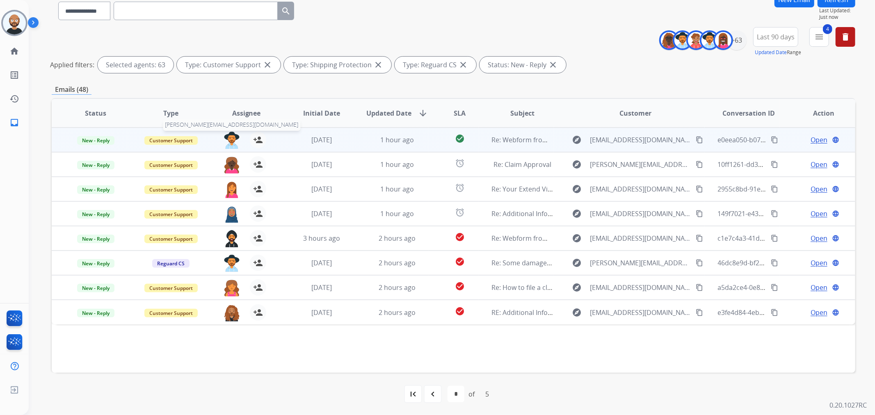
click at [224, 135] on img at bounding box center [232, 140] width 16 height 17
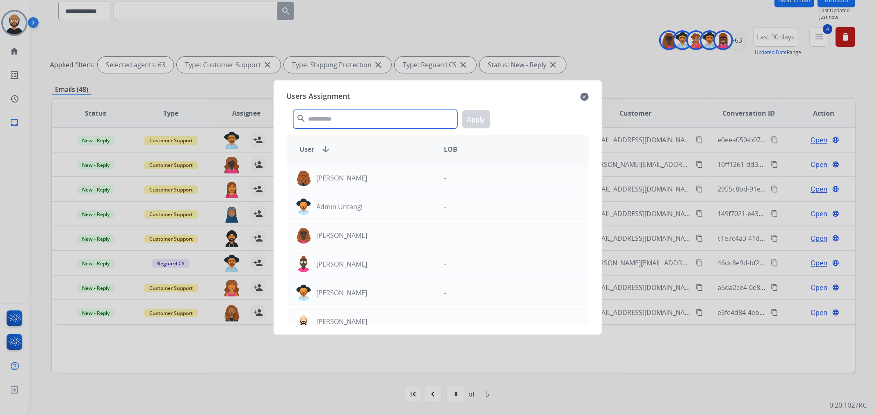
click at [341, 118] on input "text" at bounding box center [375, 119] width 164 height 18
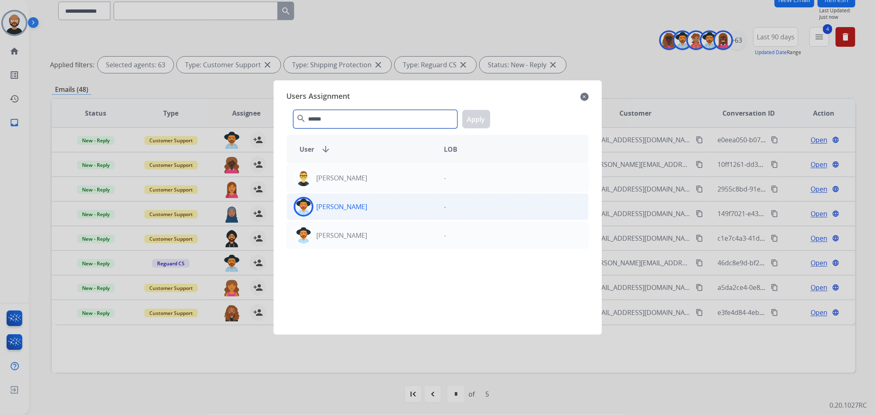
type input "******"
click at [416, 205] on div "[PERSON_NAME]" at bounding box center [362, 207] width 151 height 20
click at [477, 119] on button "Apply" at bounding box center [477, 119] width 28 height 18
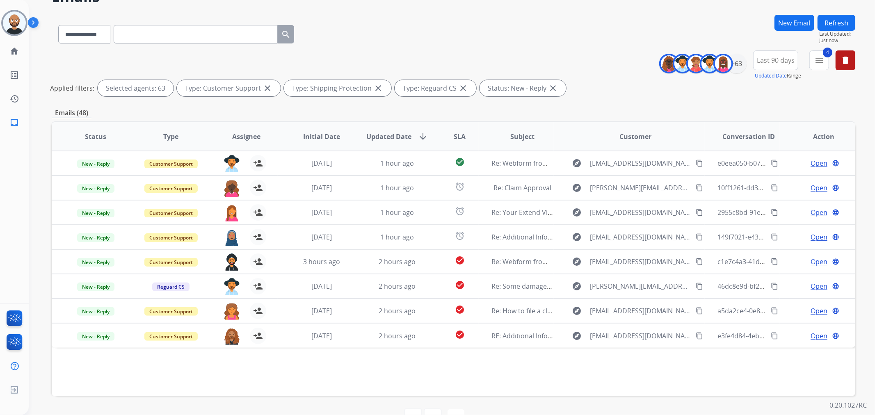
scroll to position [25, 0]
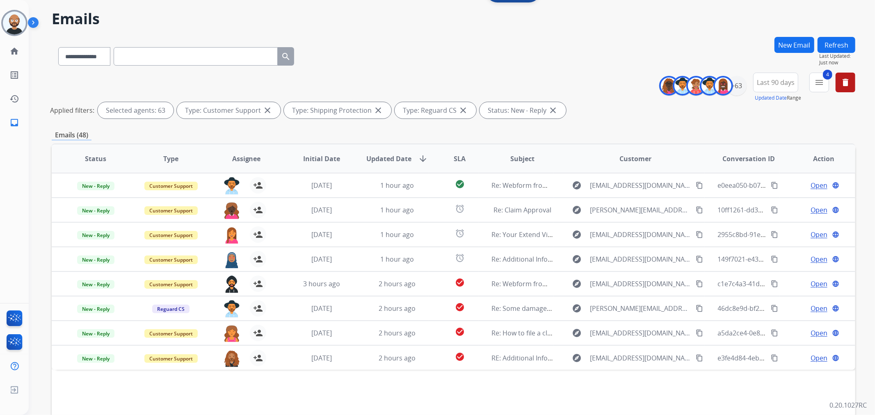
click at [842, 43] on button "Refresh" at bounding box center [837, 45] width 38 height 16
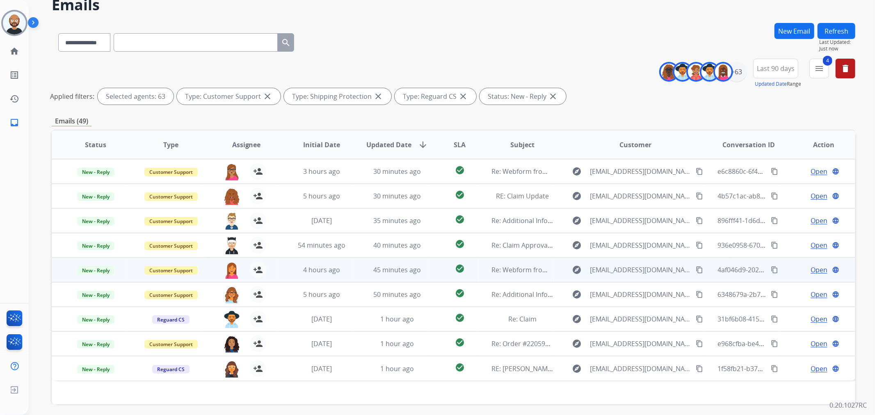
scroll to position [71, 0]
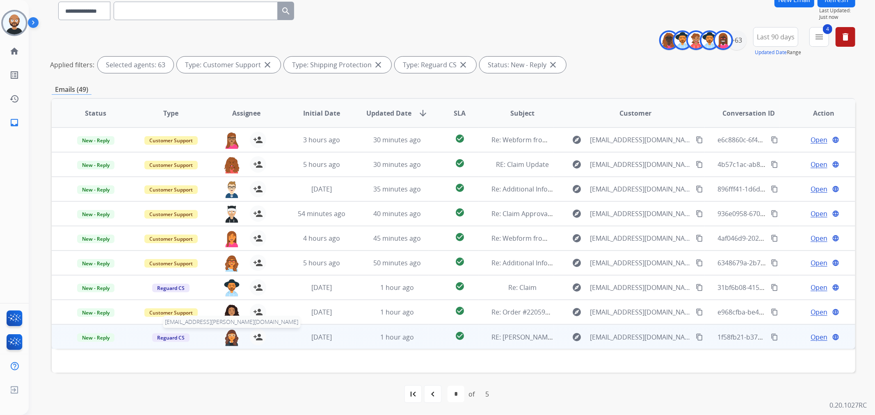
click at [229, 337] on img at bounding box center [232, 337] width 16 height 17
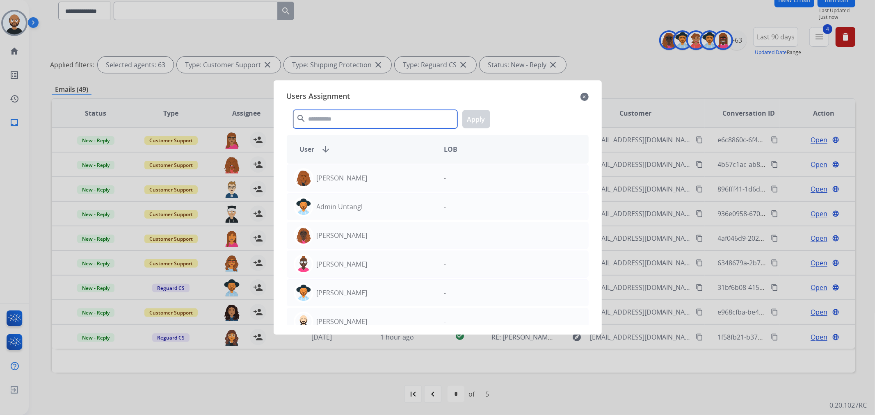
click at [321, 120] on input "text" at bounding box center [375, 119] width 164 height 18
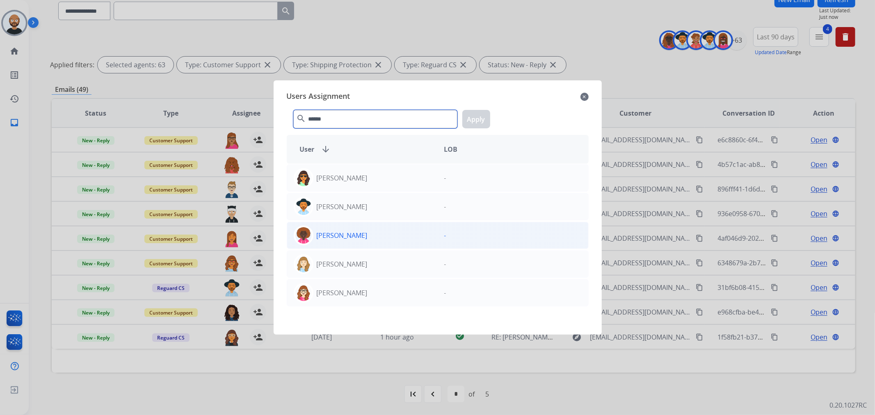
type input "******"
click at [382, 233] on div "[PERSON_NAME]" at bounding box center [362, 236] width 151 height 20
click at [472, 121] on button "Apply" at bounding box center [477, 119] width 28 height 18
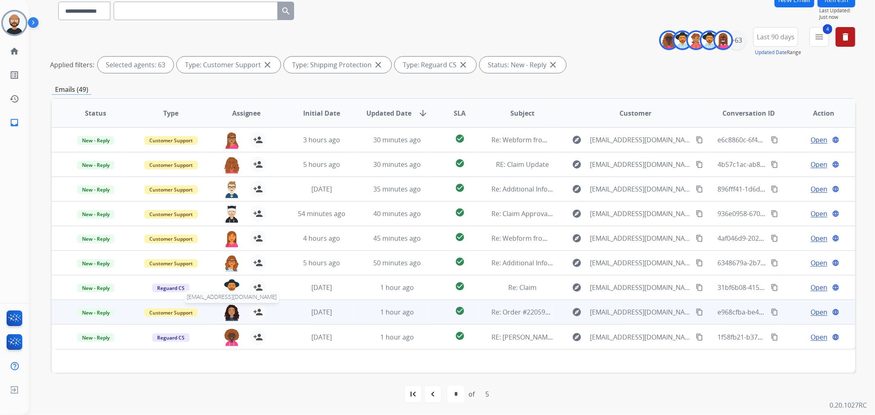
click at [227, 312] on img at bounding box center [232, 312] width 16 height 17
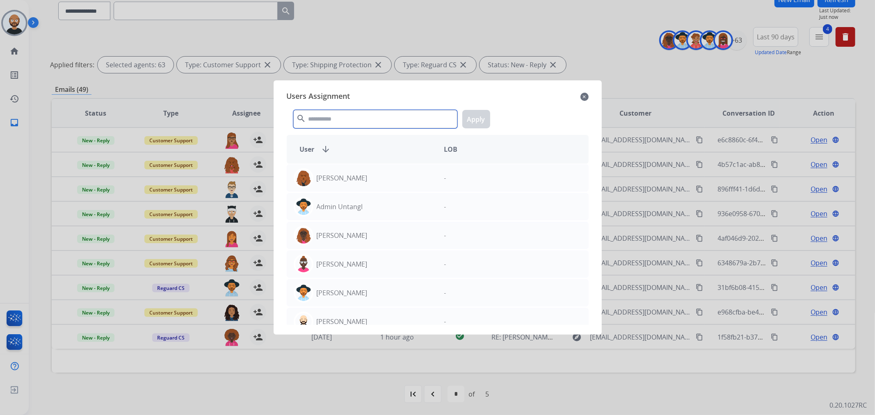
click at [337, 117] on input "text" at bounding box center [375, 119] width 164 height 18
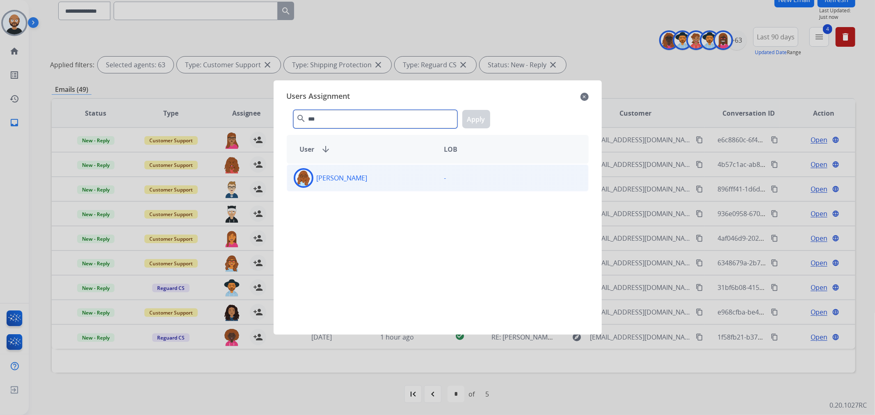
type input "***"
click at [326, 186] on div "[PERSON_NAME]" at bounding box center [362, 178] width 151 height 20
click at [473, 119] on button "Apply" at bounding box center [477, 119] width 28 height 18
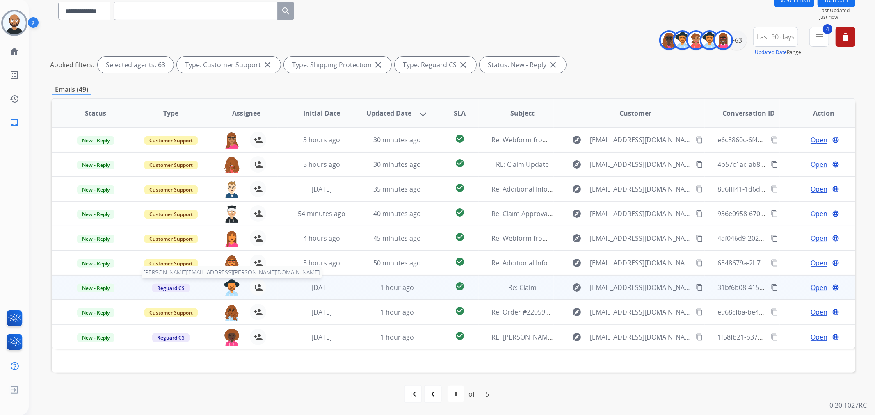
click at [230, 284] on img at bounding box center [232, 287] width 16 height 17
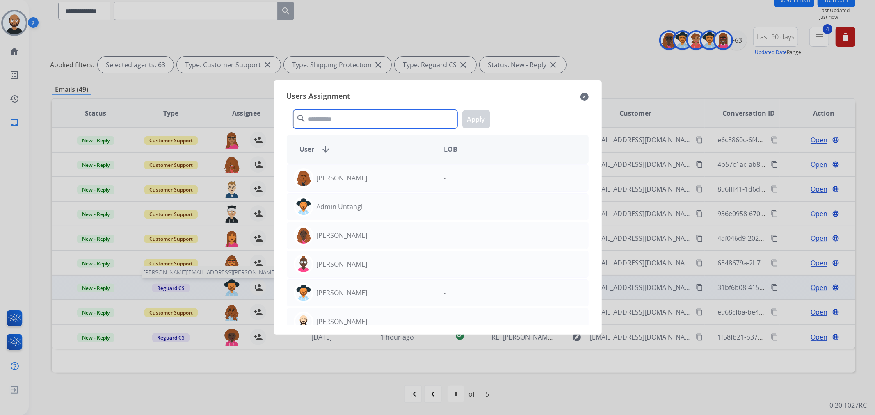
click at [382, 124] on input "text" at bounding box center [375, 119] width 164 height 18
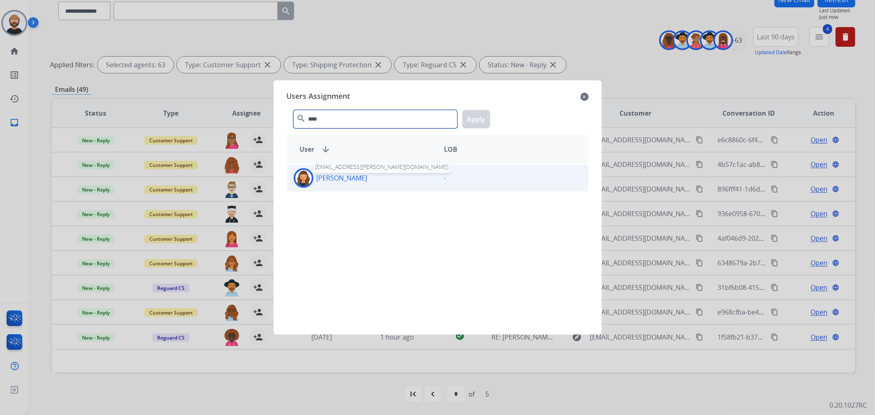
type input "****"
click at [357, 178] on p "[PERSON_NAME]" at bounding box center [342, 178] width 51 height 10
click at [480, 119] on button "Apply" at bounding box center [477, 119] width 28 height 18
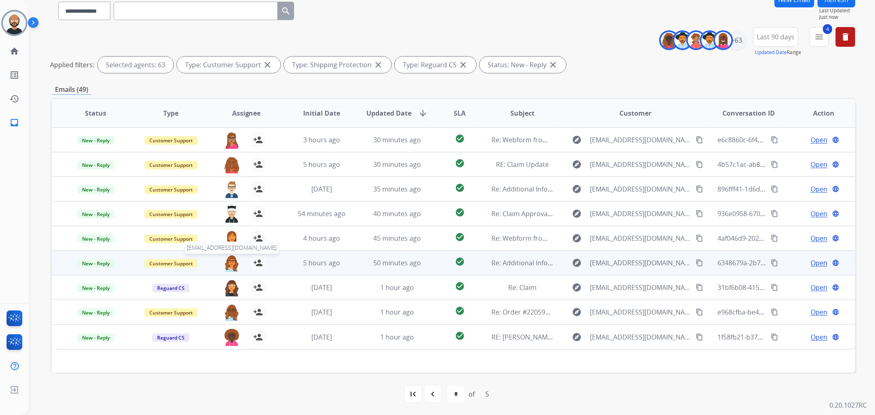
click at [231, 261] on img at bounding box center [232, 263] width 16 height 17
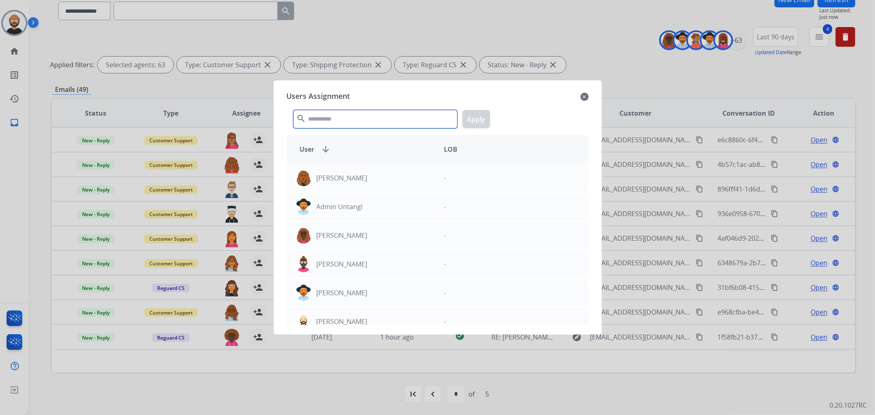
click at [356, 116] on input "text" at bounding box center [375, 119] width 164 height 18
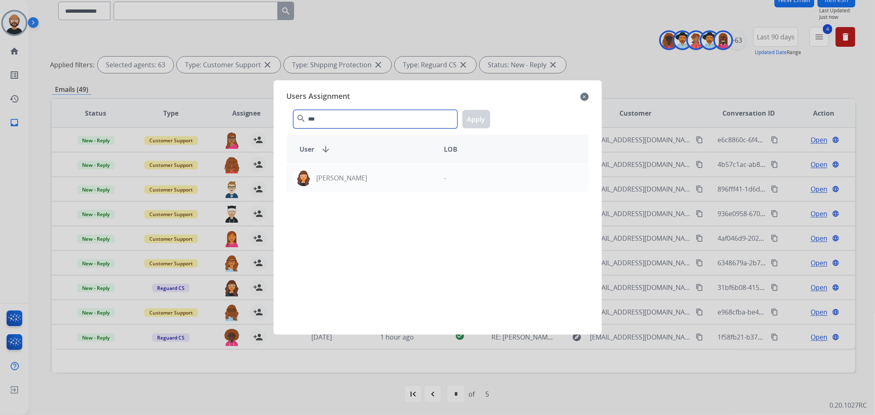
type input "***"
click at [370, 195] on div "[PERSON_NAME] -" at bounding box center [438, 244] width 302 height 161
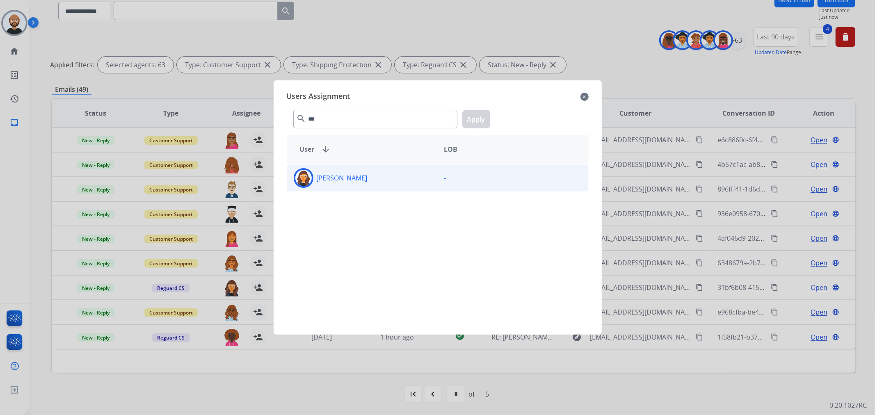
drag, startPoint x: 373, startPoint y: 176, endPoint x: 391, endPoint y: 170, distance: 19.3
click at [373, 176] on div "[PERSON_NAME]" at bounding box center [362, 178] width 151 height 20
click at [482, 117] on button "Apply" at bounding box center [477, 119] width 28 height 18
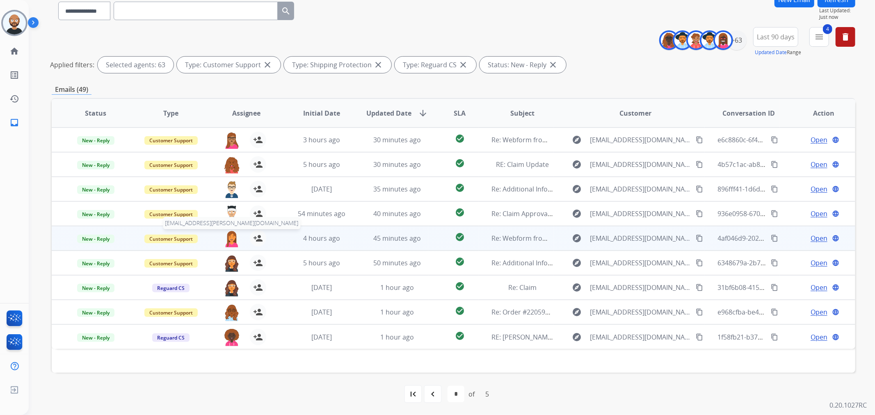
click at [231, 237] on img at bounding box center [232, 238] width 16 height 17
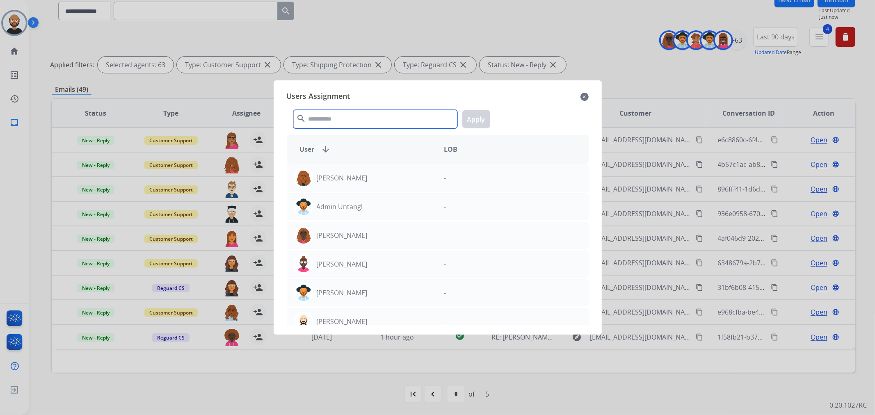
click at [382, 120] on input "text" at bounding box center [375, 119] width 164 height 18
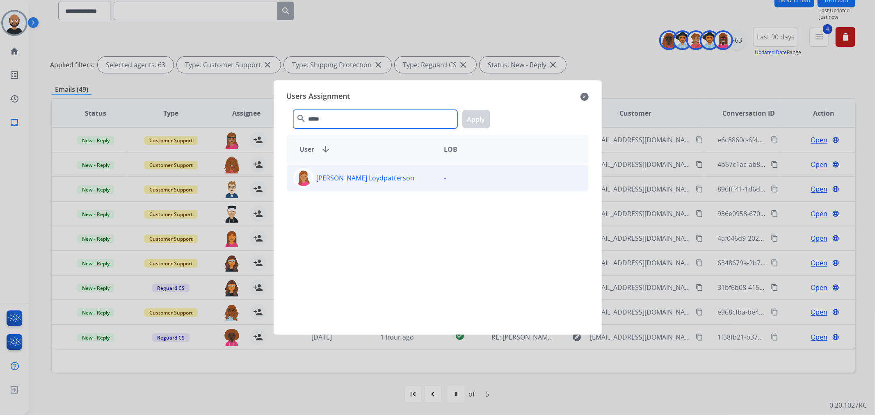
type input "*****"
click at [382, 179] on div "[PERSON_NAME] Loydpatterson" at bounding box center [362, 178] width 151 height 20
click at [468, 118] on button "Apply" at bounding box center [477, 119] width 28 height 18
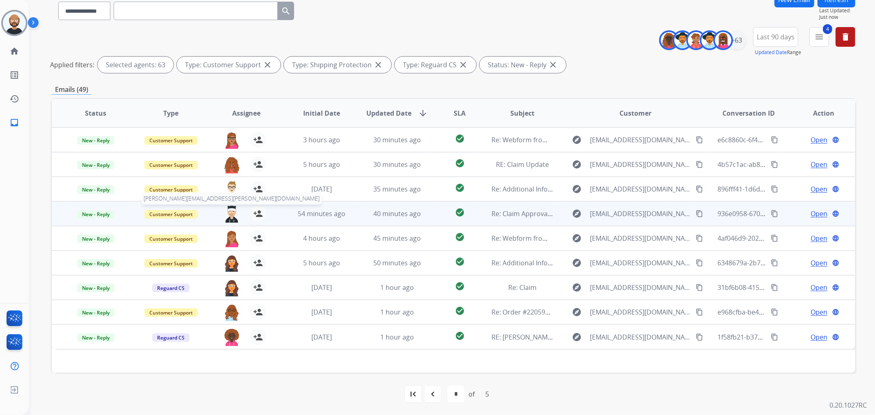
click at [230, 215] on img at bounding box center [232, 214] width 16 height 17
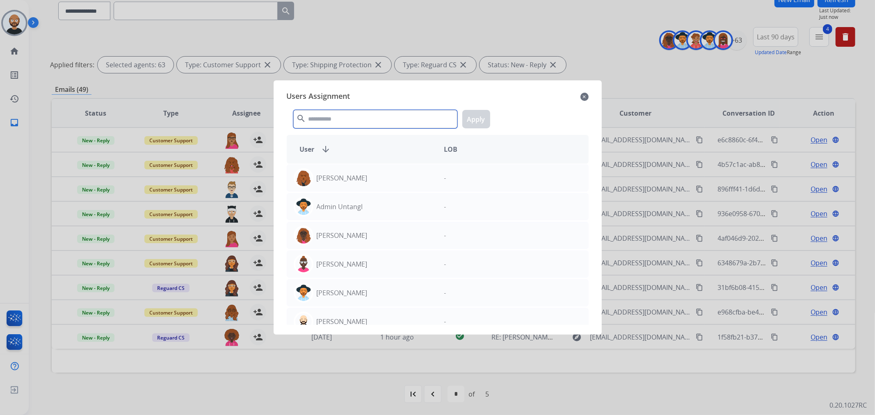
click at [356, 121] on input "text" at bounding box center [375, 119] width 164 height 18
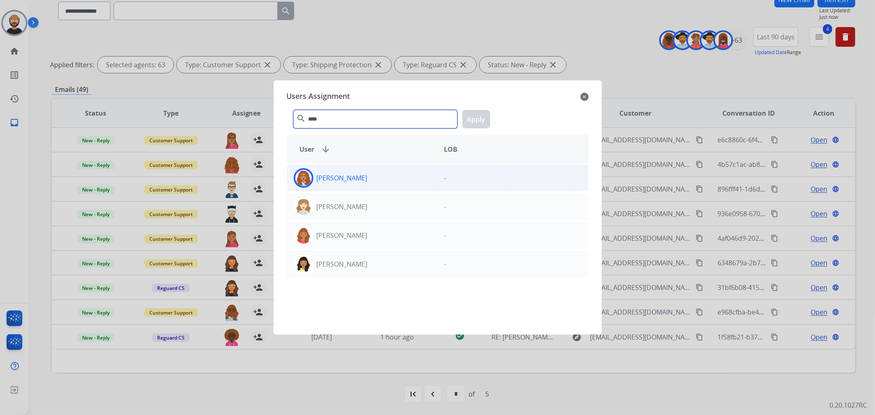
type input "****"
click at [369, 183] on div "[PERSON_NAME]" at bounding box center [362, 178] width 151 height 20
click at [476, 118] on button "Apply" at bounding box center [477, 119] width 28 height 18
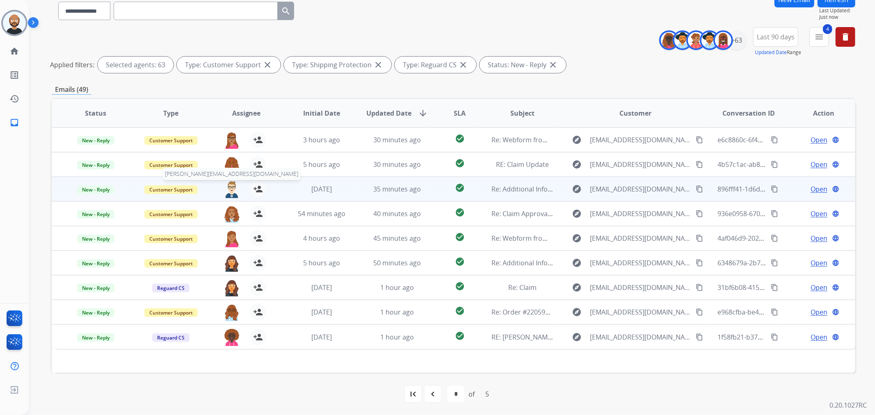
click at [230, 187] on img at bounding box center [232, 189] width 16 height 17
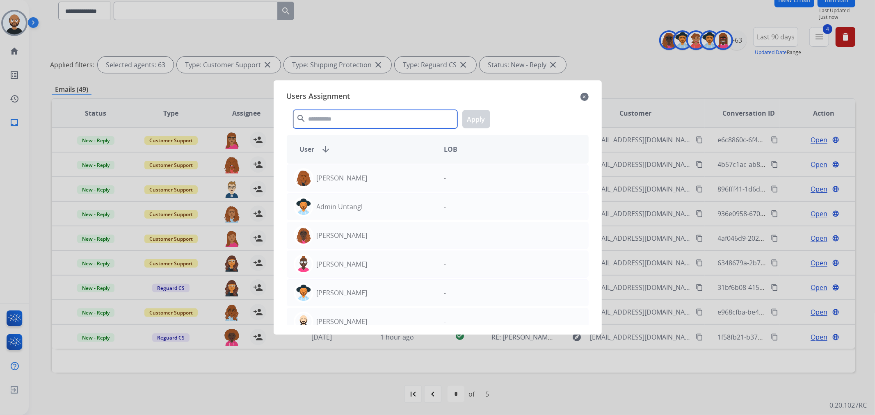
click at [346, 118] on input "text" at bounding box center [375, 119] width 164 height 18
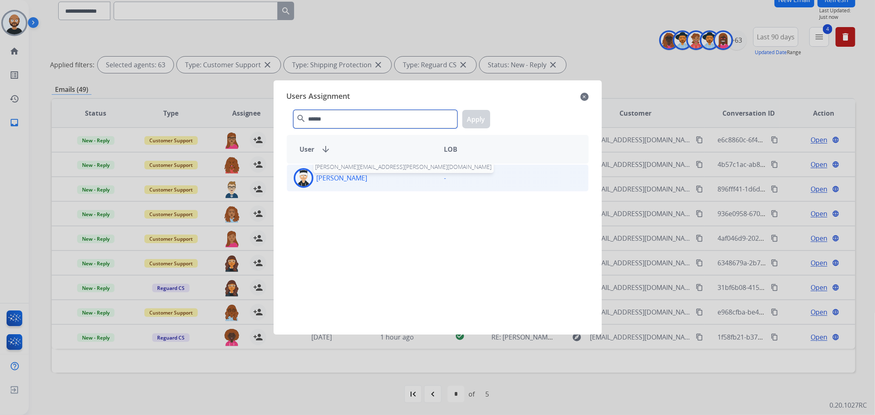
type input "******"
click at [356, 183] on div "[PERSON_NAME] [PERSON_NAME][EMAIL_ADDRESS][PERSON_NAME][DOMAIN_NAME]" at bounding box center [362, 178] width 151 height 20
click at [470, 118] on button "Apply" at bounding box center [477, 119] width 28 height 18
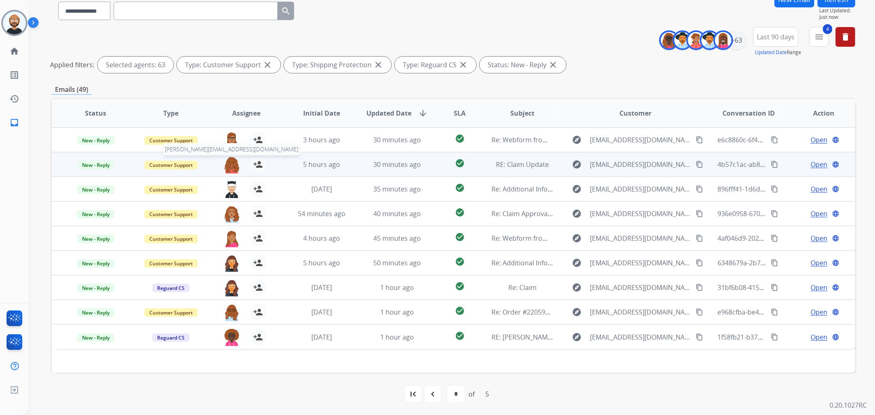
click at [230, 165] on img at bounding box center [232, 164] width 16 height 17
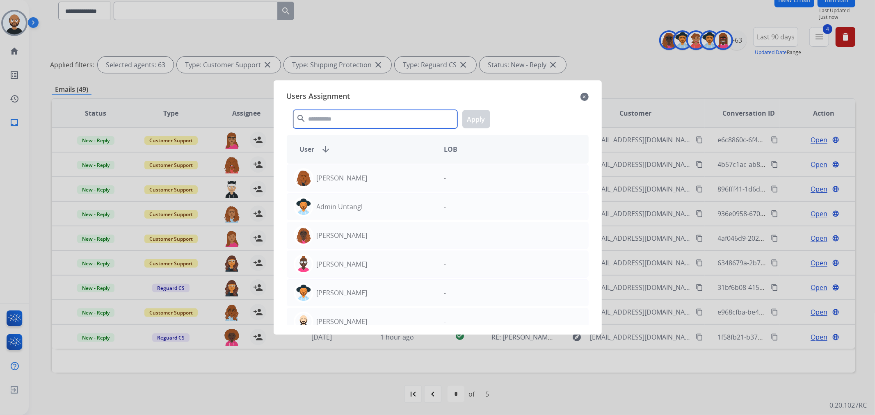
click at [339, 116] on input "text" at bounding box center [375, 119] width 164 height 18
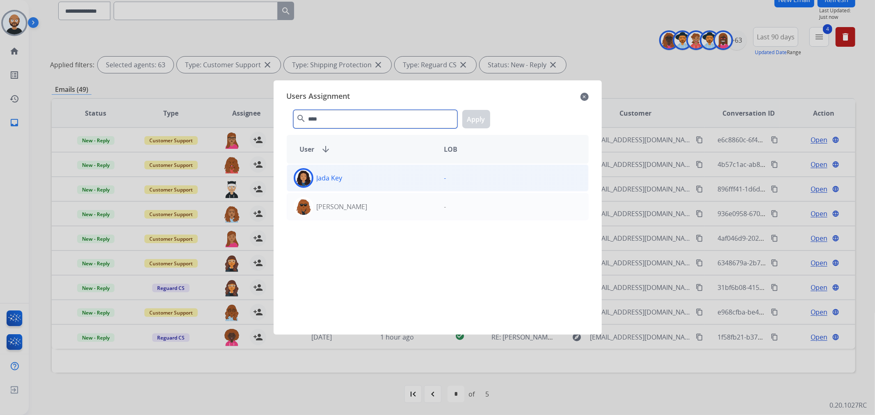
type input "****"
click at [376, 182] on div "Jada Key" at bounding box center [362, 178] width 151 height 20
click at [469, 120] on button "Apply" at bounding box center [477, 119] width 28 height 18
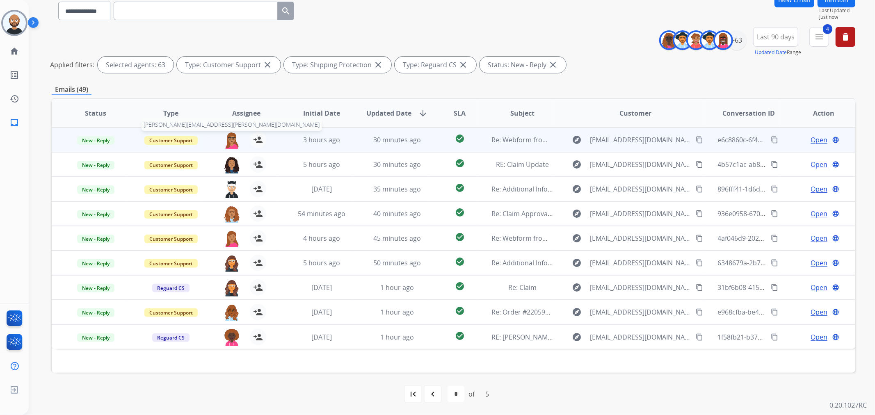
click at [229, 140] on img at bounding box center [232, 140] width 16 height 17
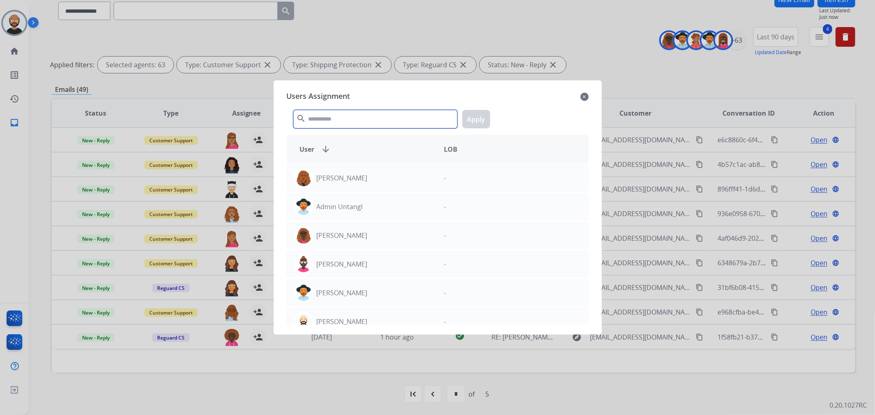
click at [409, 118] on input "text" at bounding box center [375, 119] width 164 height 18
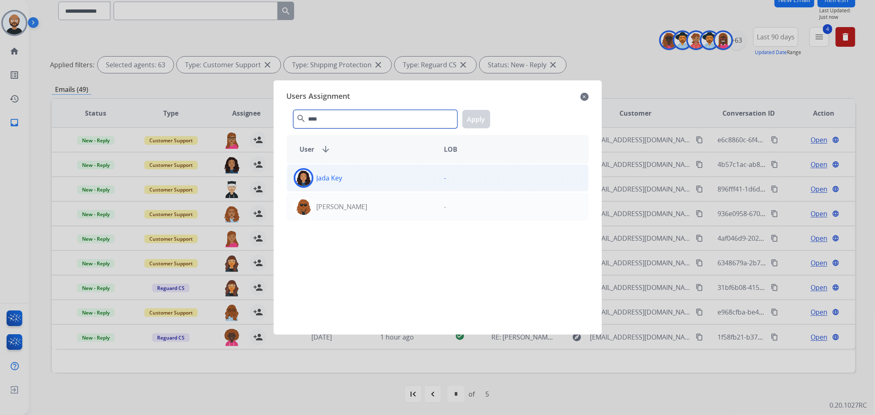
type input "****"
click at [377, 181] on div "Jada Key" at bounding box center [362, 178] width 151 height 20
click at [471, 120] on button "Apply" at bounding box center [477, 119] width 28 height 18
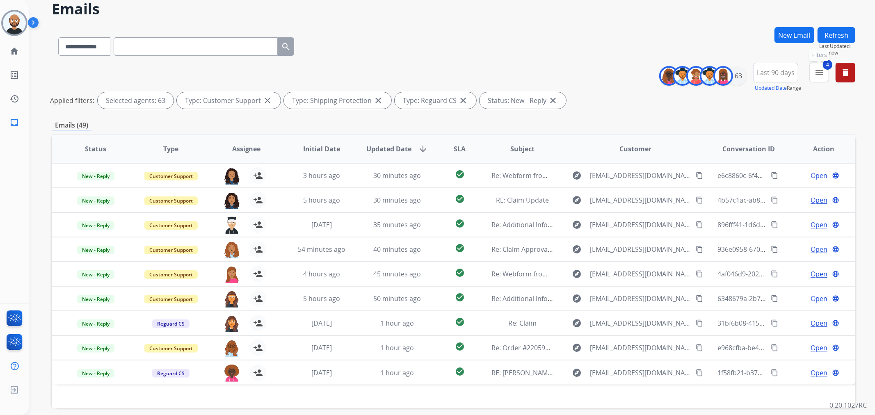
scroll to position [25, 0]
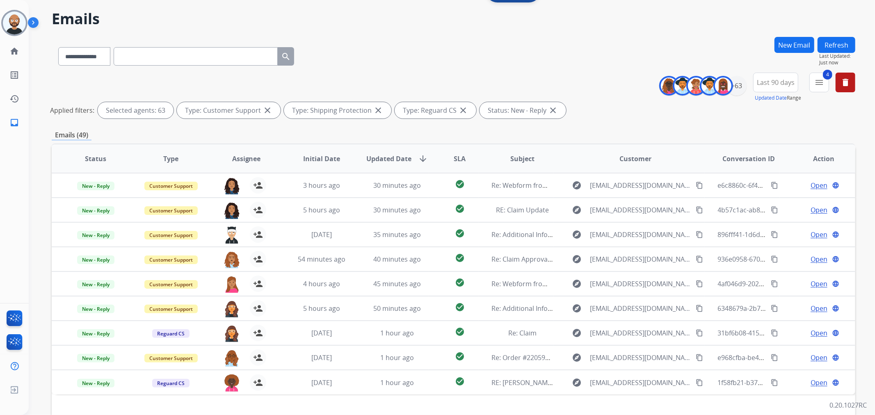
click at [838, 45] on button "Refresh" at bounding box center [837, 45] width 38 height 16
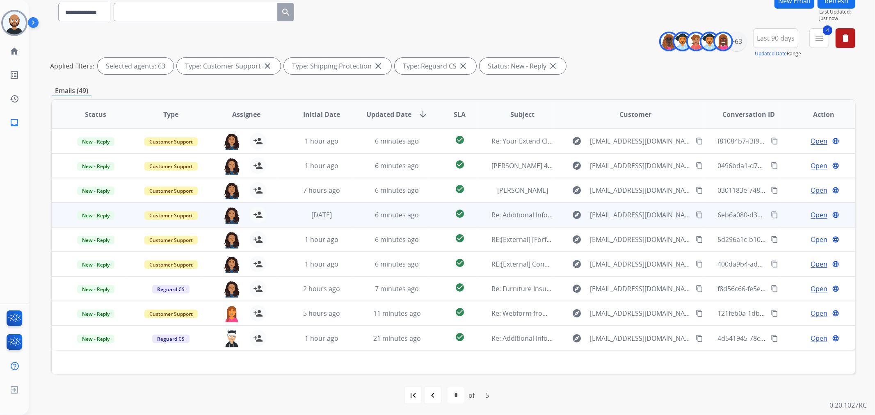
scroll to position [71, 0]
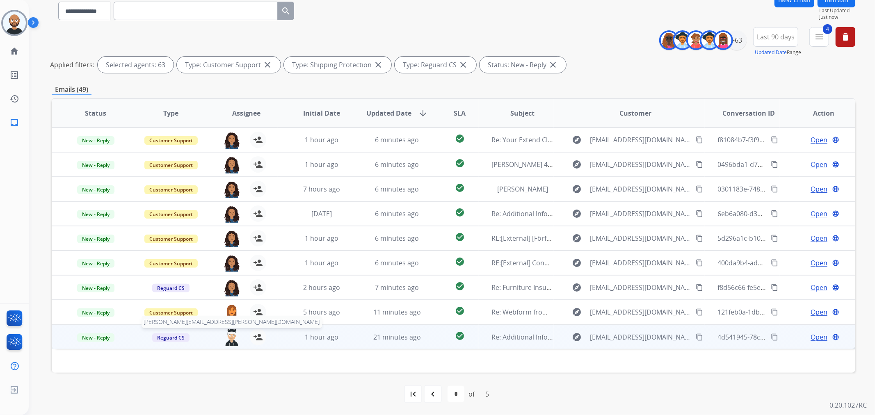
click at [234, 334] on img at bounding box center [232, 337] width 16 height 17
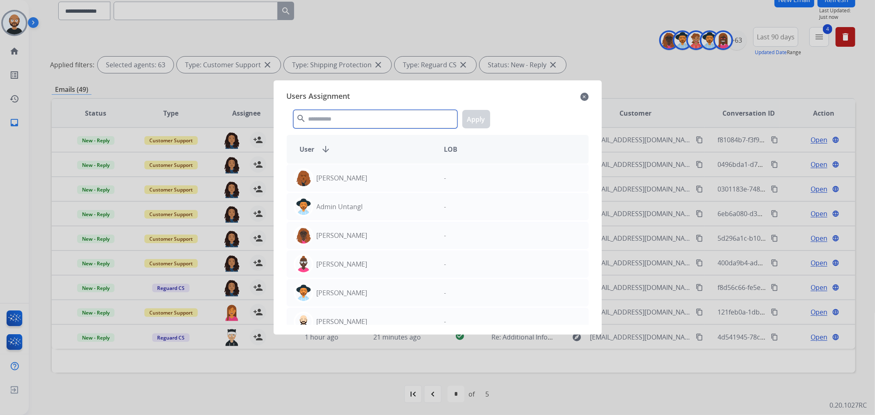
click at [371, 122] on input "text" at bounding box center [375, 119] width 164 height 18
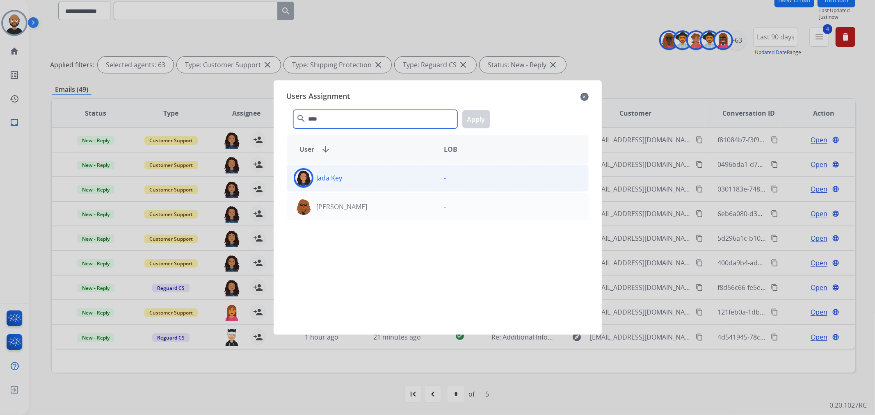
type input "****"
click at [374, 184] on div "Jada Key" at bounding box center [362, 178] width 151 height 20
click at [472, 117] on button "Apply" at bounding box center [477, 119] width 28 height 18
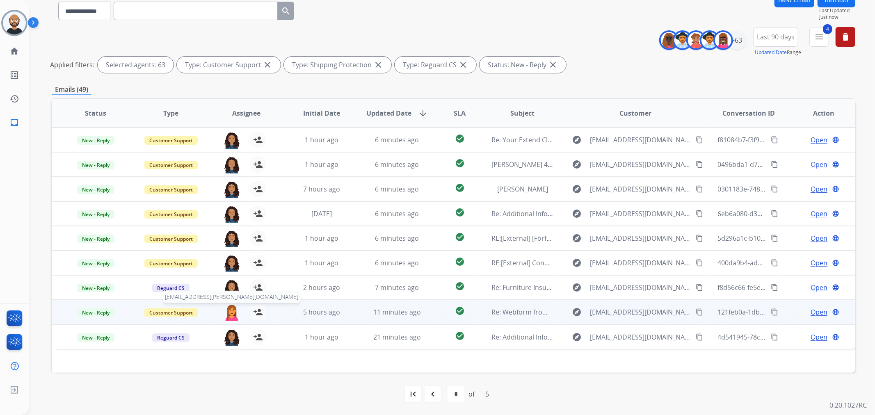
click at [231, 307] on img at bounding box center [232, 312] width 16 height 17
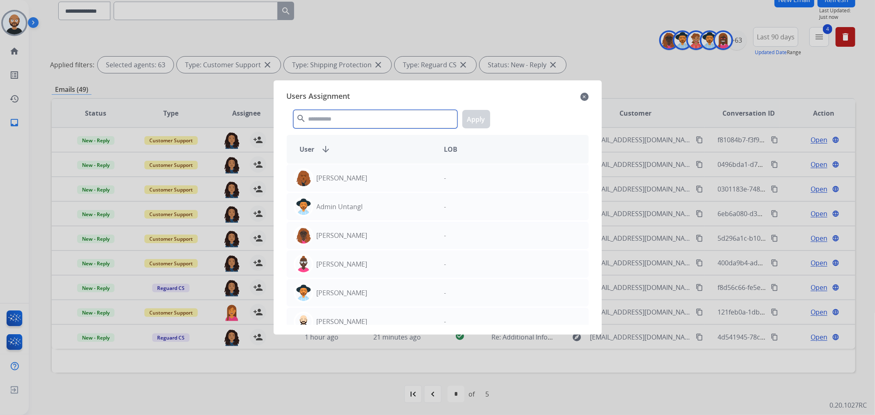
click at [386, 112] on input "text" at bounding box center [375, 119] width 164 height 18
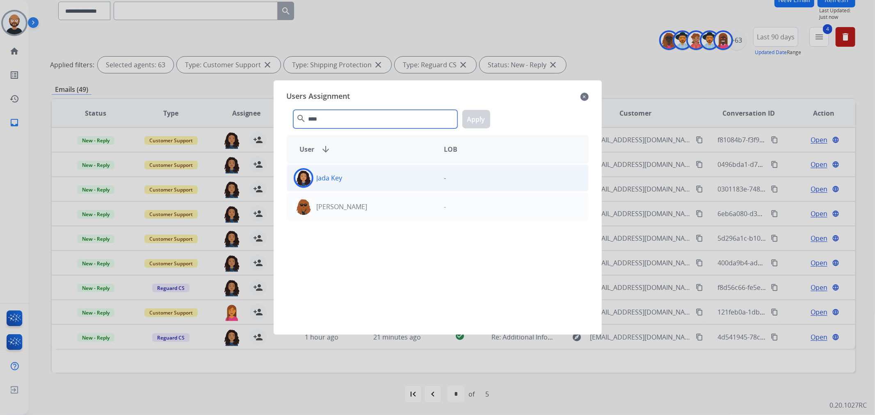
type input "****"
click at [385, 181] on div "Jada Key" at bounding box center [362, 178] width 151 height 20
click at [490, 116] on div "**** search Apply" at bounding box center [438, 117] width 302 height 28
click at [486, 117] on button "Apply" at bounding box center [477, 119] width 28 height 18
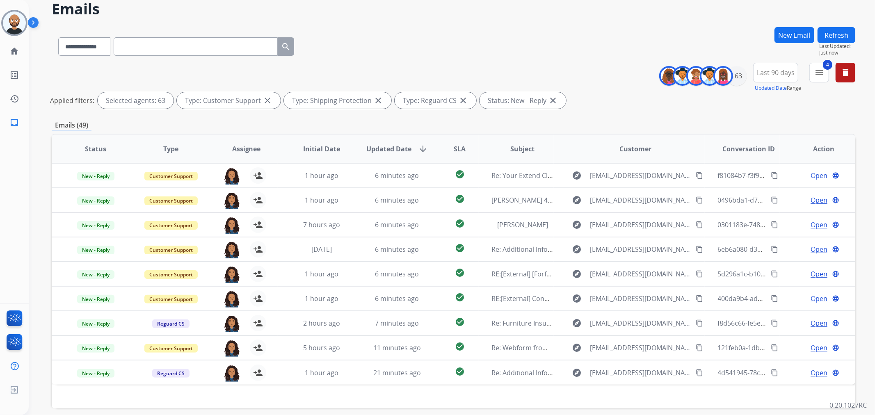
scroll to position [25, 0]
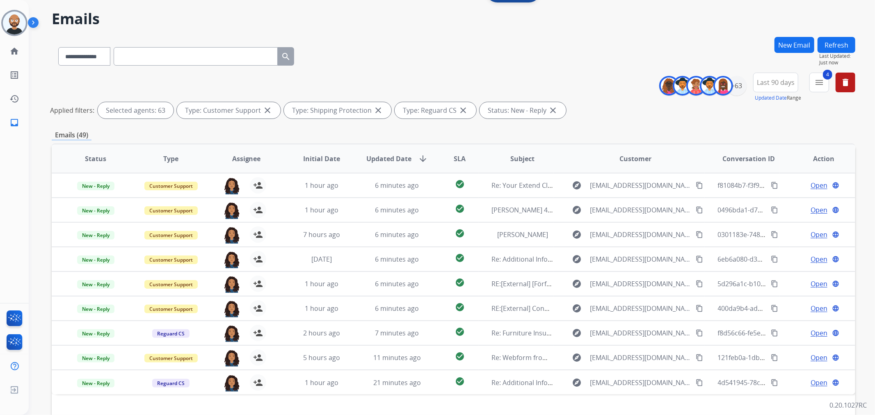
click at [842, 47] on button "Refresh" at bounding box center [837, 45] width 38 height 16
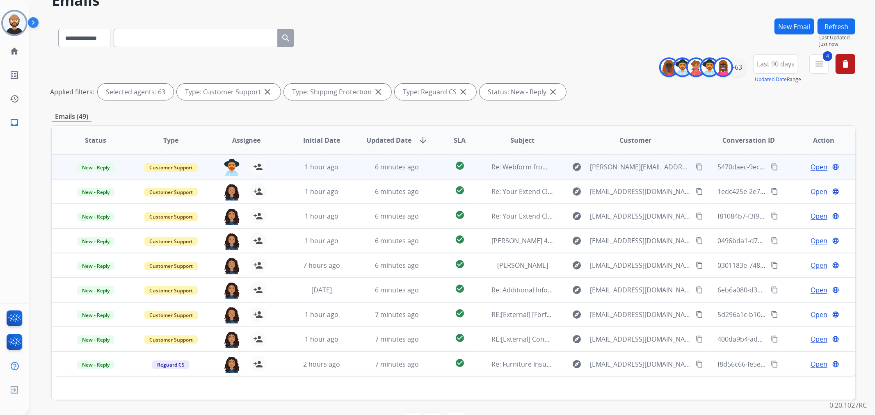
scroll to position [71, 0]
